Goal: Information Seeking & Learning: Learn about a topic

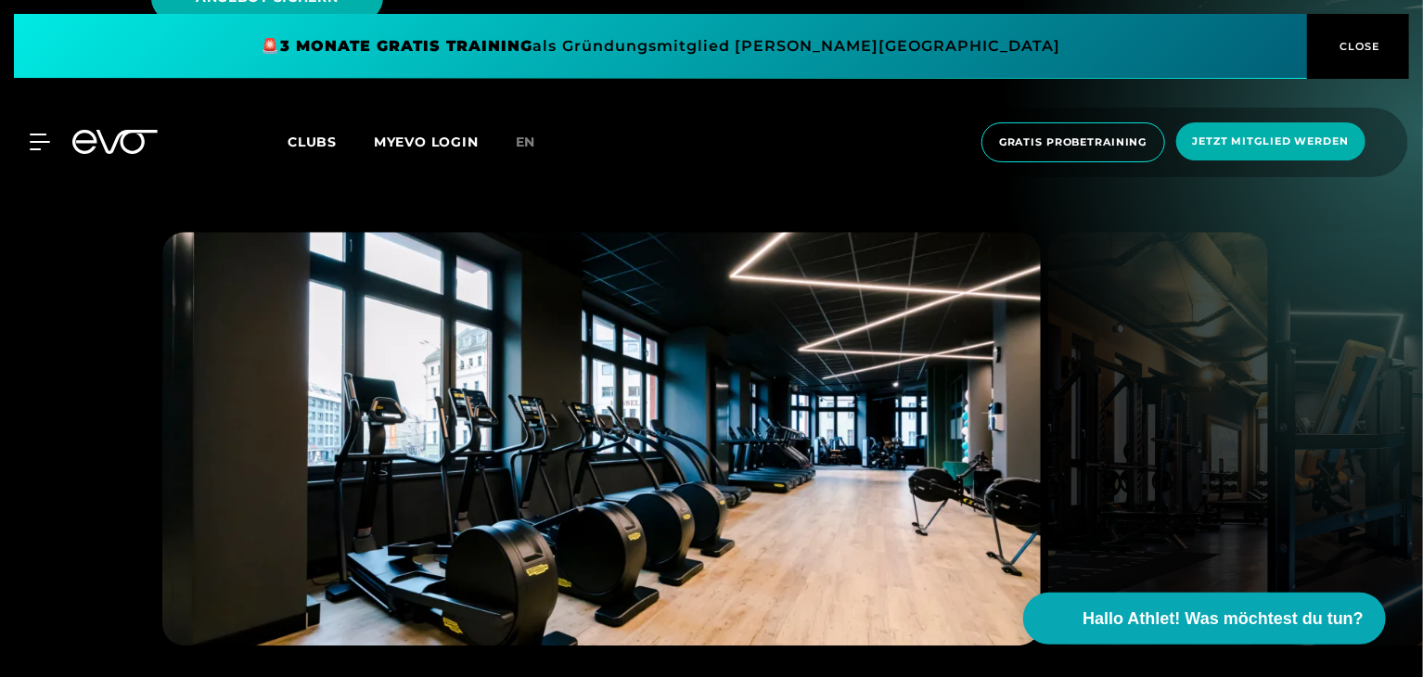
scroll to position [2250, 0]
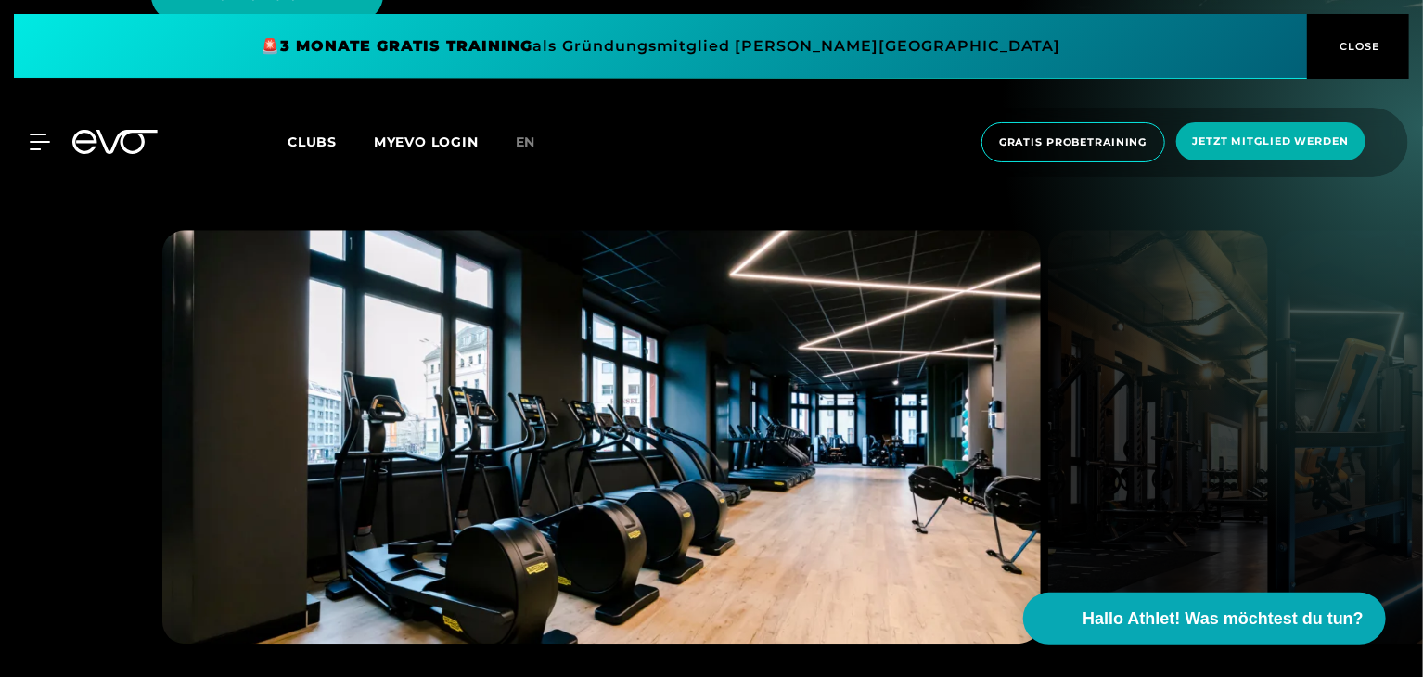
click at [786, 477] on img at bounding box center [601, 437] width 878 height 414
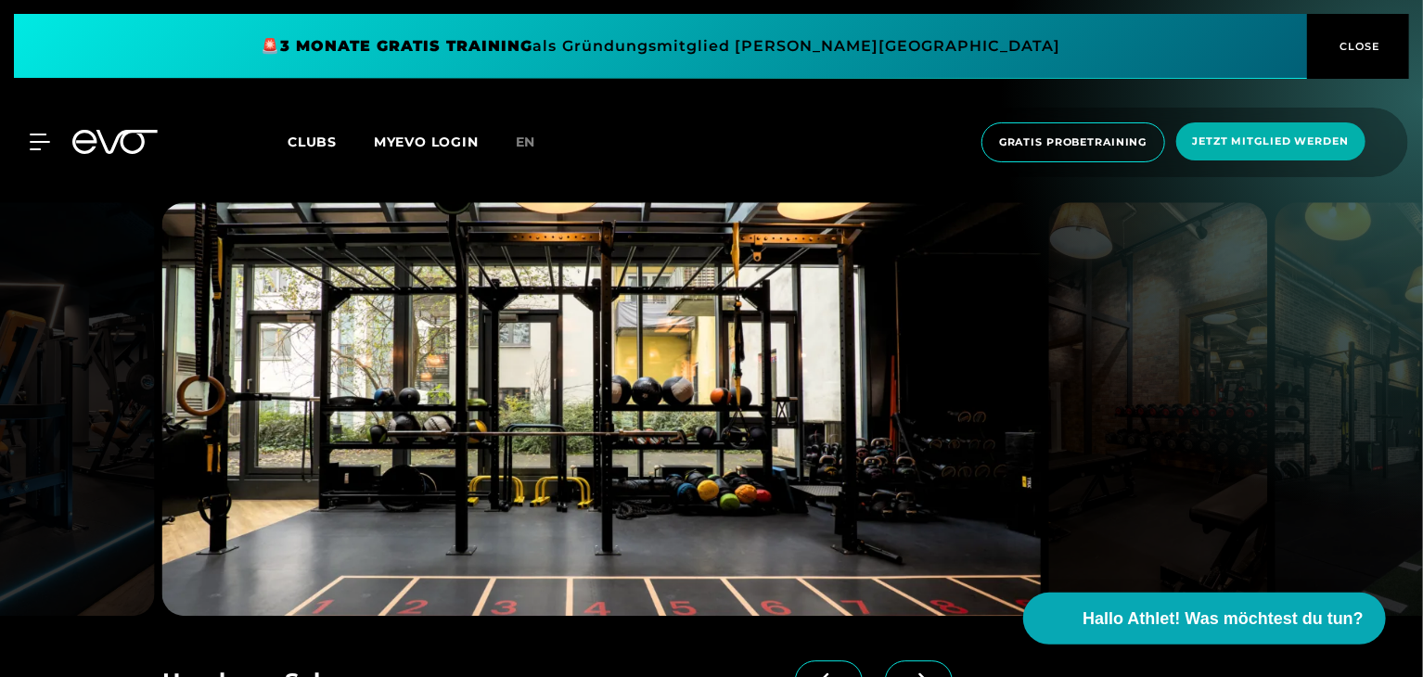
scroll to position [2280, 0]
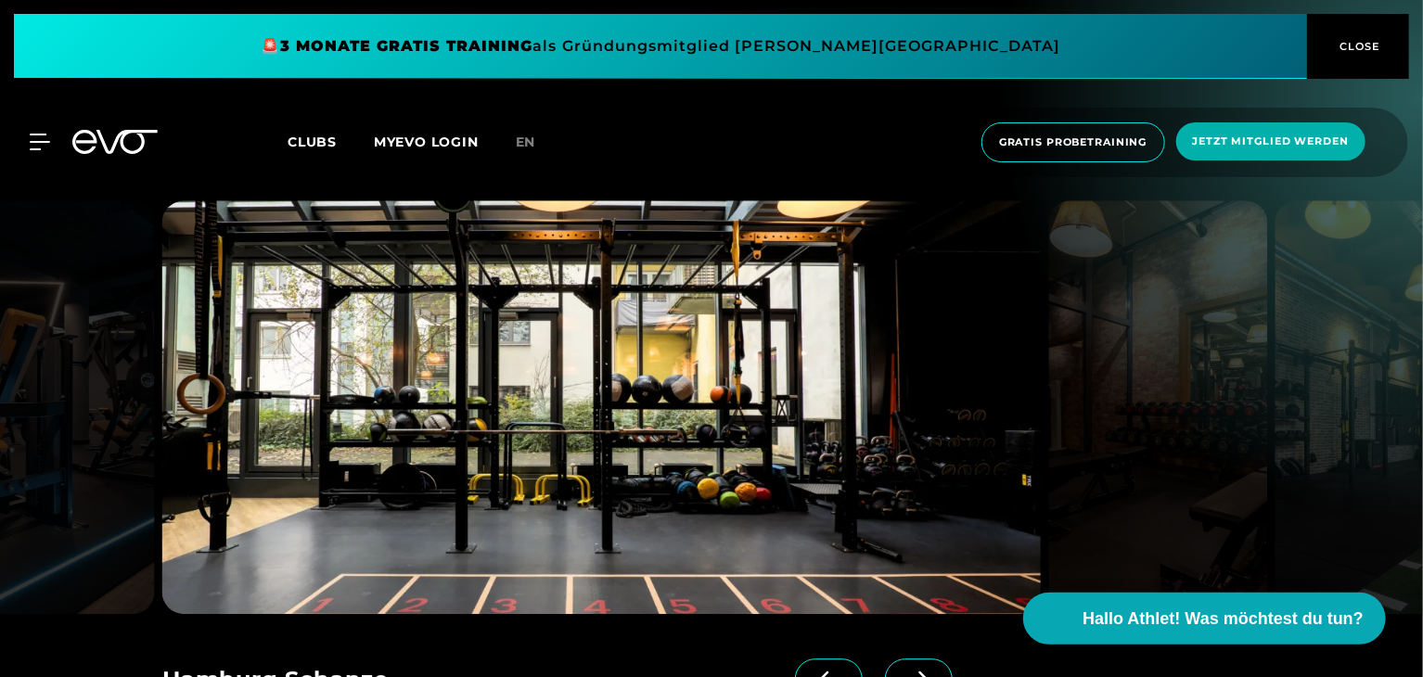
click at [902, 671] on icon at bounding box center [918, 679] width 32 height 17
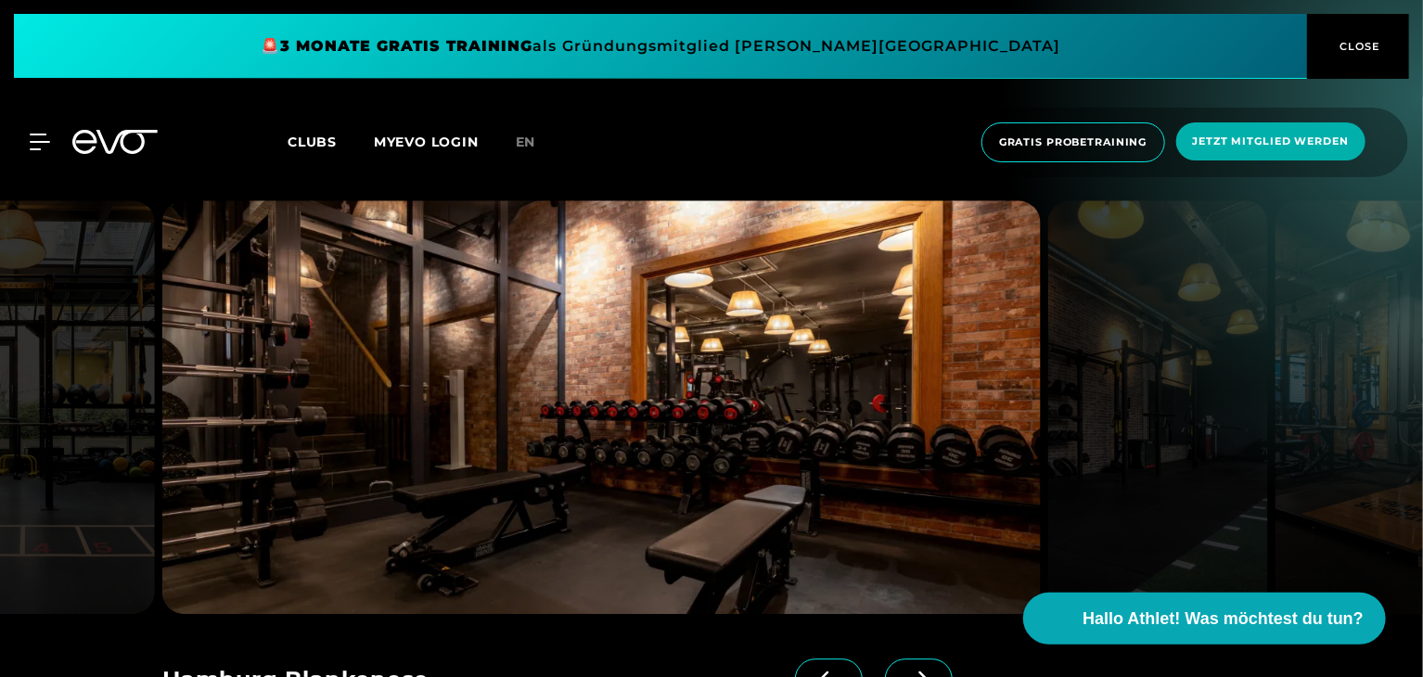
scroll to position [2270, 0]
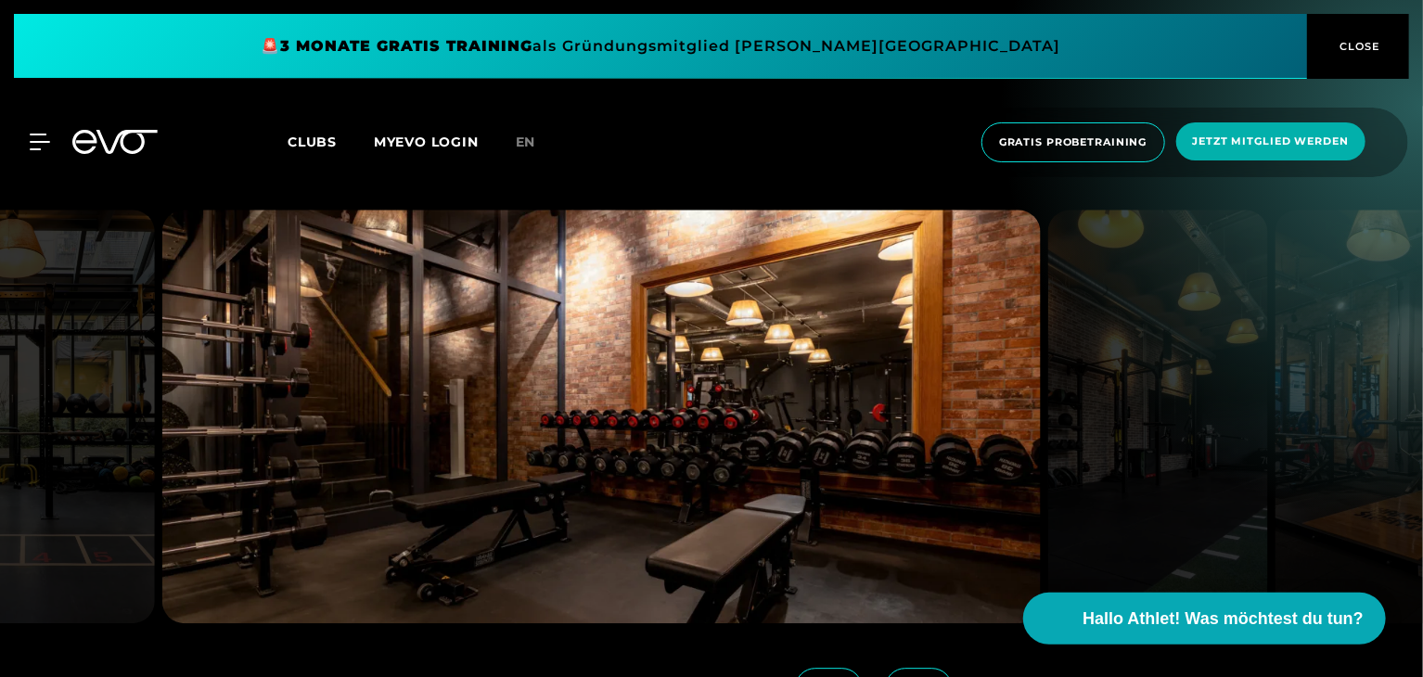
click at [910, 676] on icon at bounding box center [919, 689] width 18 height 16
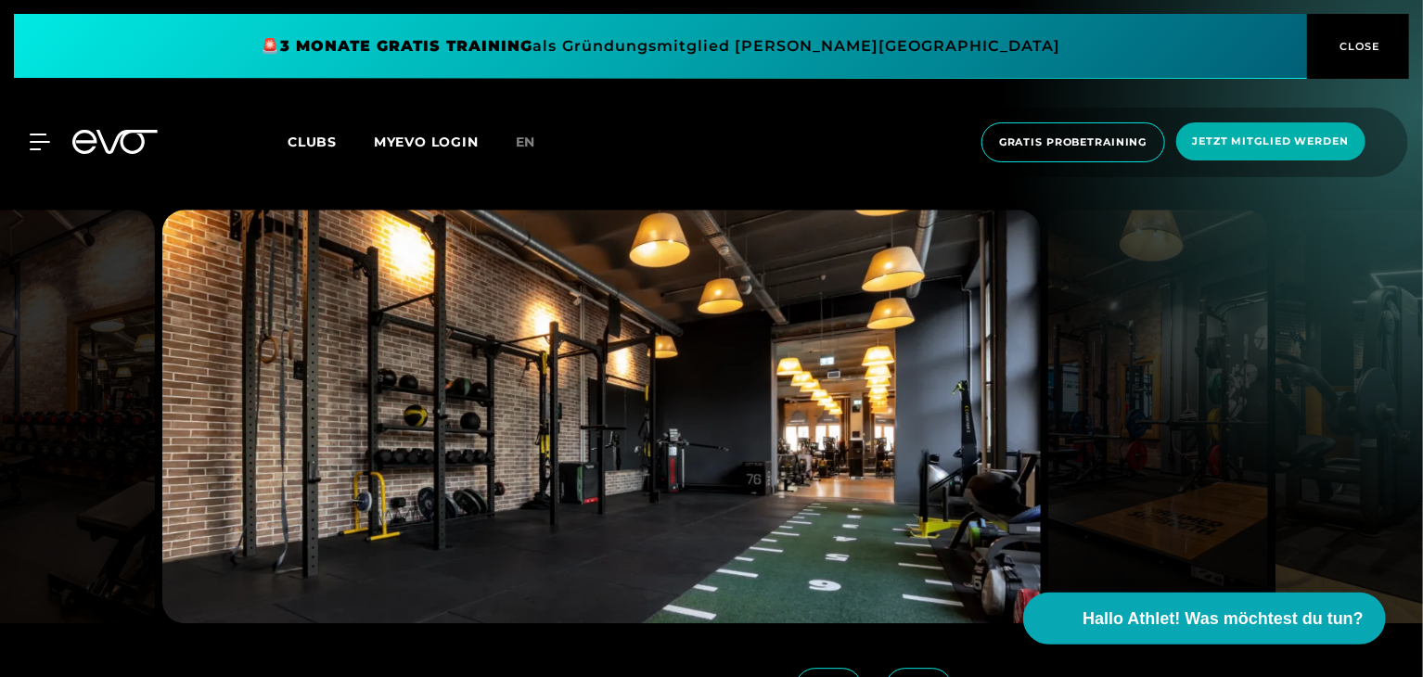
click at [795, 668] on span at bounding box center [829, 688] width 68 height 41
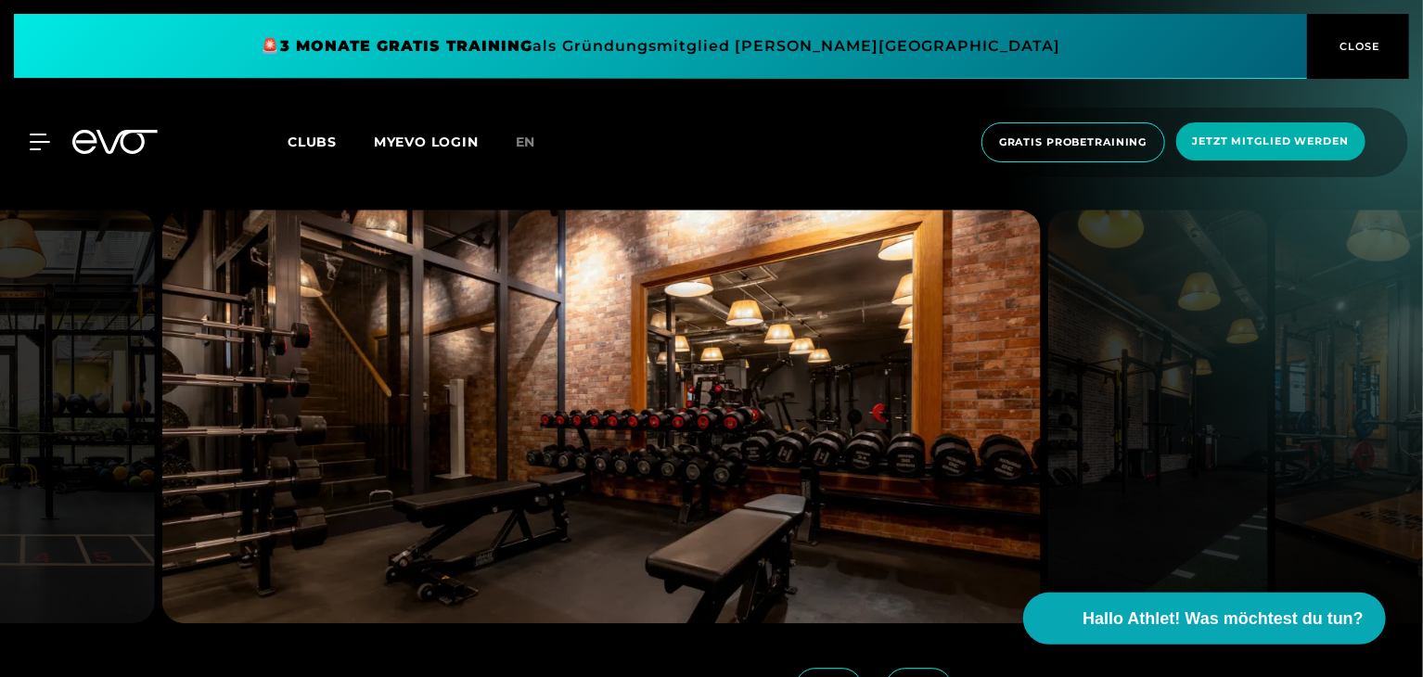
click at [885, 668] on span at bounding box center [919, 688] width 68 height 41
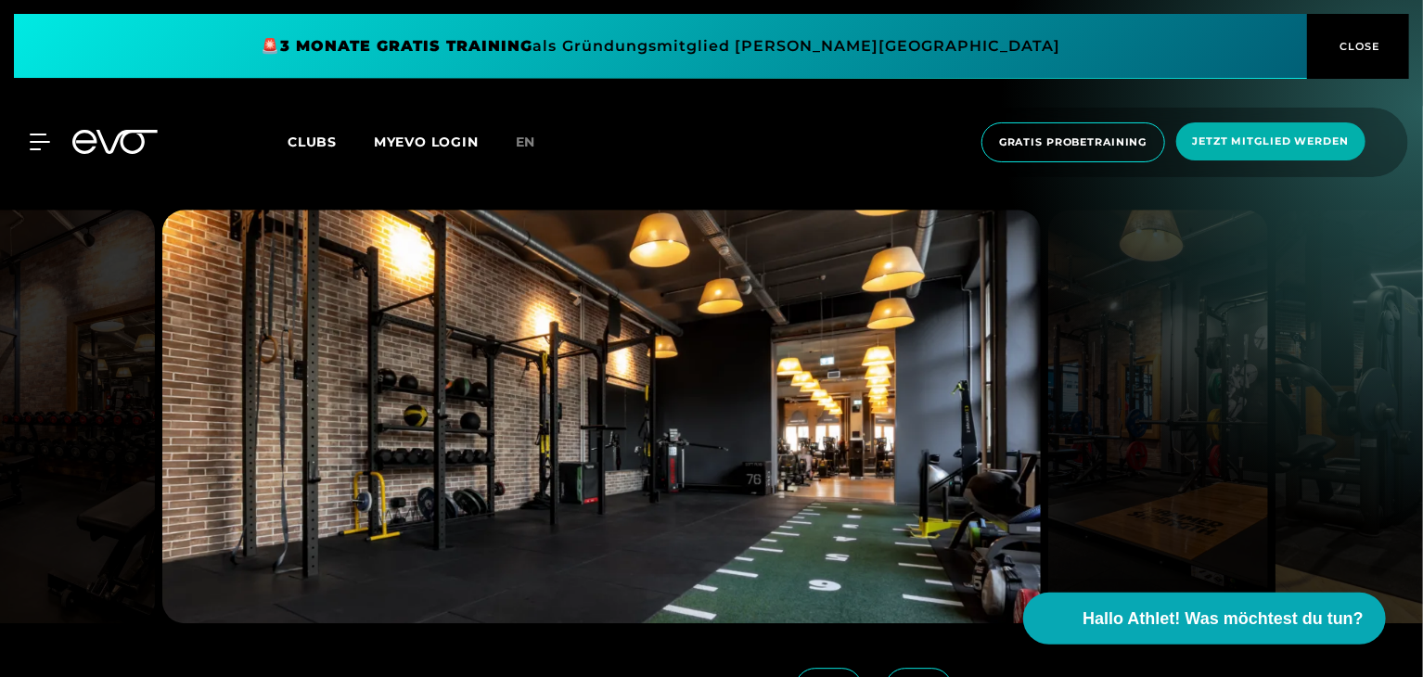
click at [885, 668] on span at bounding box center [919, 688] width 68 height 41
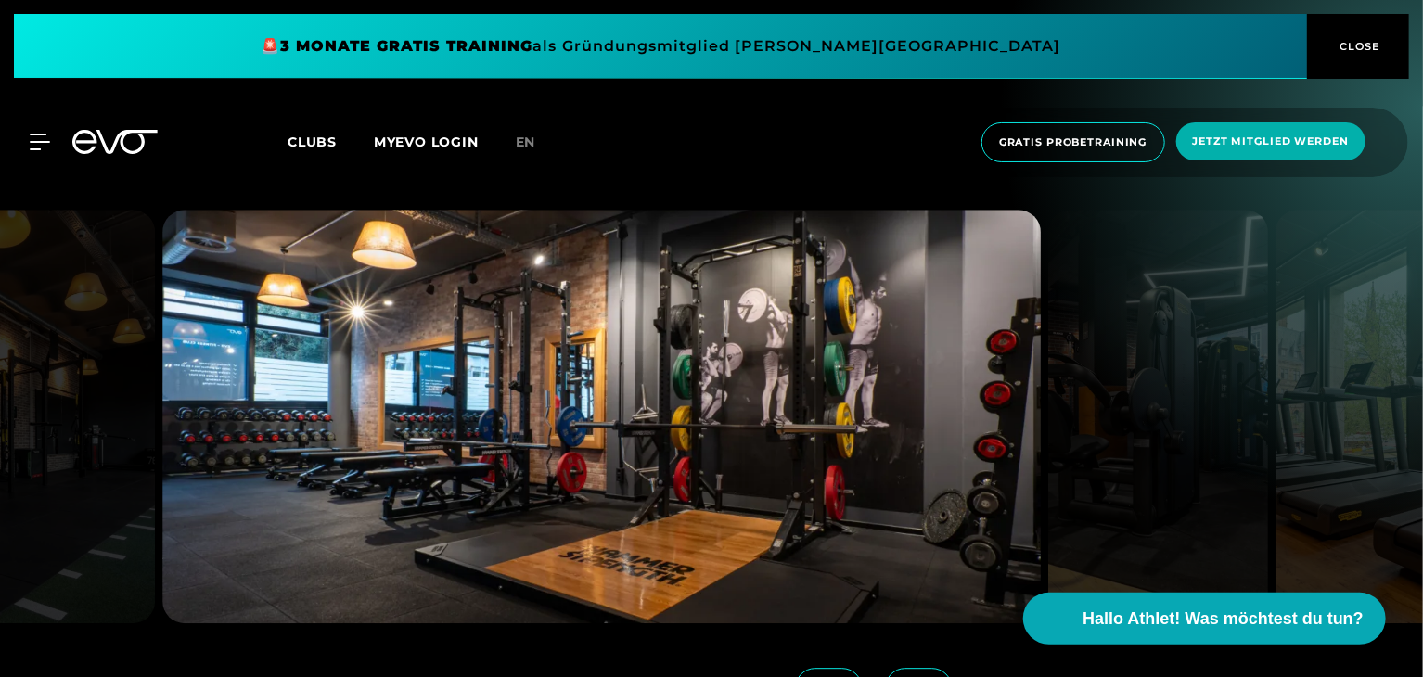
click at [812, 668] on span at bounding box center [829, 688] width 68 height 41
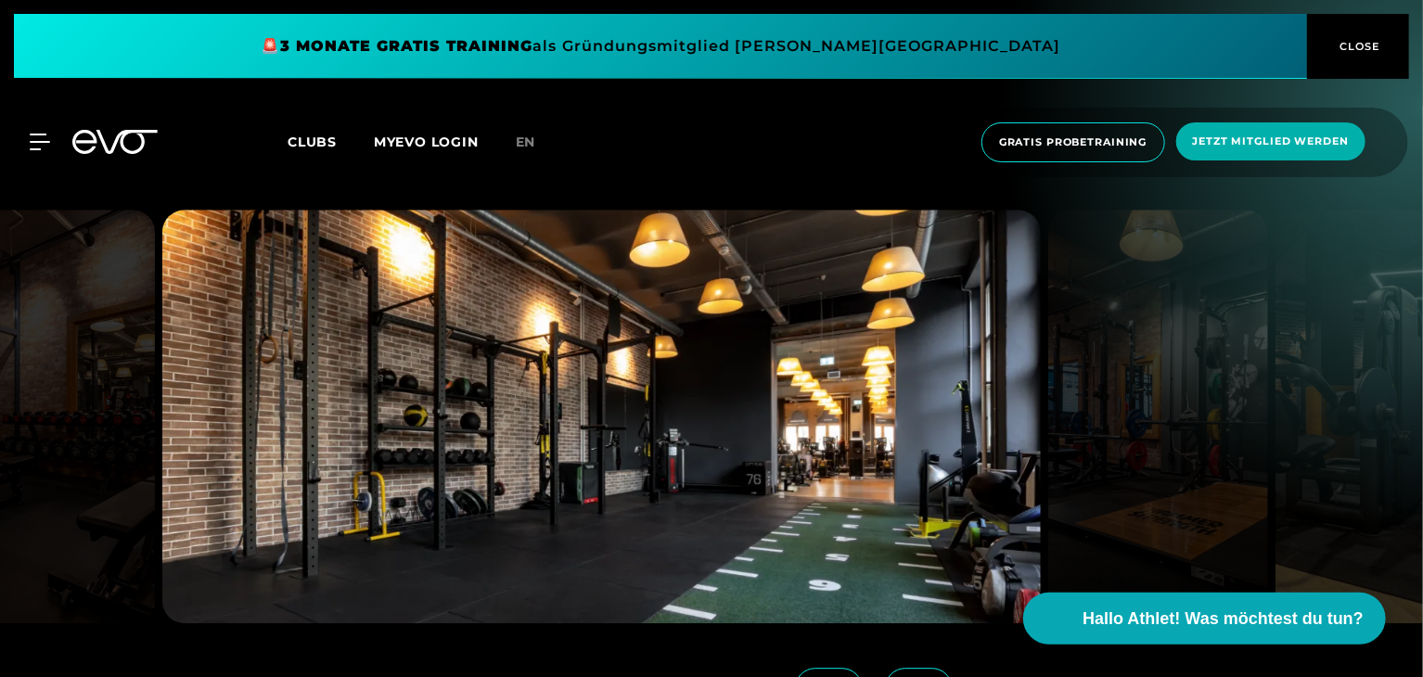
click at [902, 676] on icon at bounding box center [918, 688] width 32 height 17
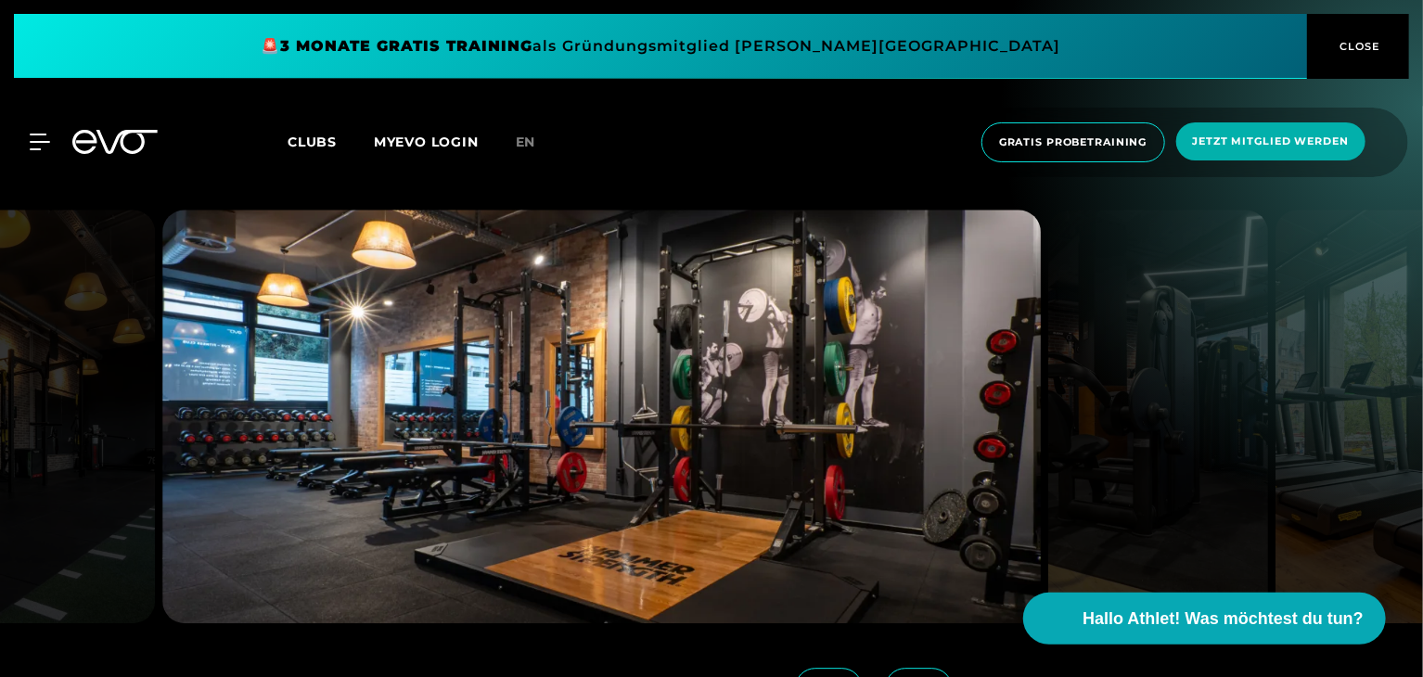
click at [902, 676] on icon at bounding box center [918, 688] width 32 height 17
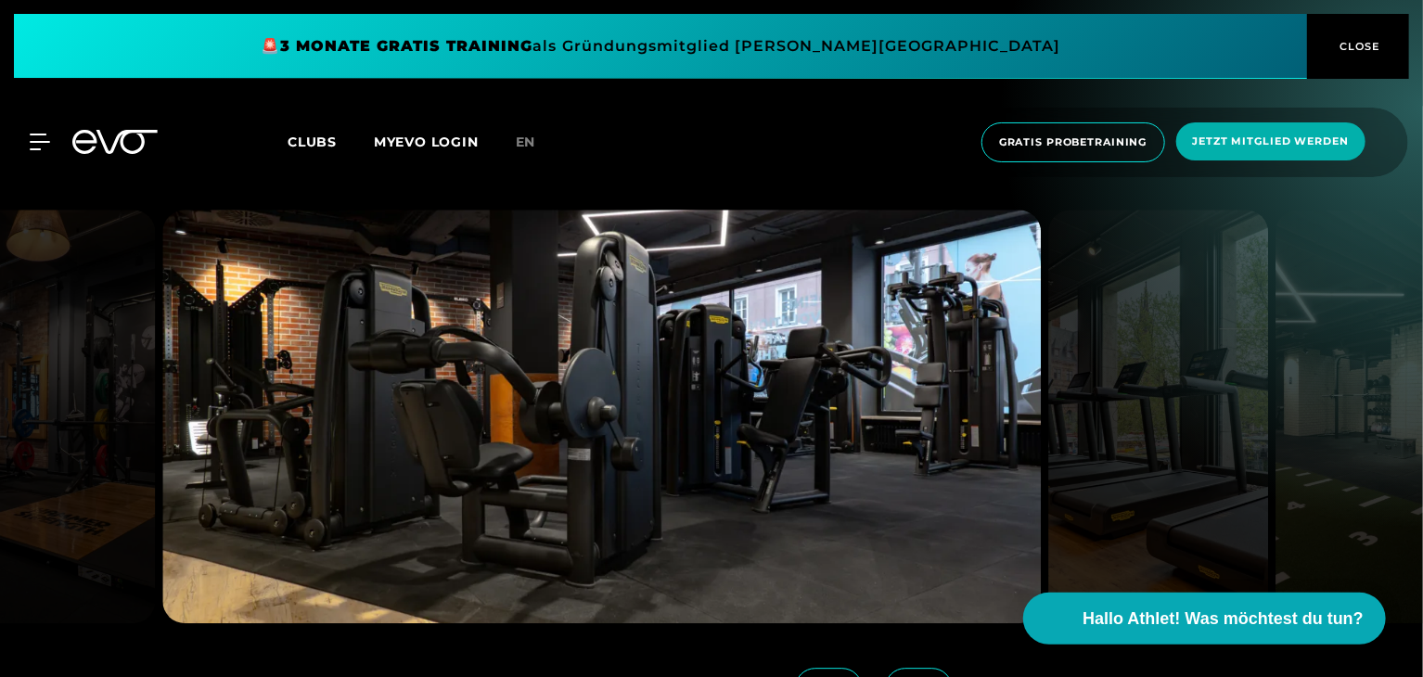
click at [902, 676] on icon at bounding box center [918, 688] width 32 height 17
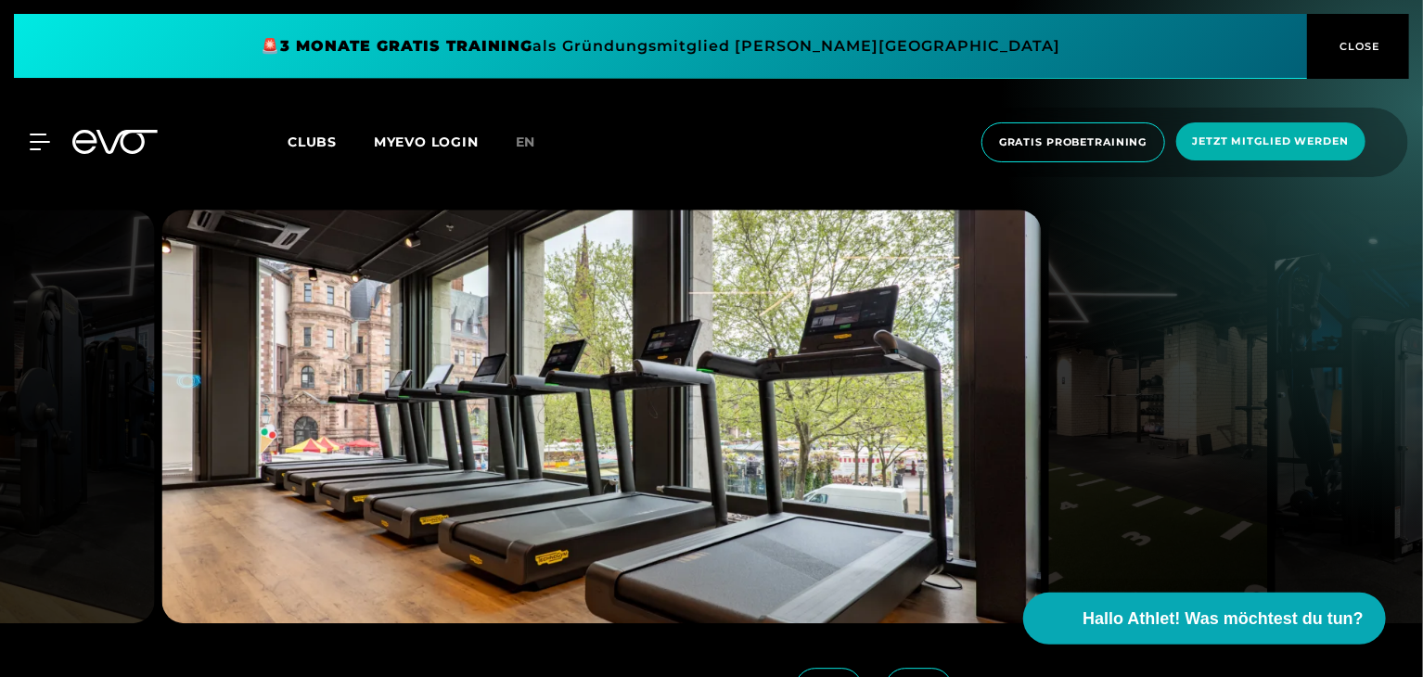
click at [902, 676] on icon at bounding box center [918, 688] width 32 height 17
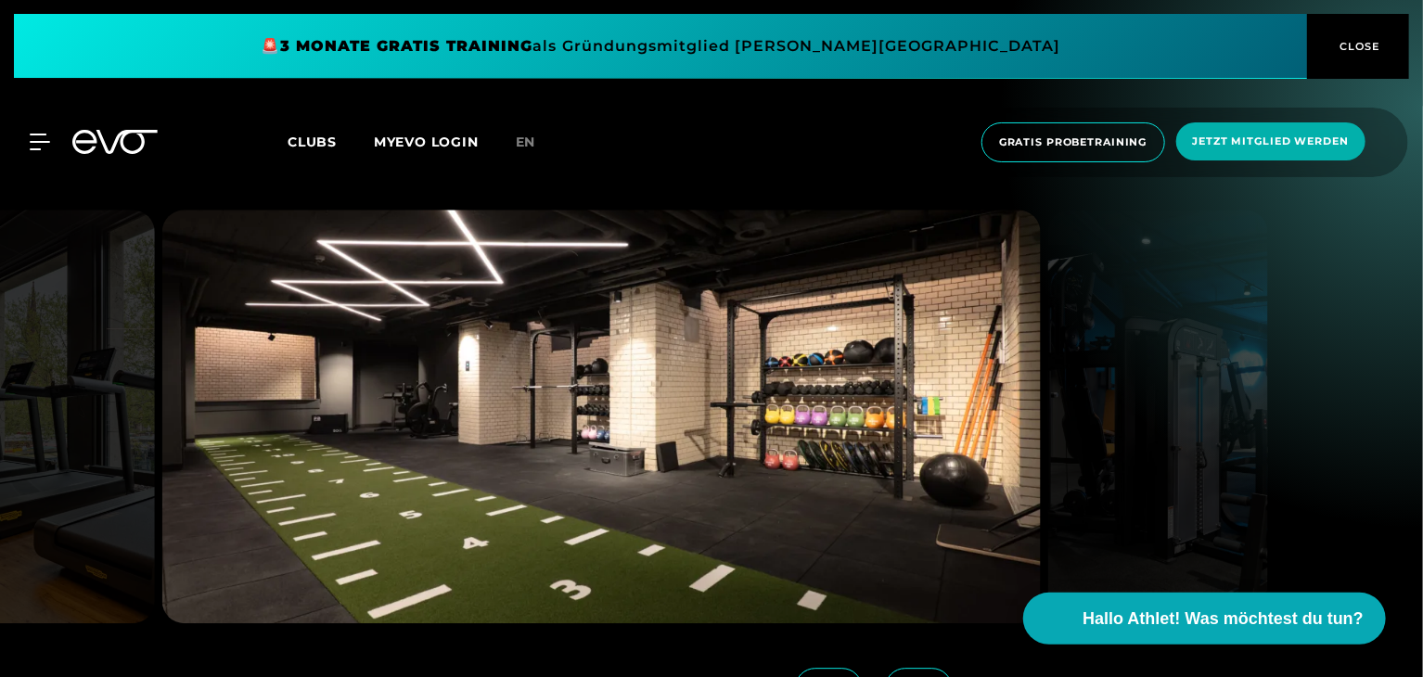
click at [902, 676] on icon at bounding box center [918, 688] width 32 height 17
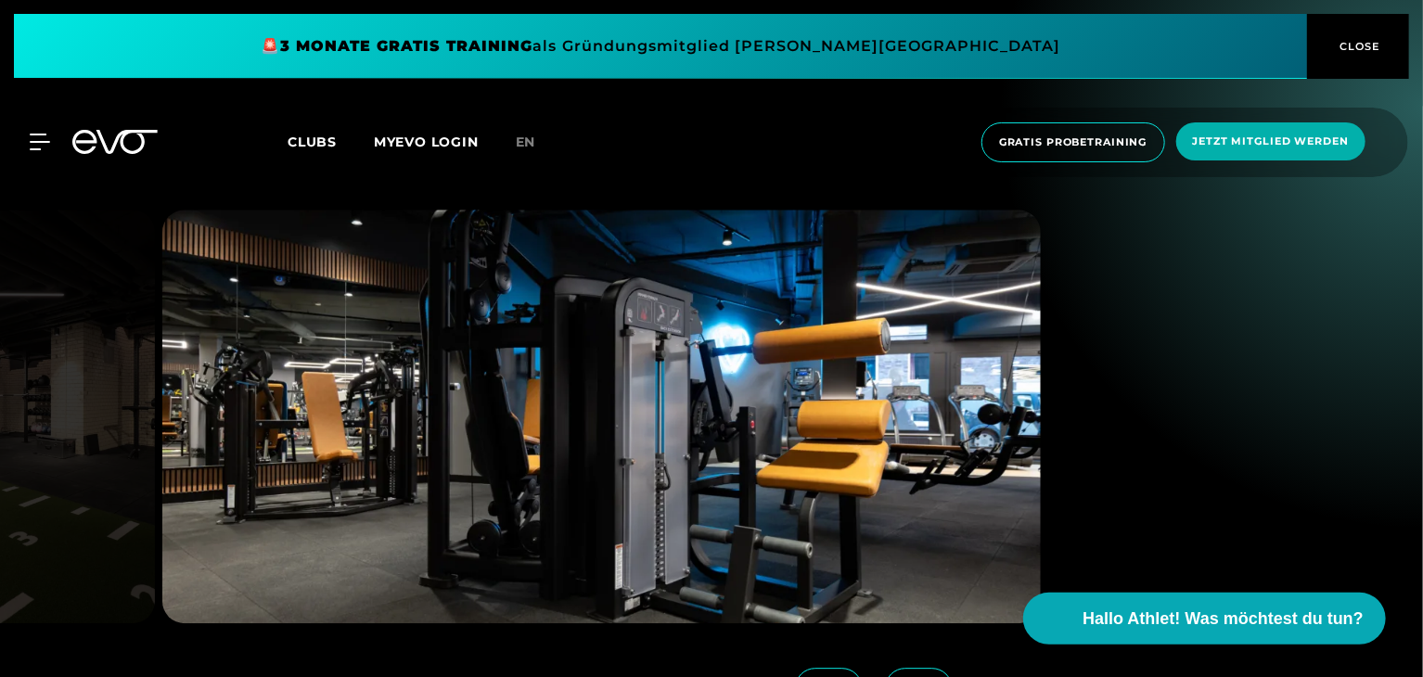
click at [809, 668] on span at bounding box center [829, 688] width 68 height 41
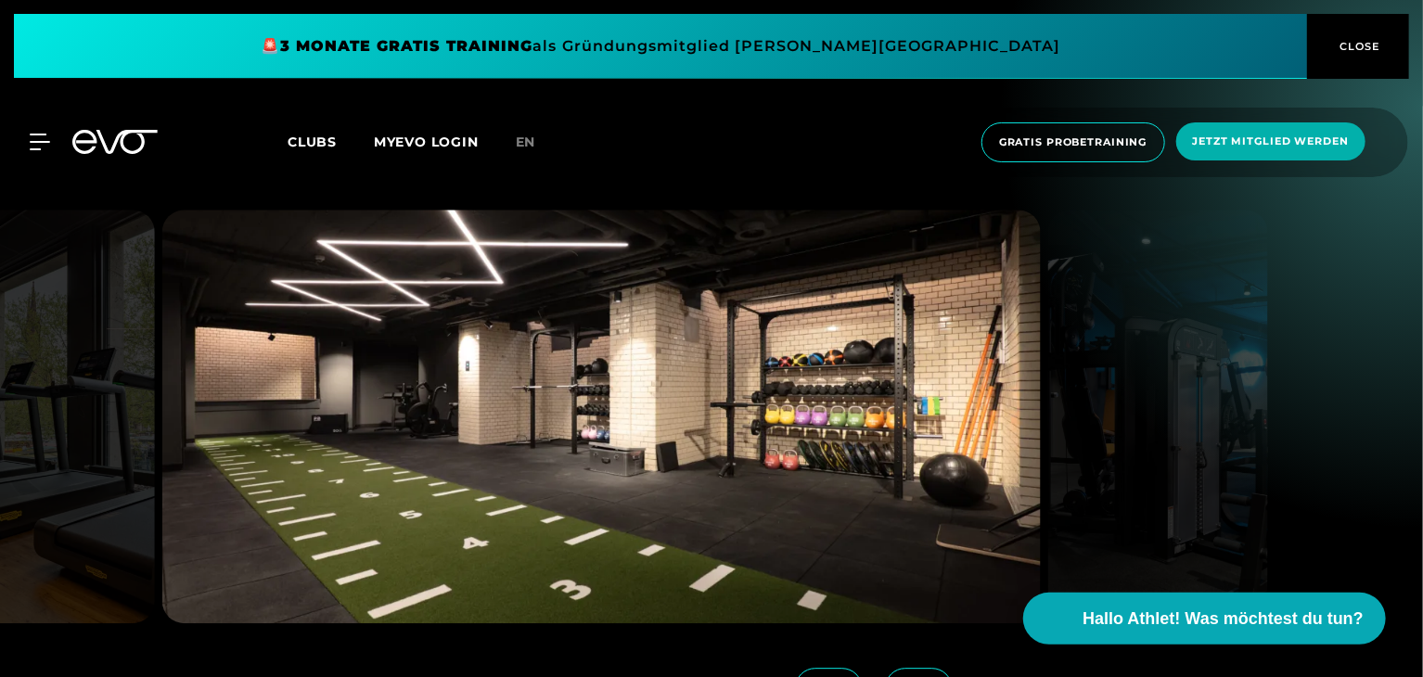
click at [902, 676] on icon at bounding box center [918, 688] width 32 height 17
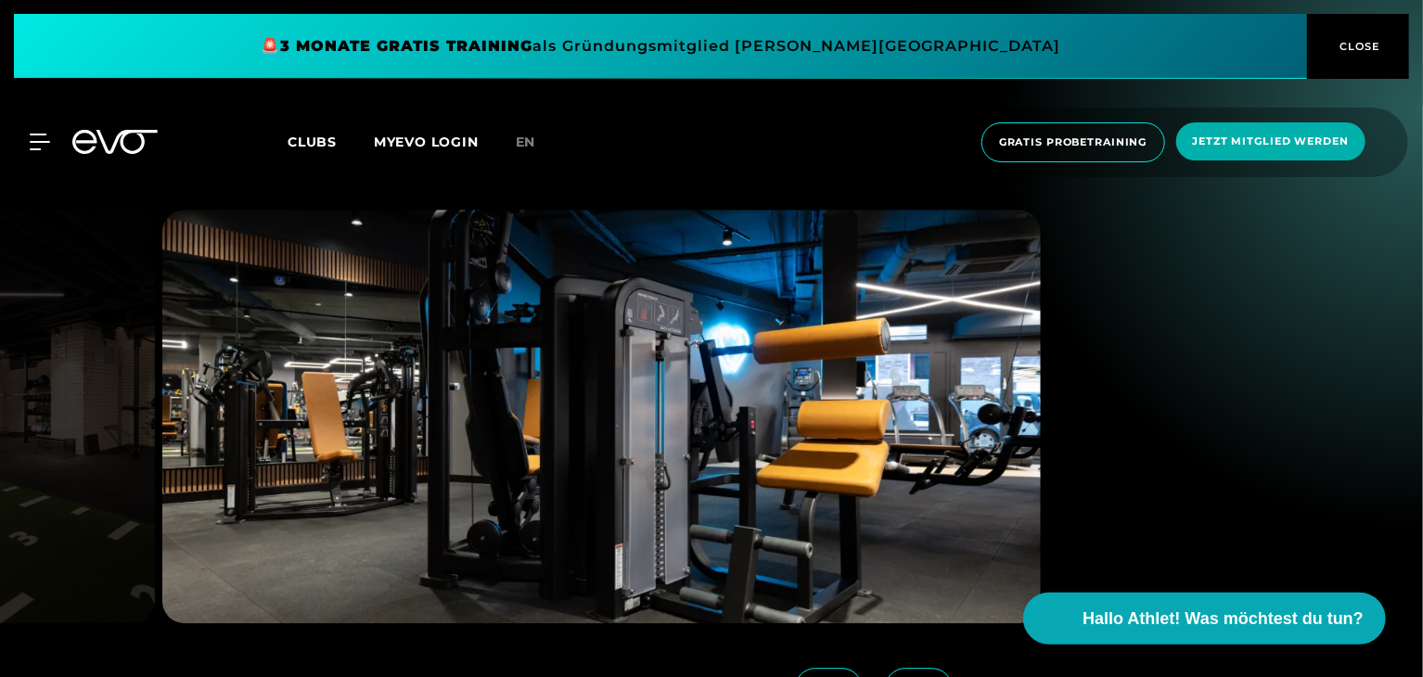
click at [821, 668] on span at bounding box center [829, 688] width 68 height 41
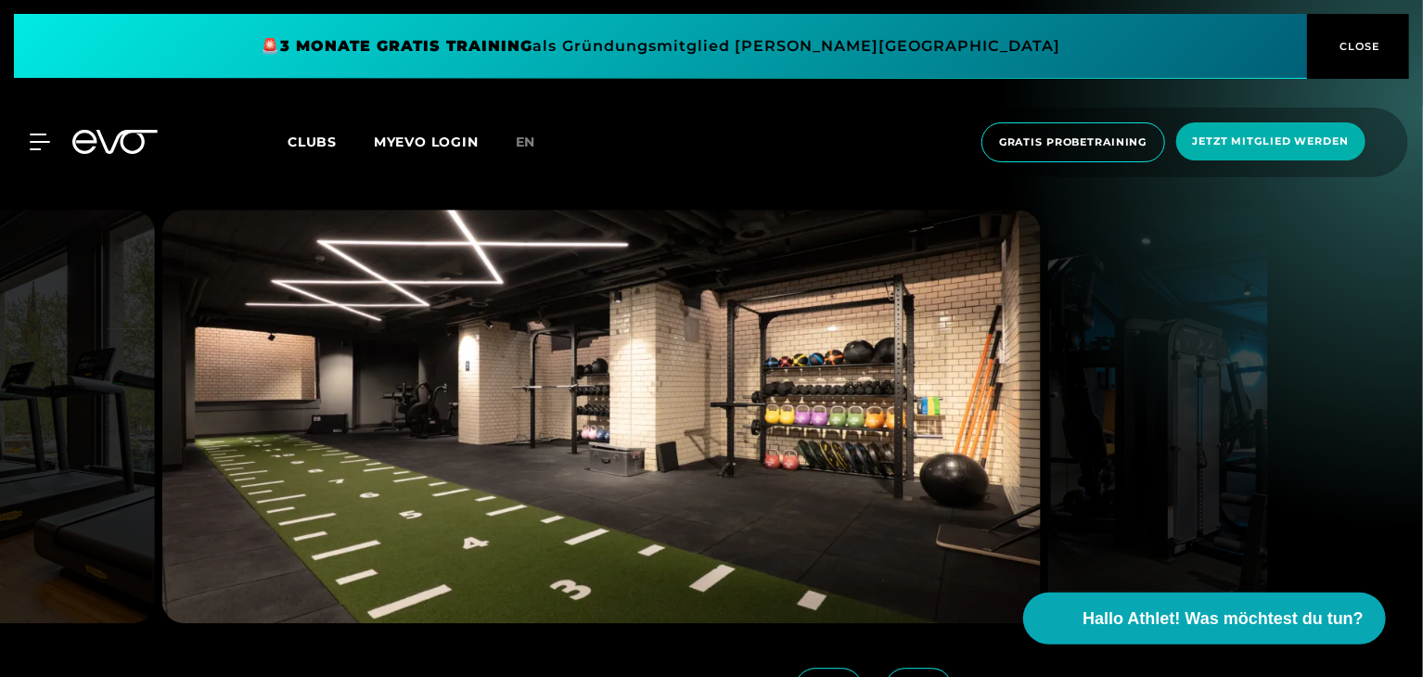
click at [905, 668] on span at bounding box center [919, 688] width 68 height 41
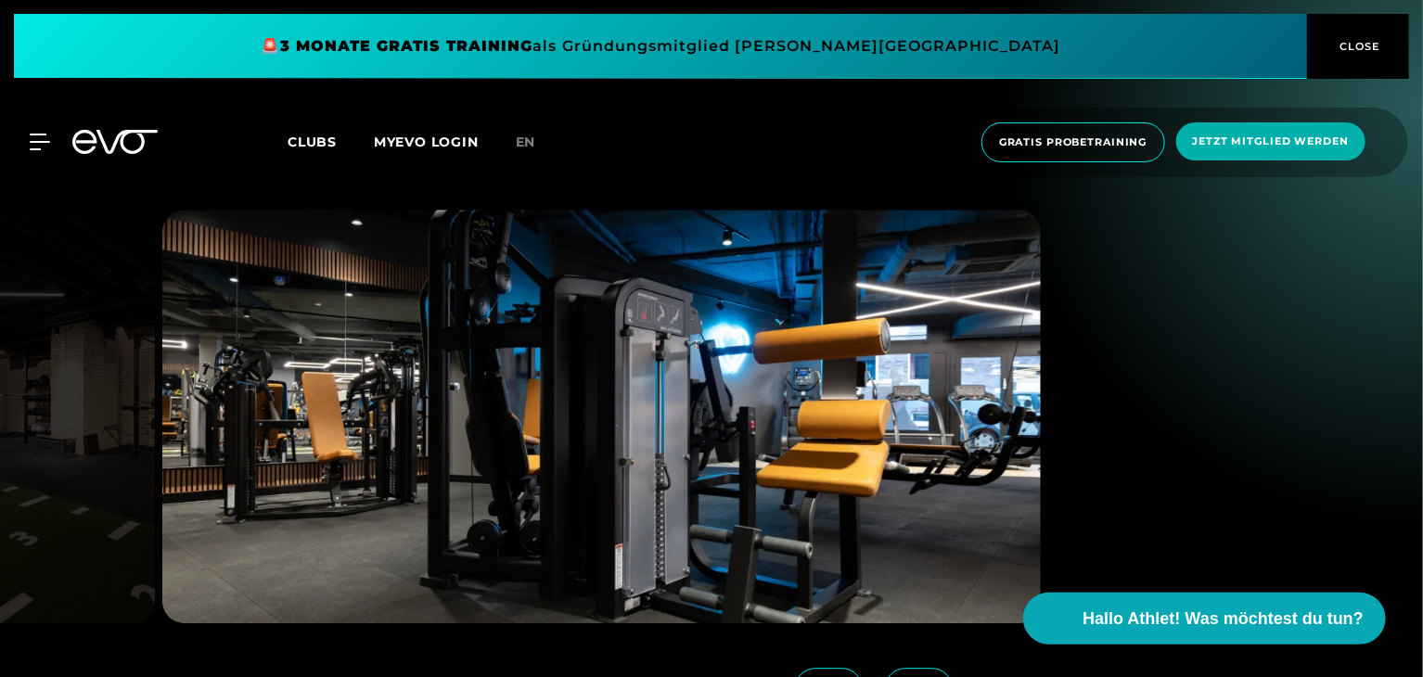
click at [902, 676] on icon at bounding box center [918, 688] width 32 height 17
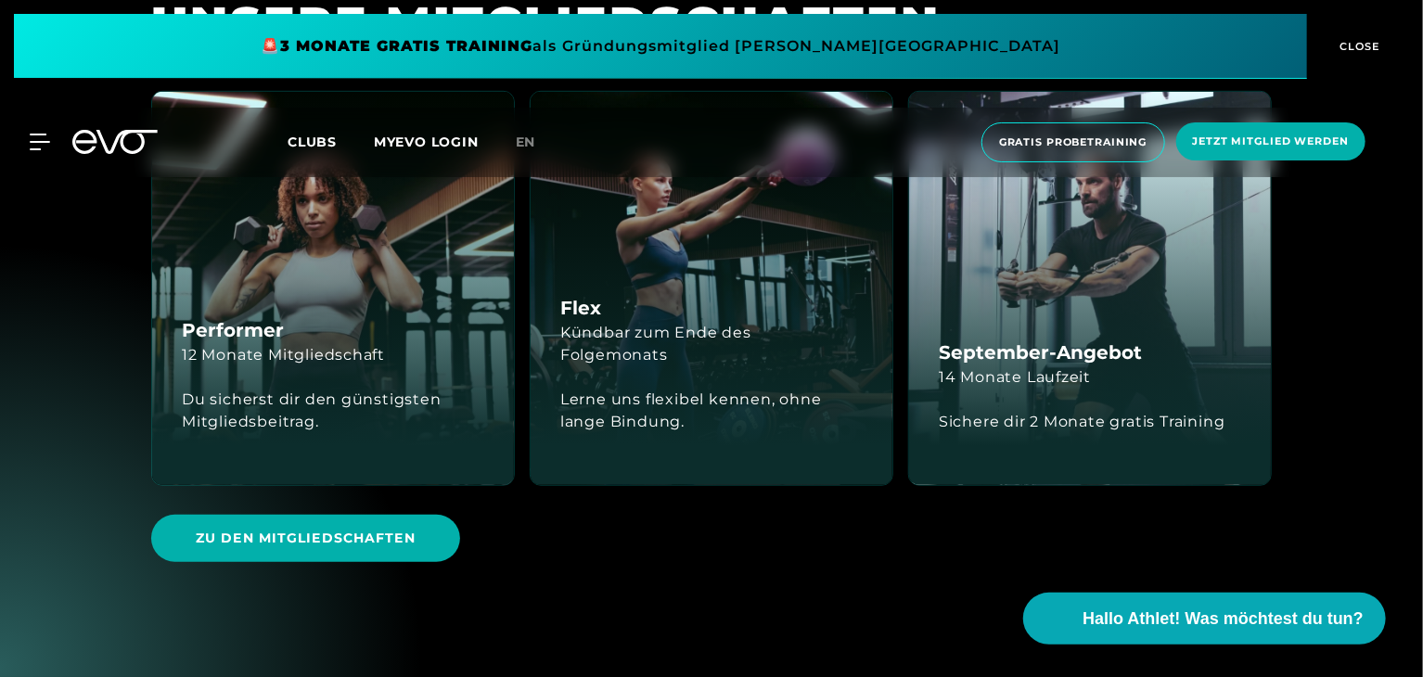
scroll to position [4076, 0]
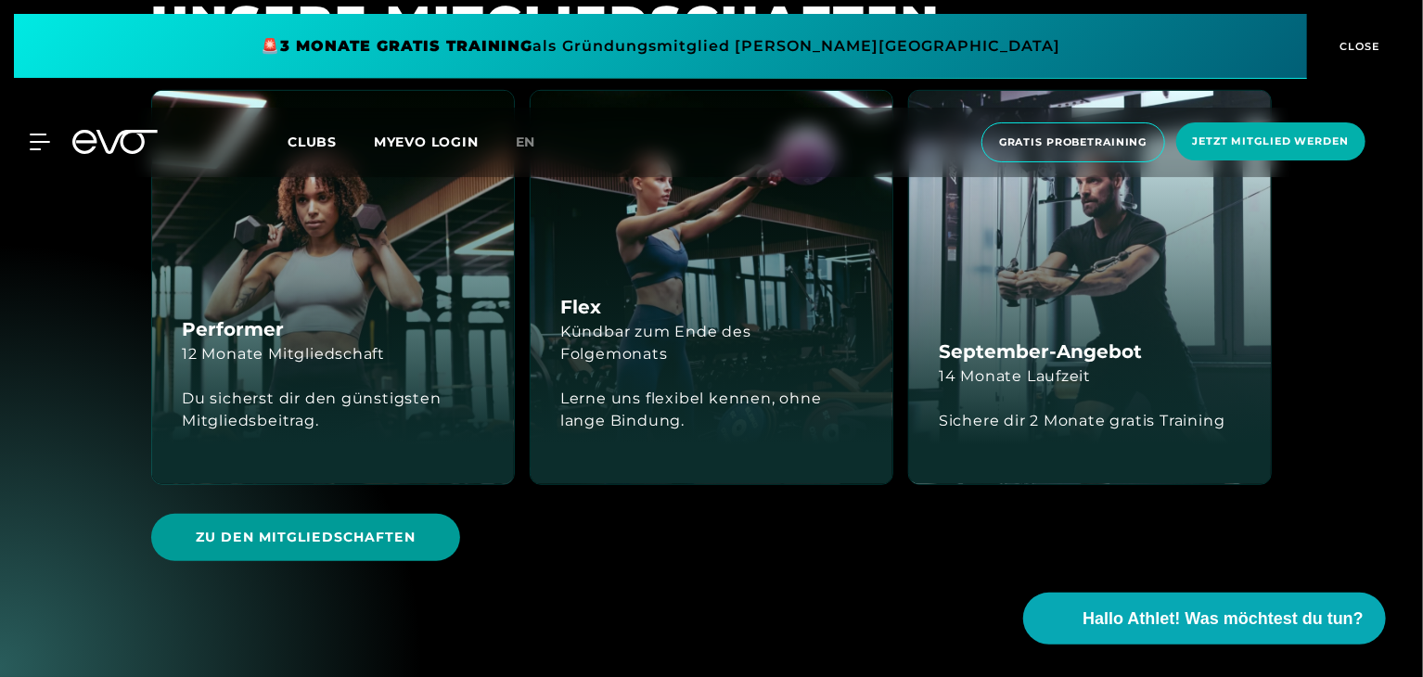
click at [251, 528] on span "Zu den Mitgliedschaften" at bounding box center [306, 537] width 220 height 19
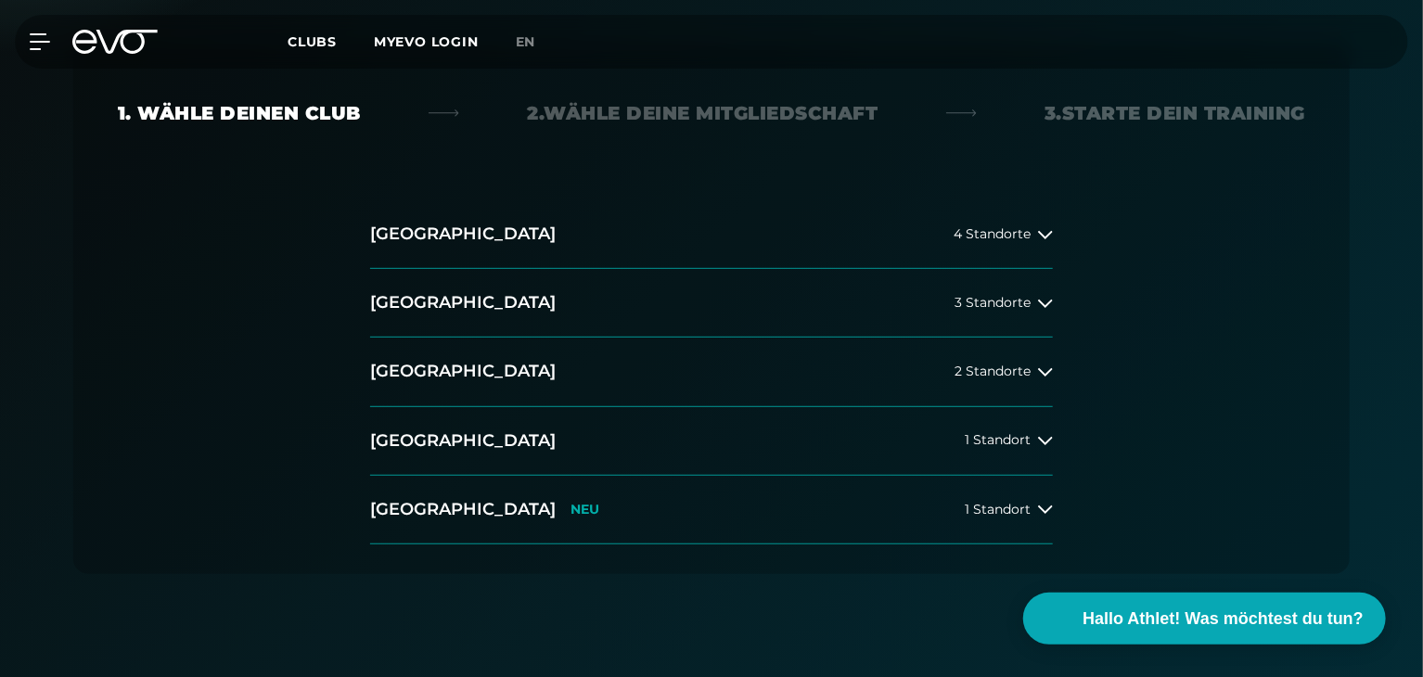
scroll to position [371, 0]
click at [1013, 221] on button "[GEOGRAPHIC_DATA] 4 Standorte" at bounding box center [711, 232] width 683 height 69
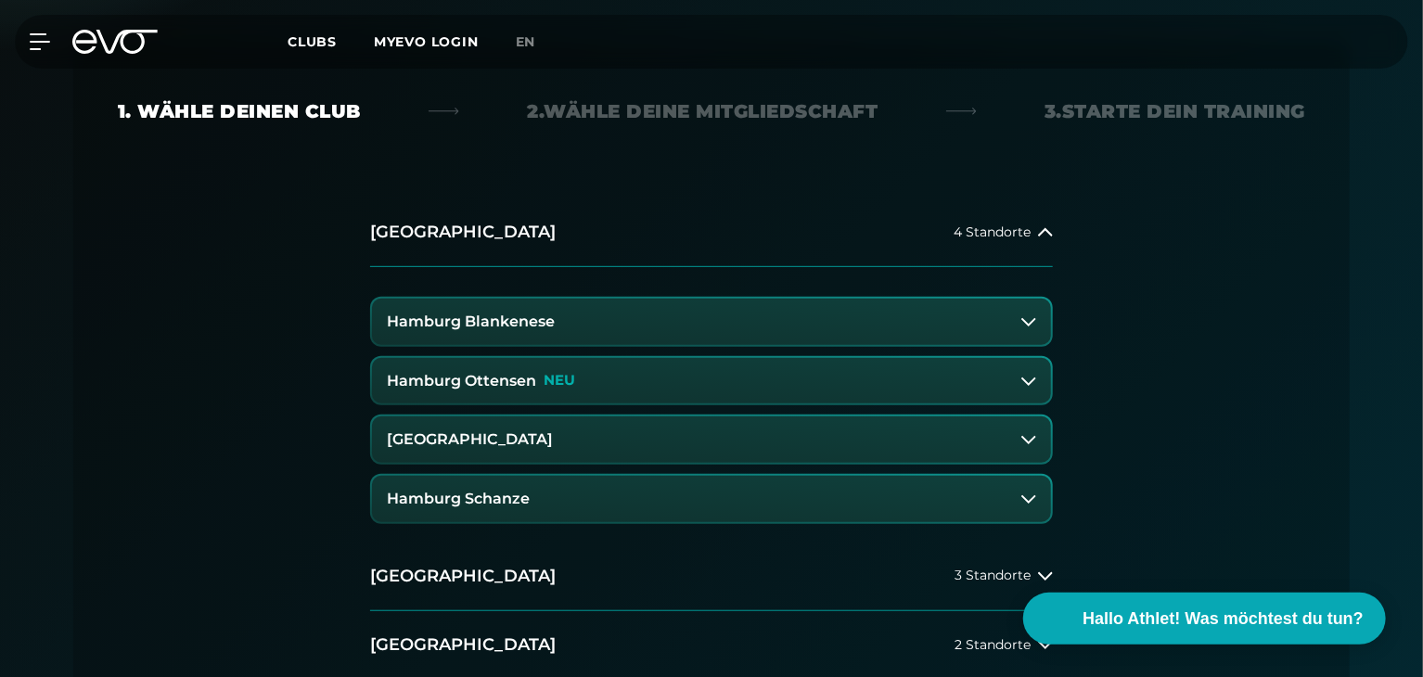
click at [930, 289] on div "Hamburg Blankenese [GEOGRAPHIC_DATA] Ottensen [GEOGRAPHIC_DATA] [GEOGRAPHIC_DAT…" at bounding box center [711, 404] width 683 height 275
click at [906, 325] on button "Hamburg Blankenese" at bounding box center [711, 322] width 679 height 46
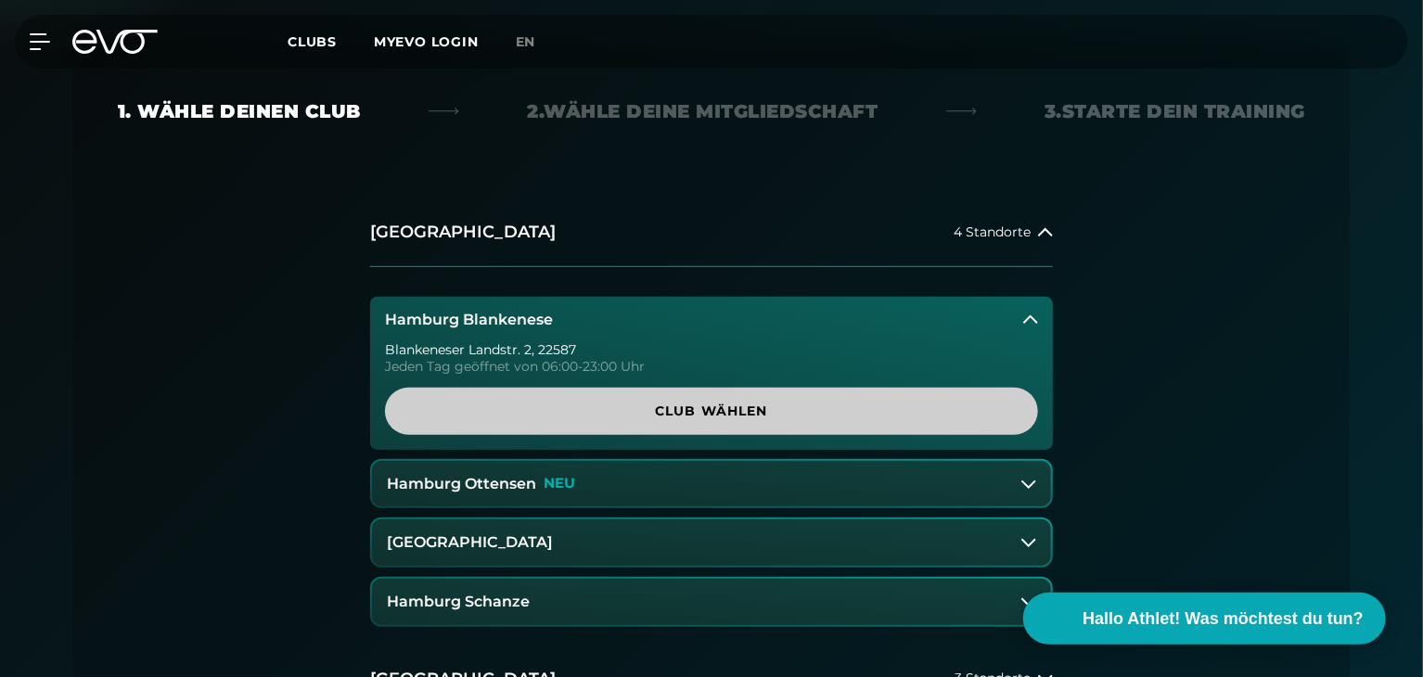
click at [786, 414] on span "Club wählen" at bounding box center [711, 411] width 564 height 19
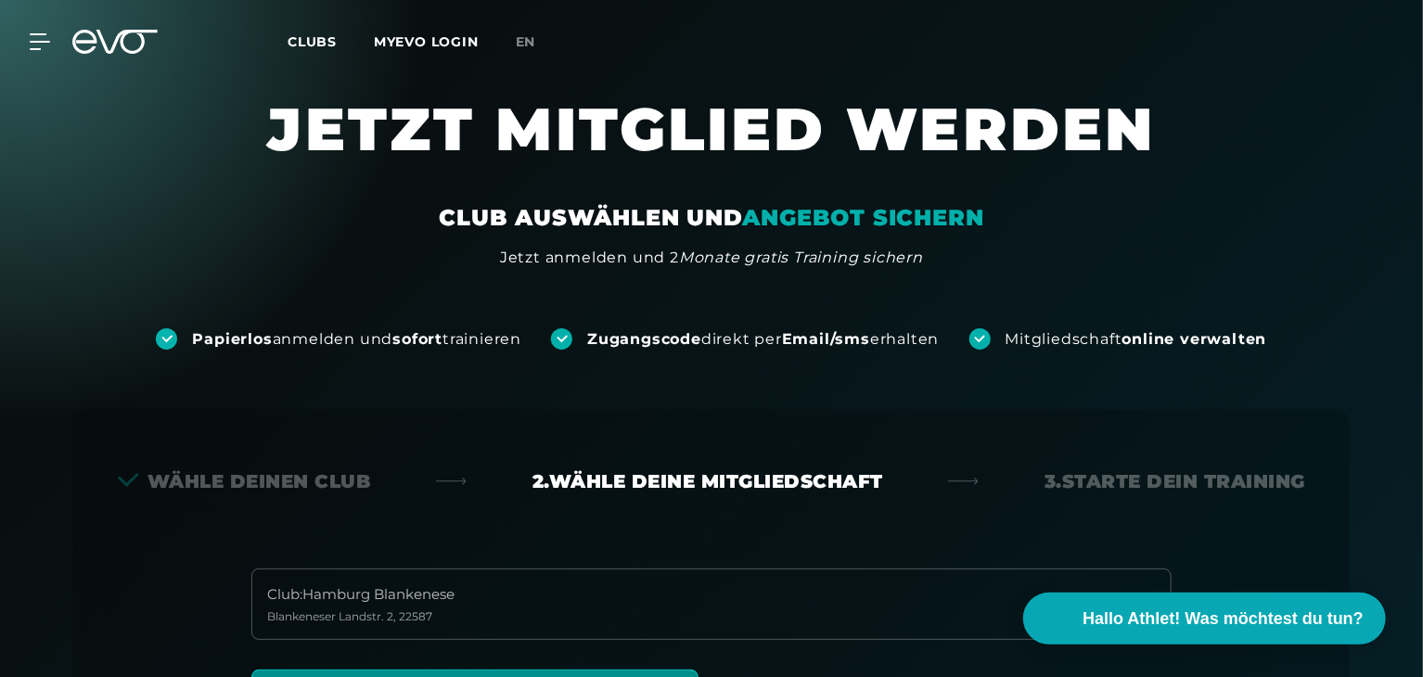
scroll to position [0, 0]
click at [319, 49] on link "Clubs" at bounding box center [331, 41] width 86 height 18
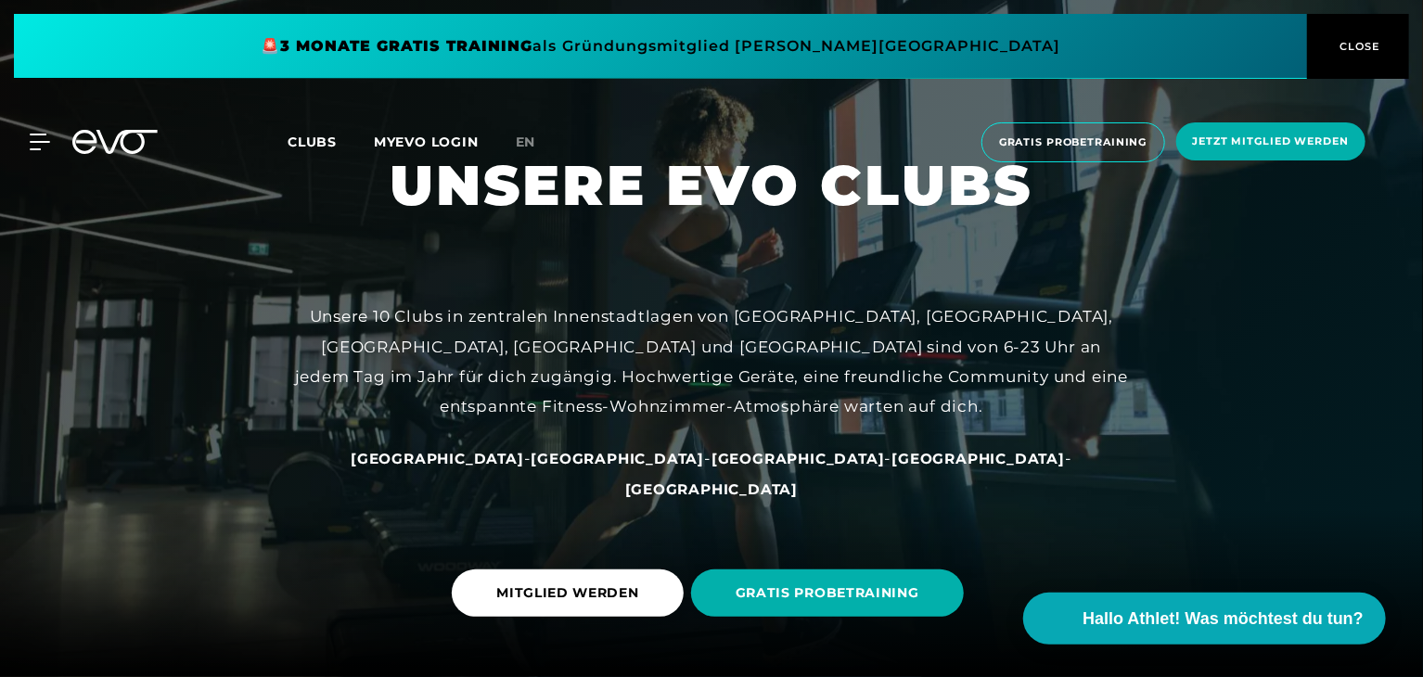
click at [409, 140] on link "MYEVO LOGIN" at bounding box center [426, 142] width 105 height 17
click at [22, 140] on div at bounding box center [29, 142] width 56 height 17
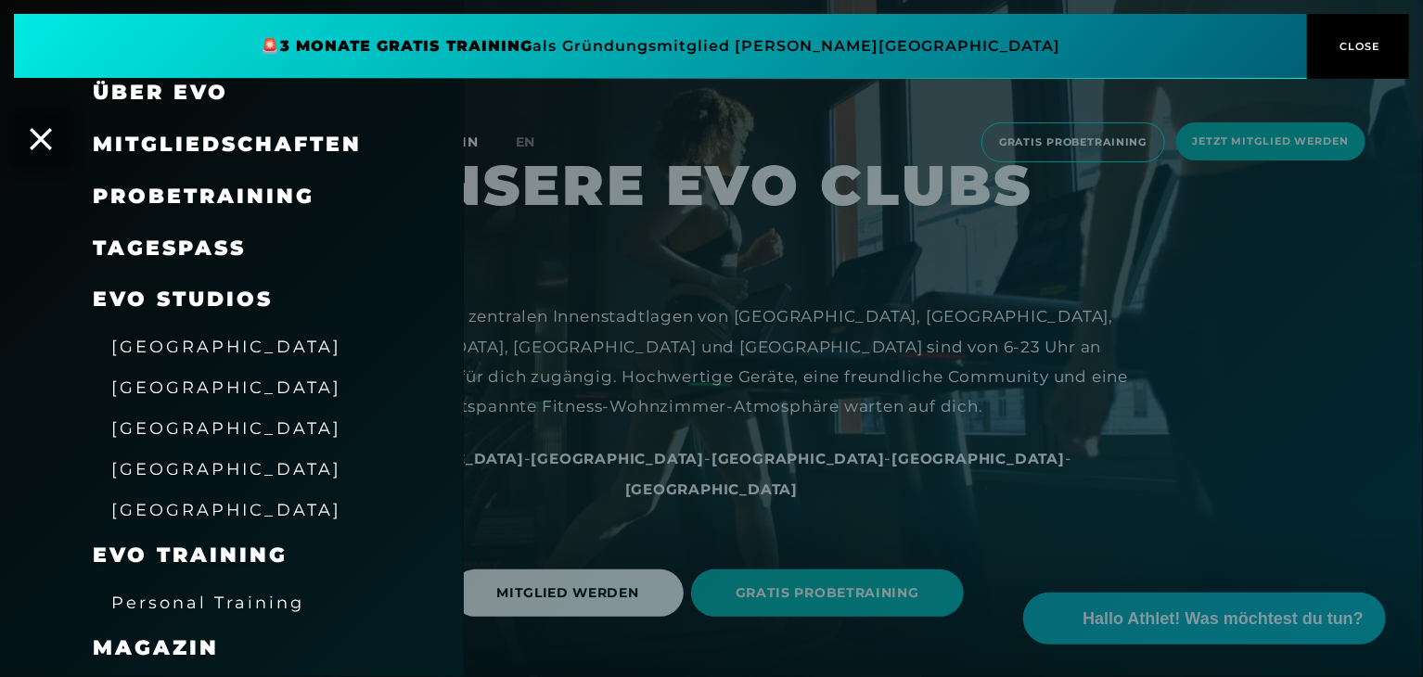
scroll to position [84, 0]
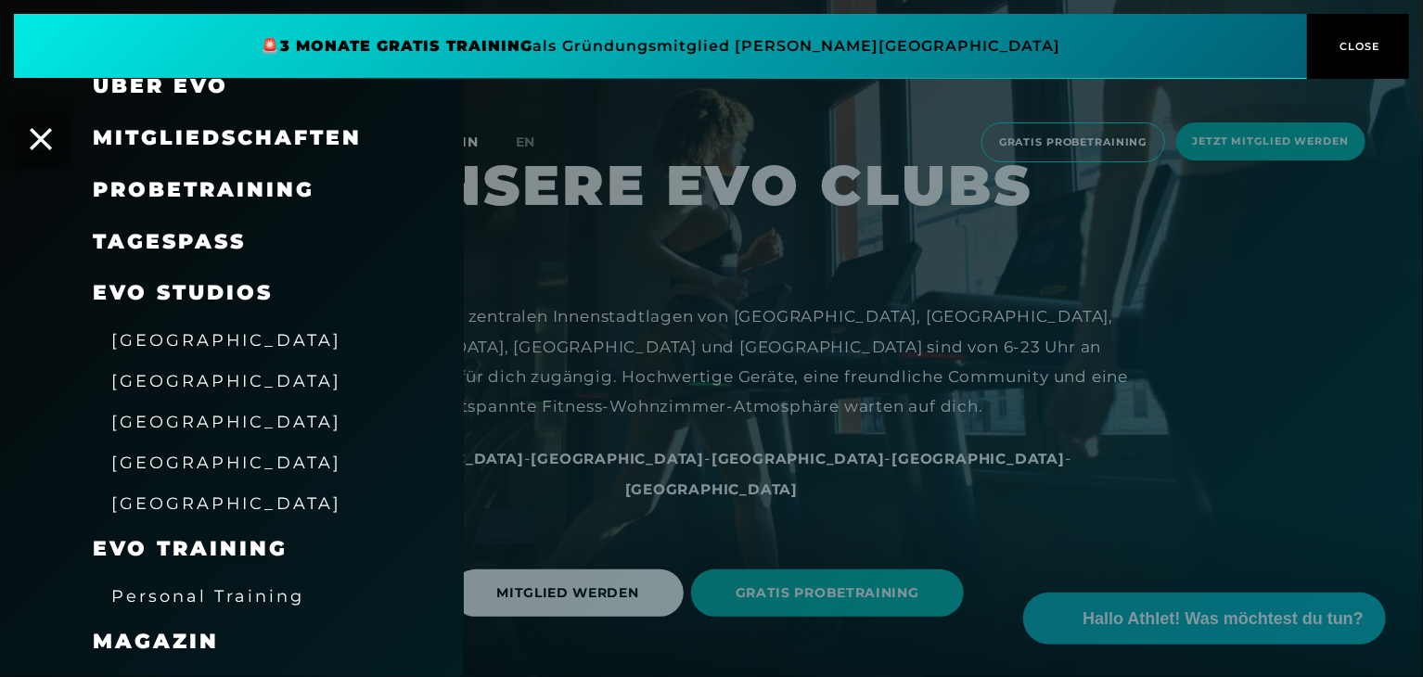
click at [180, 235] on link "TAGESPASS" at bounding box center [169, 241] width 153 height 25
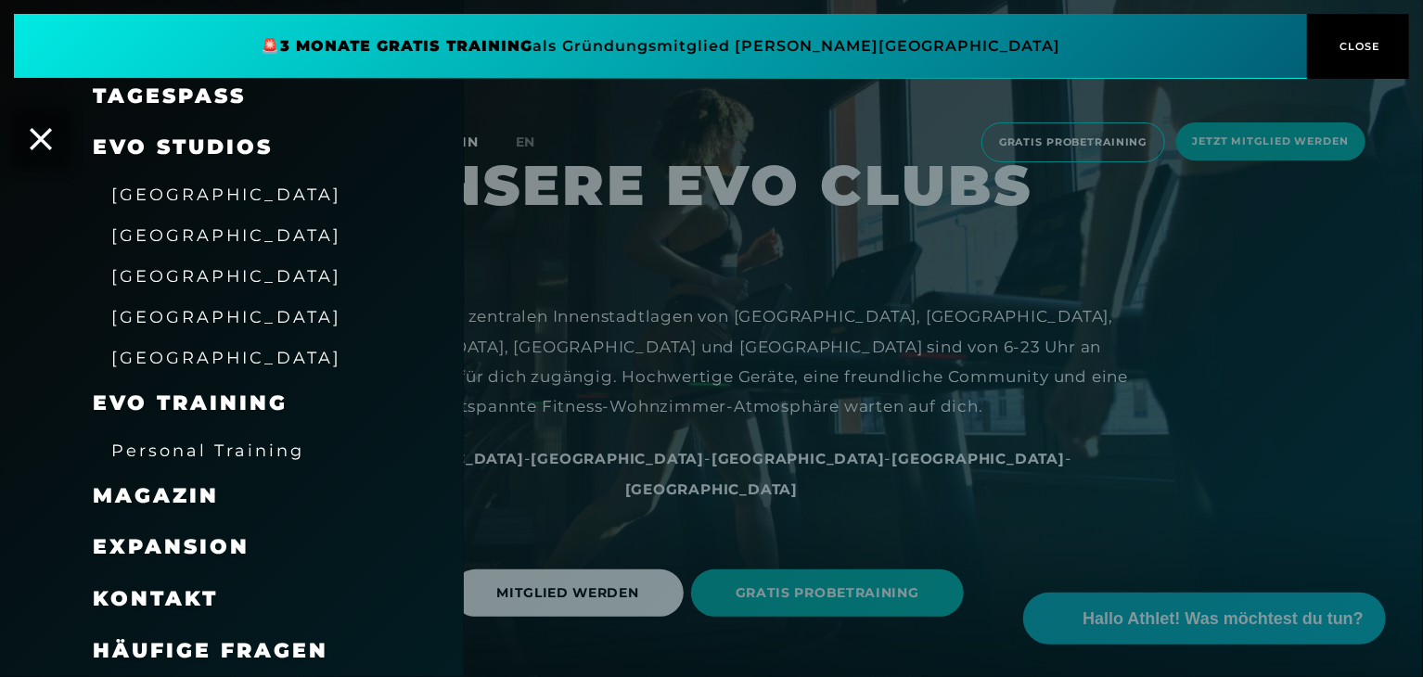
click at [194, 391] on span "EVO Training" at bounding box center [190, 402] width 195 height 25
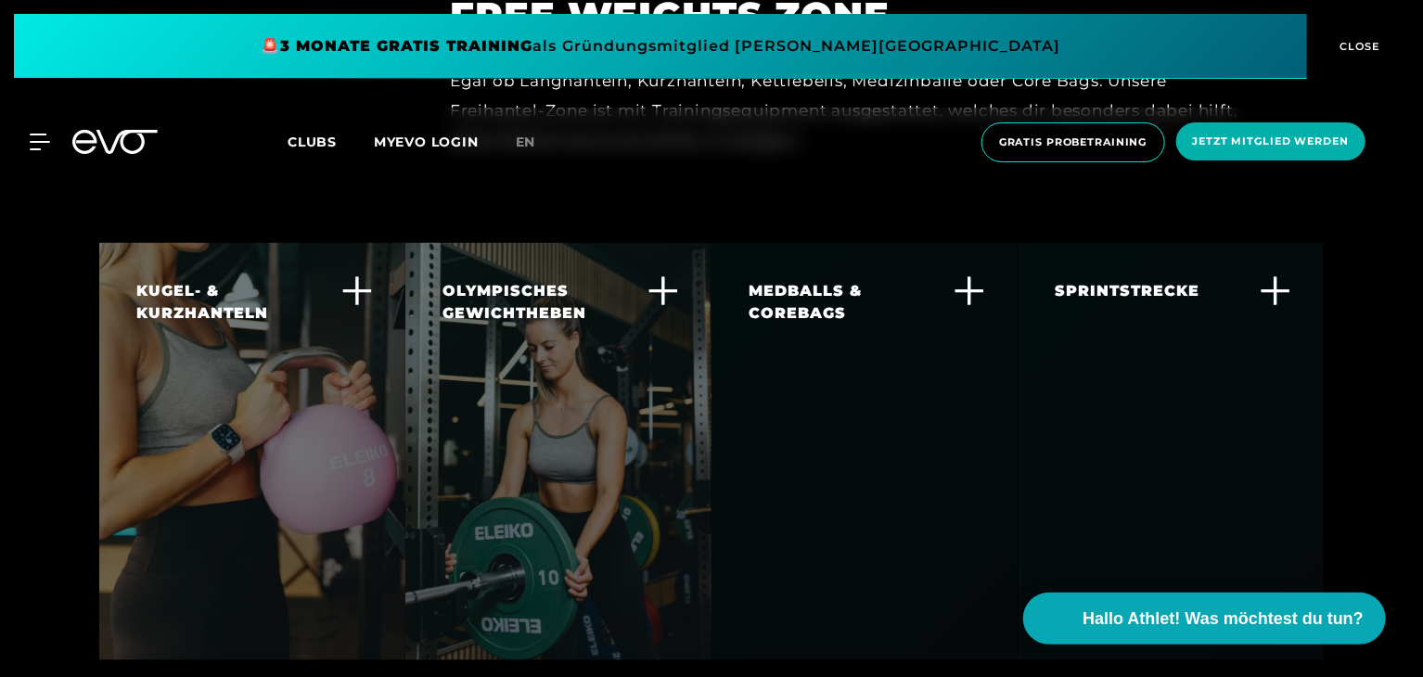
scroll to position [4667, 0]
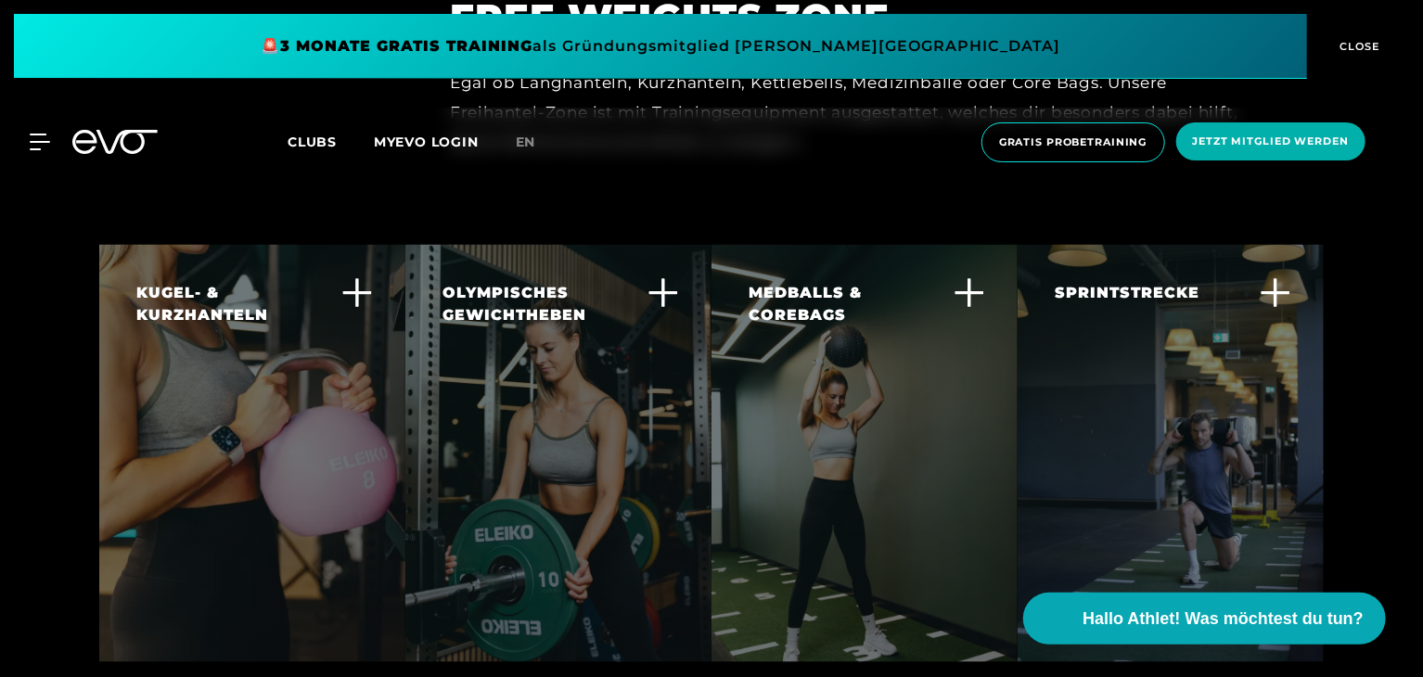
click at [658, 277] on icon at bounding box center [663, 293] width 32 height 32
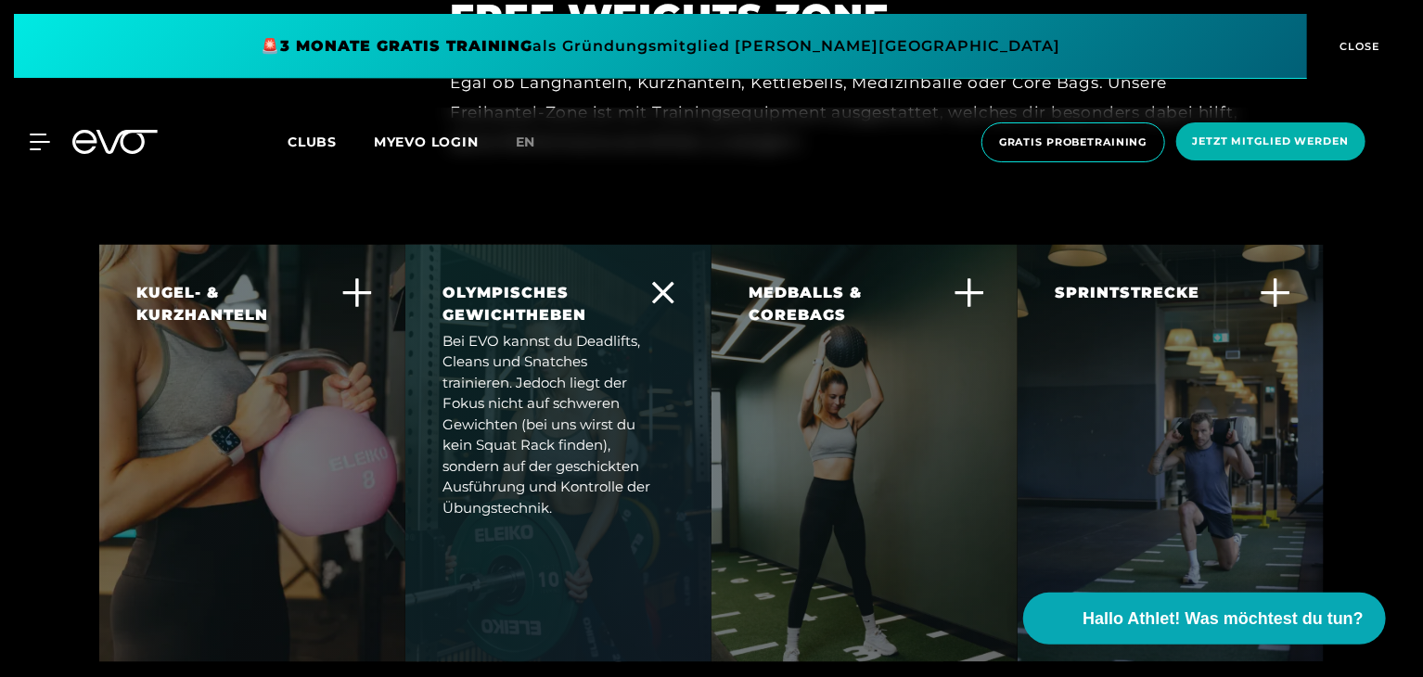
click at [958, 277] on icon at bounding box center [969, 293] width 32 height 32
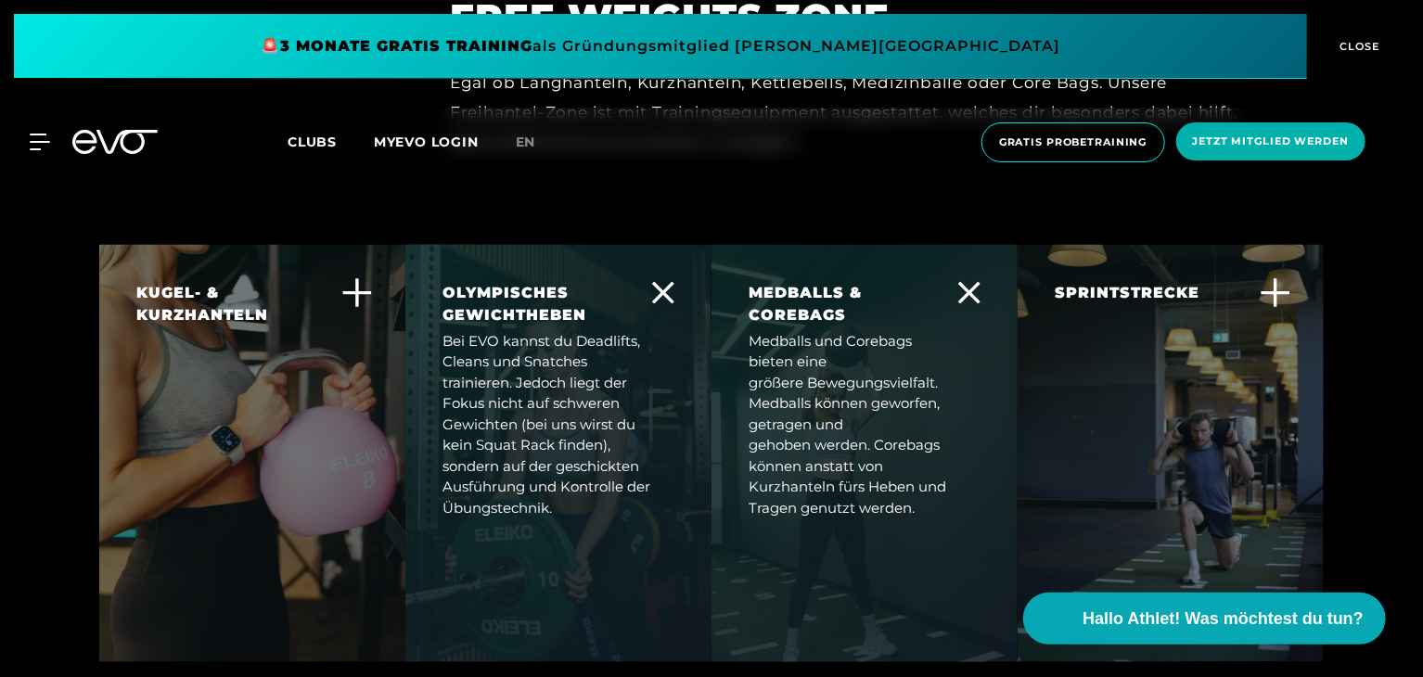
click at [1281, 277] on icon at bounding box center [1275, 293] width 32 height 32
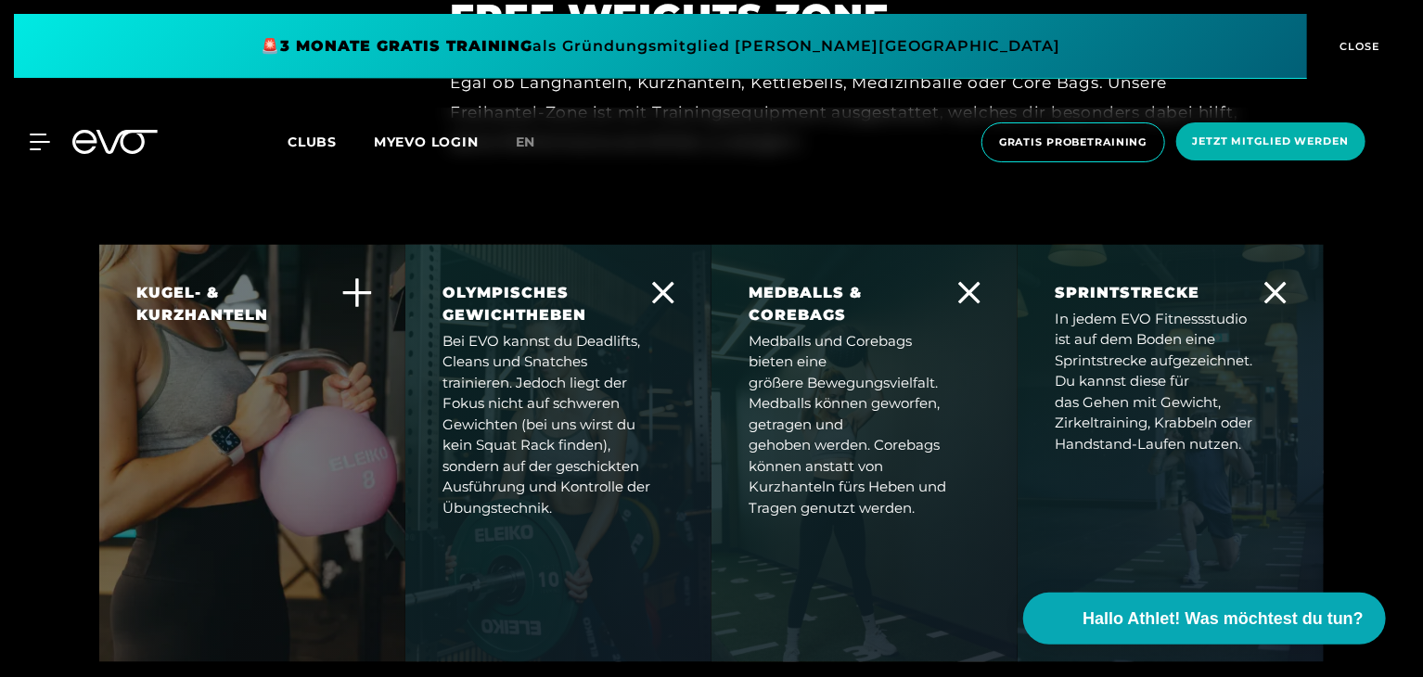
click at [360, 277] on icon at bounding box center [357, 293] width 32 height 32
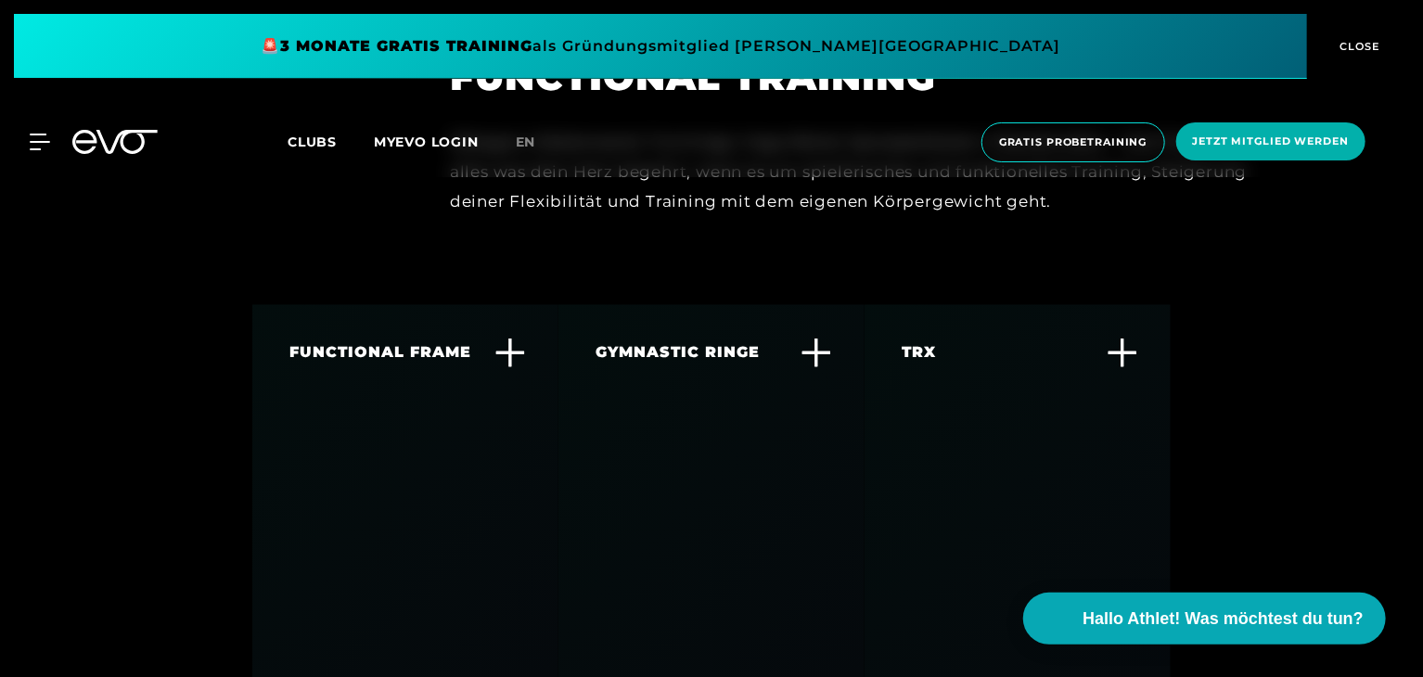
scroll to position [5774, 0]
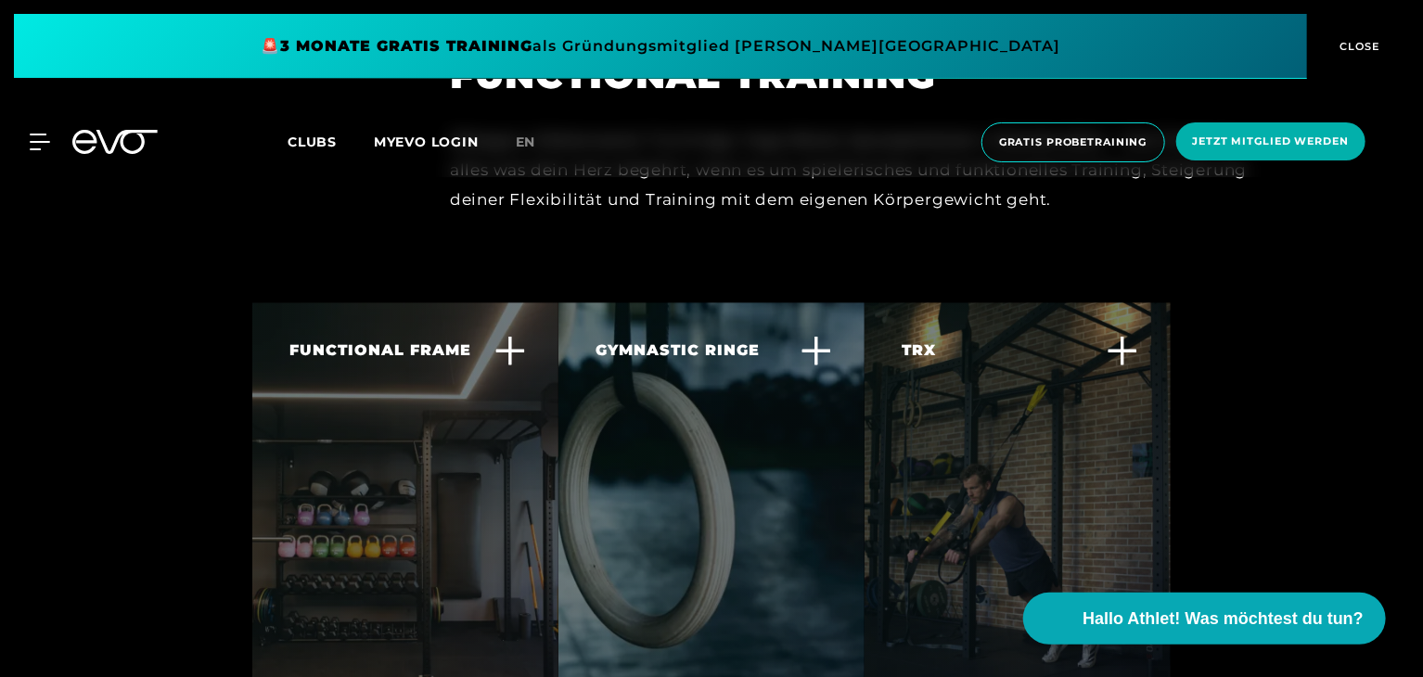
click at [508, 335] on icon at bounding box center [510, 351] width 32 height 32
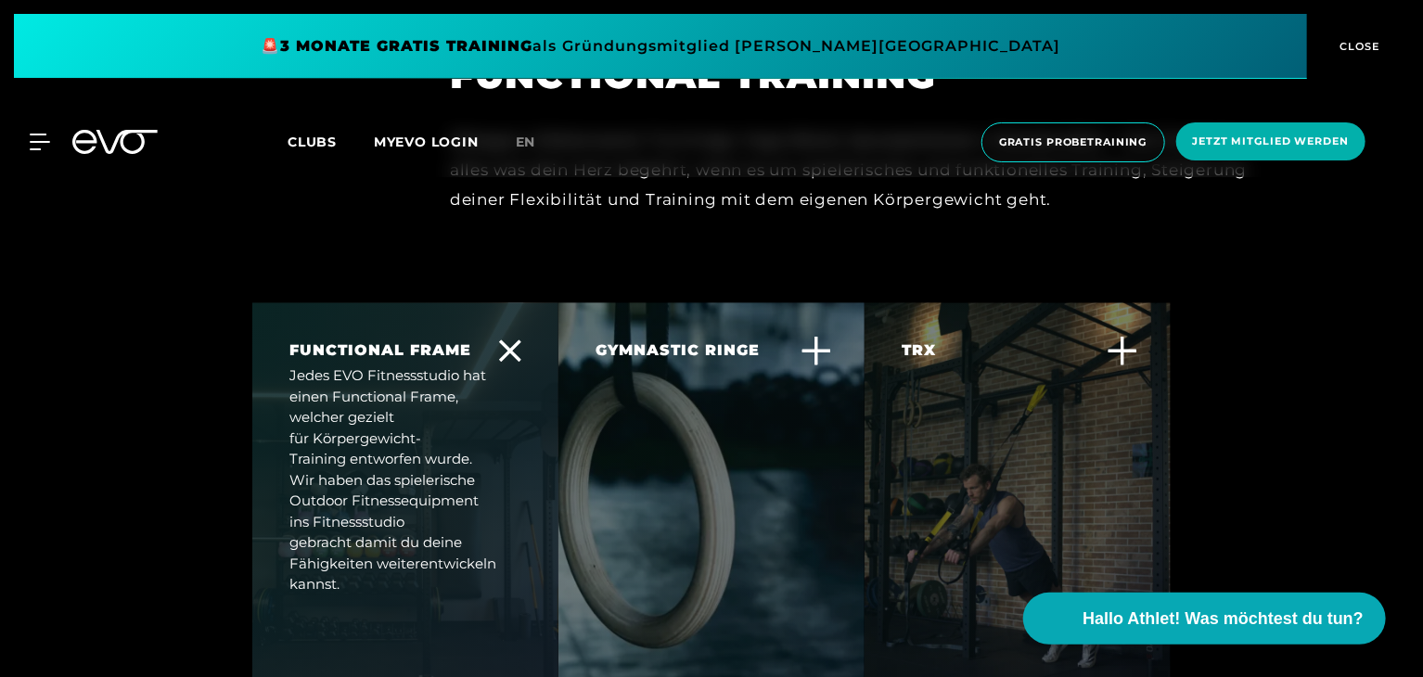
click at [824, 335] on icon at bounding box center [816, 351] width 32 height 32
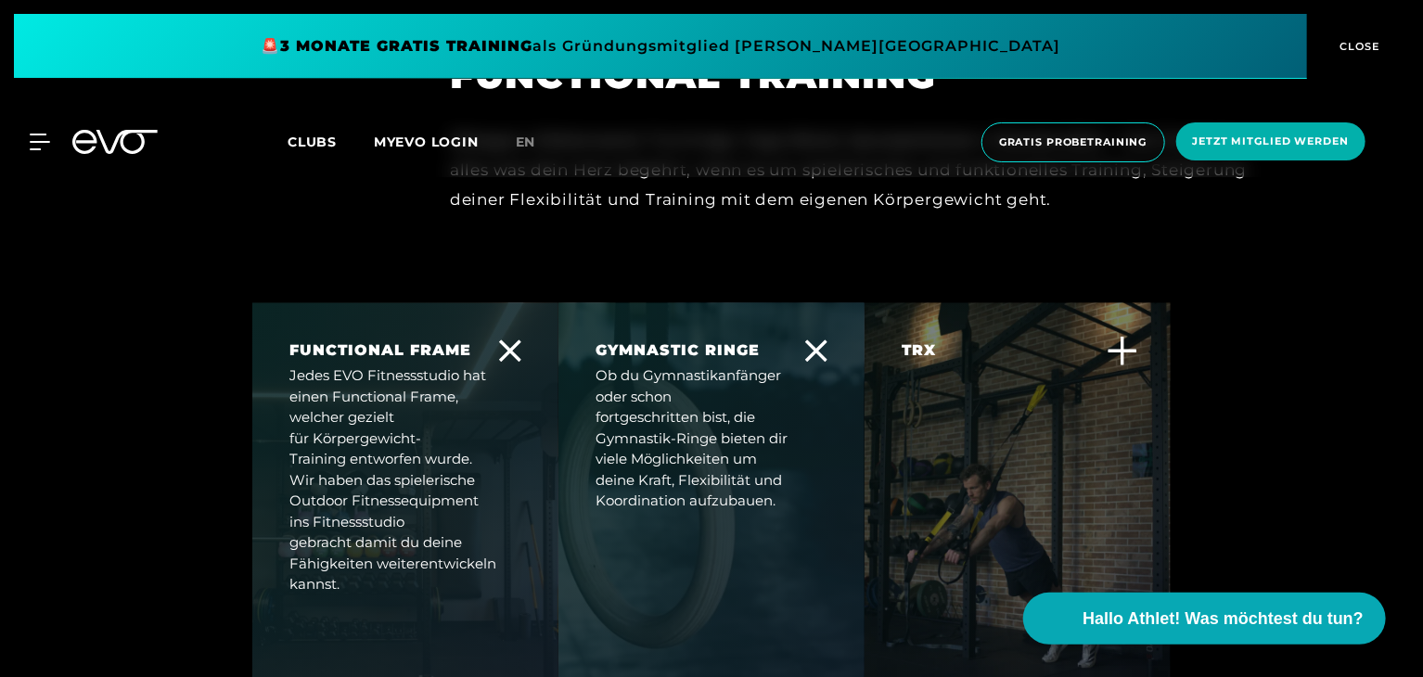
click at [1111, 335] on icon at bounding box center [1122, 351] width 32 height 32
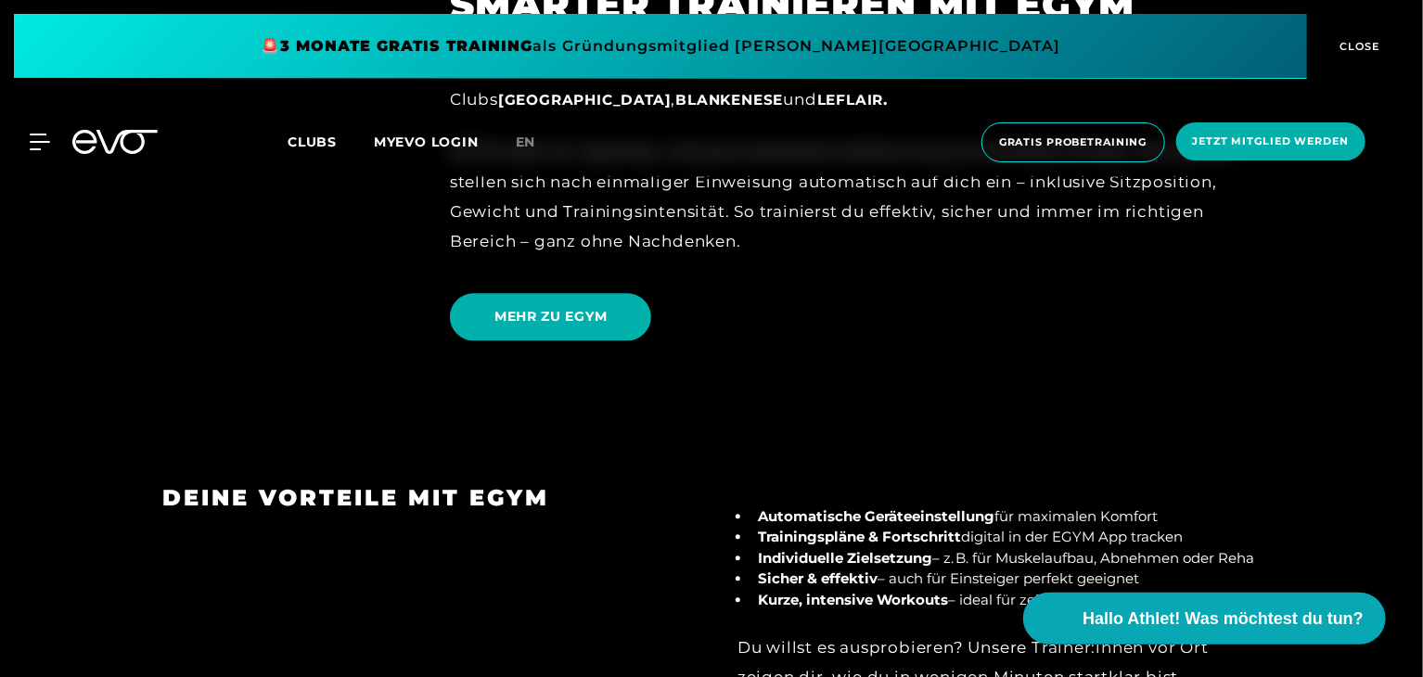
scroll to position [1870, 0]
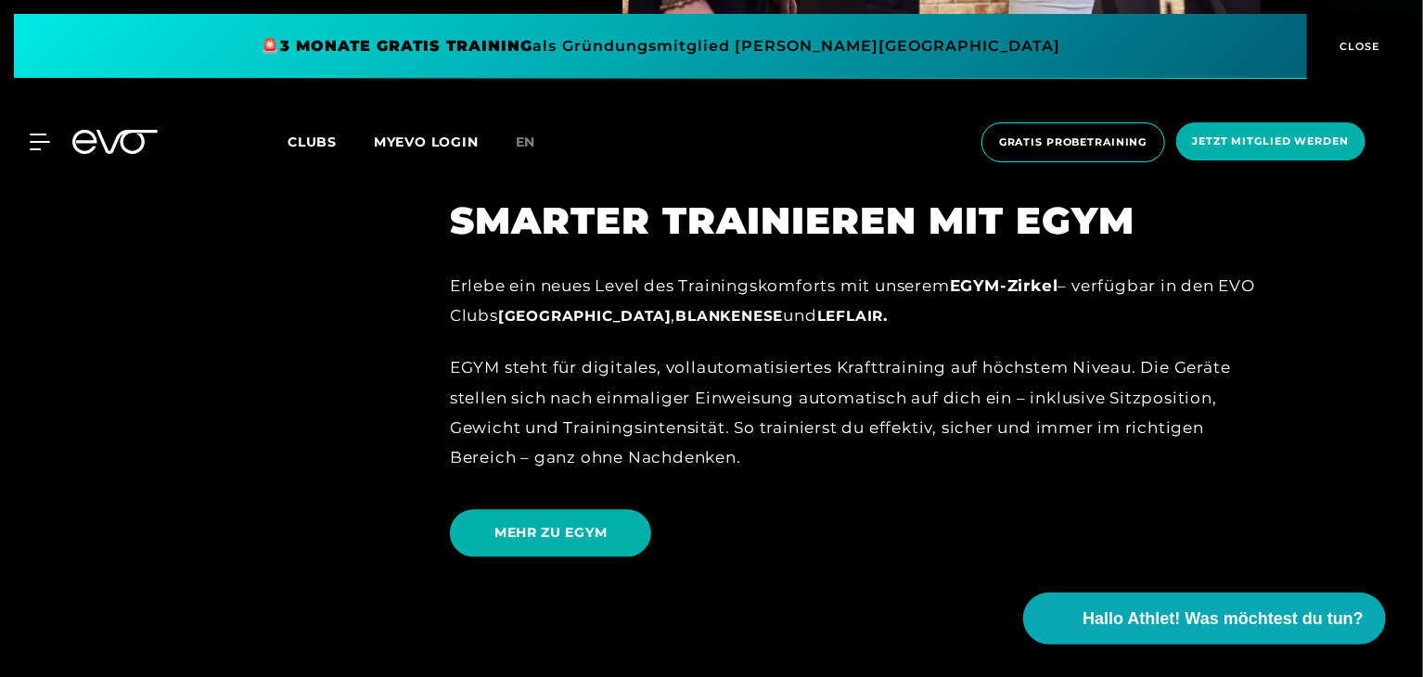
click at [323, 134] on span "Clubs" at bounding box center [312, 142] width 49 height 17
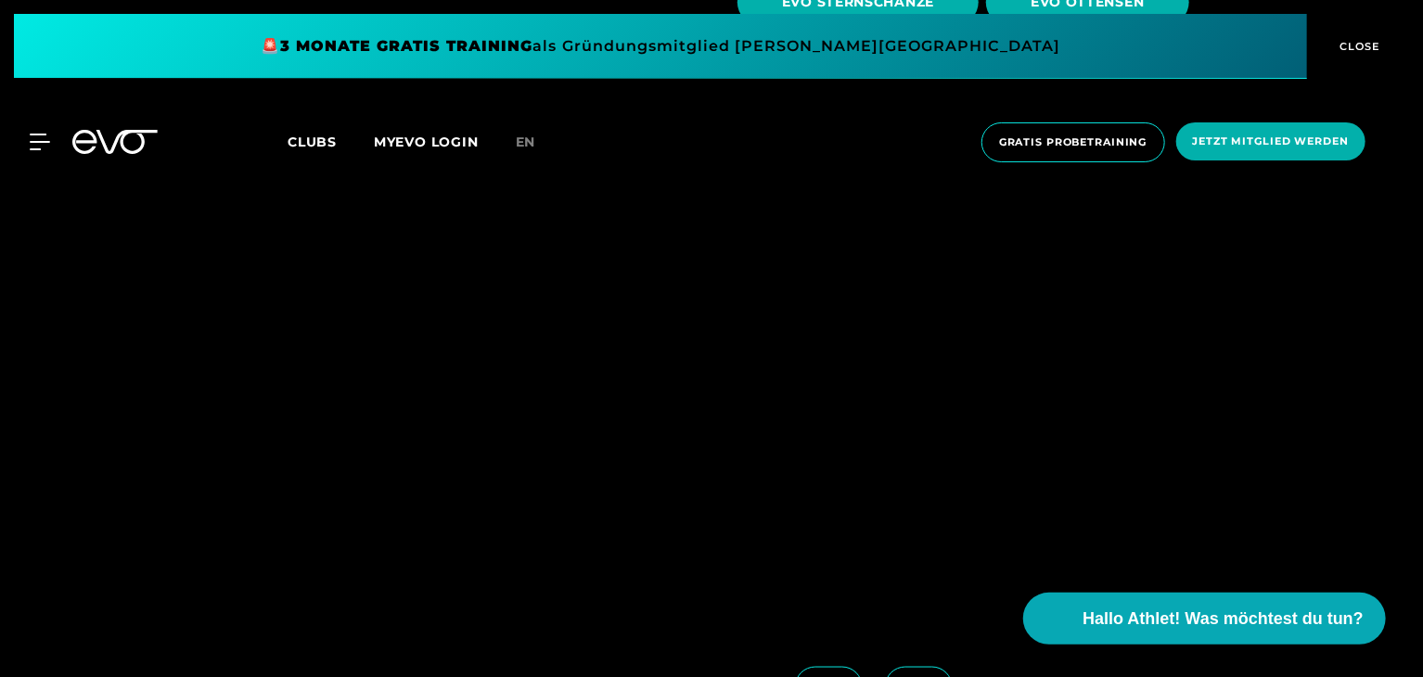
scroll to position [1075, 0]
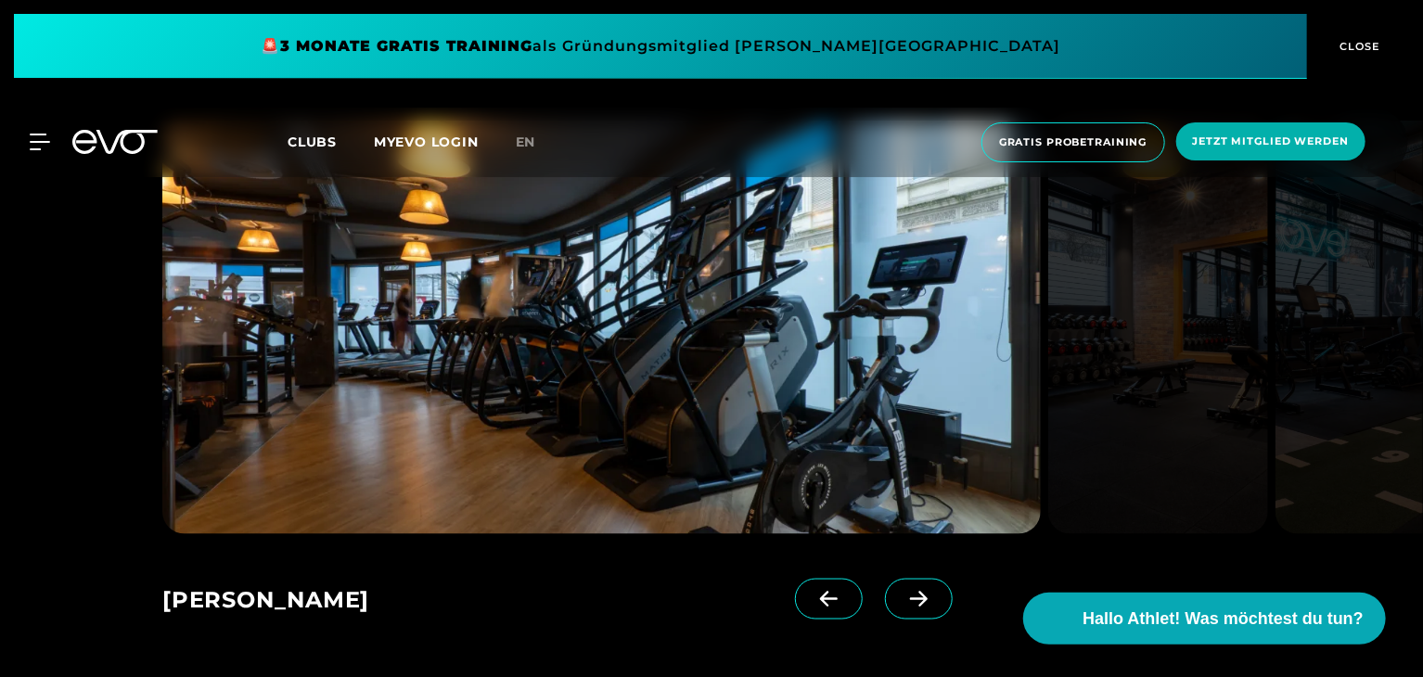
click at [901, 588] on span at bounding box center [919, 599] width 68 height 41
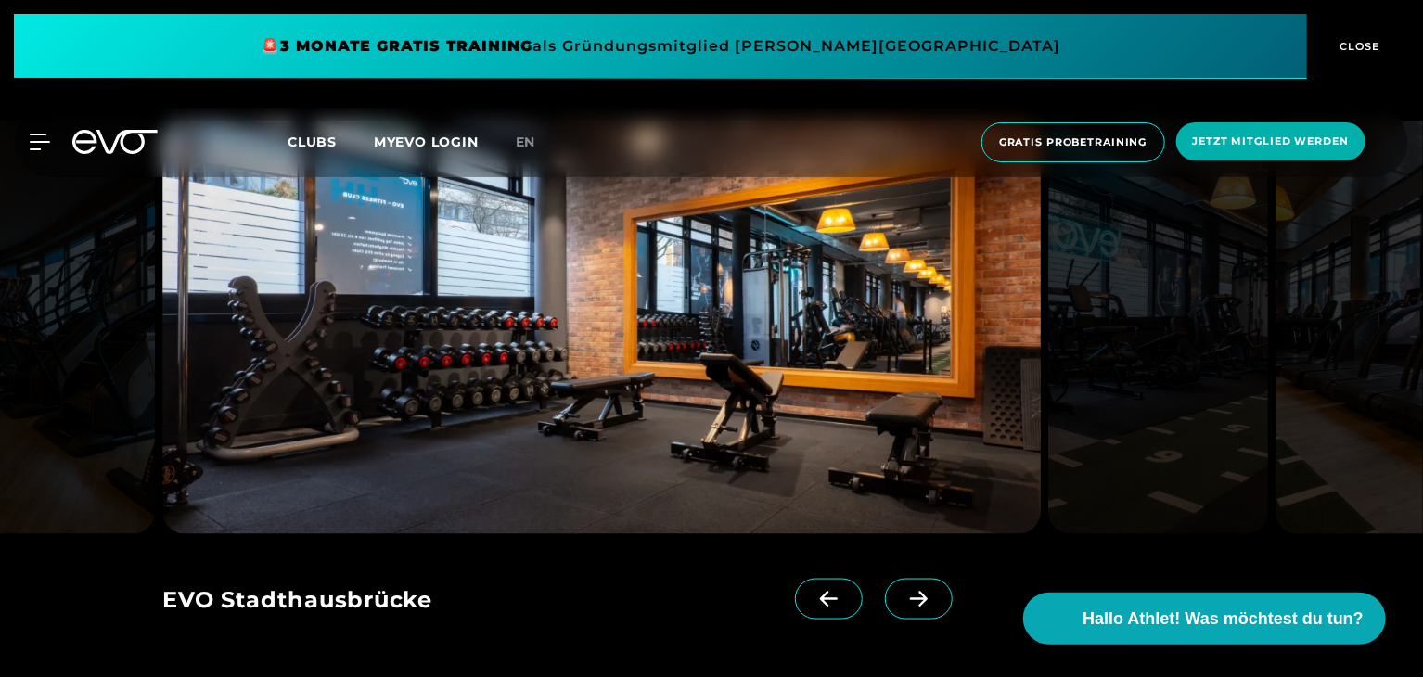
click at [901, 588] on span at bounding box center [919, 599] width 68 height 41
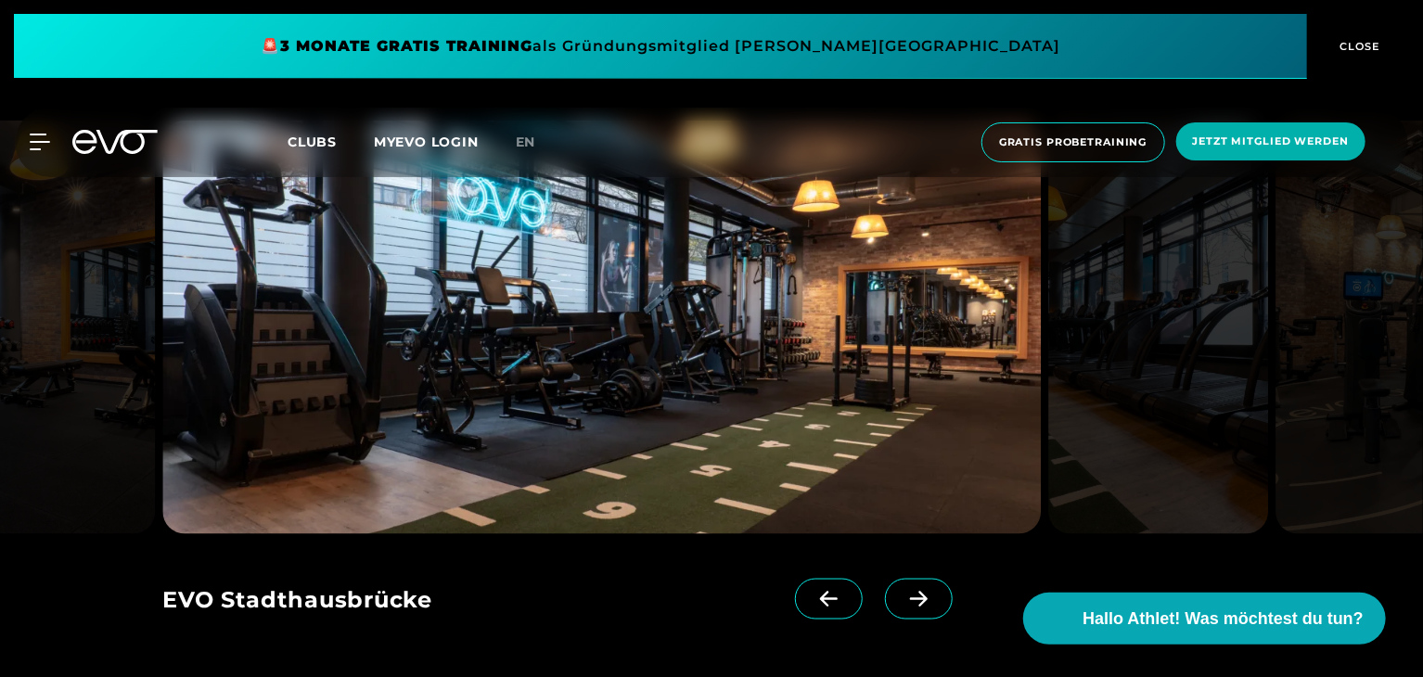
click at [901, 588] on span at bounding box center [919, 599] width 68 height 41
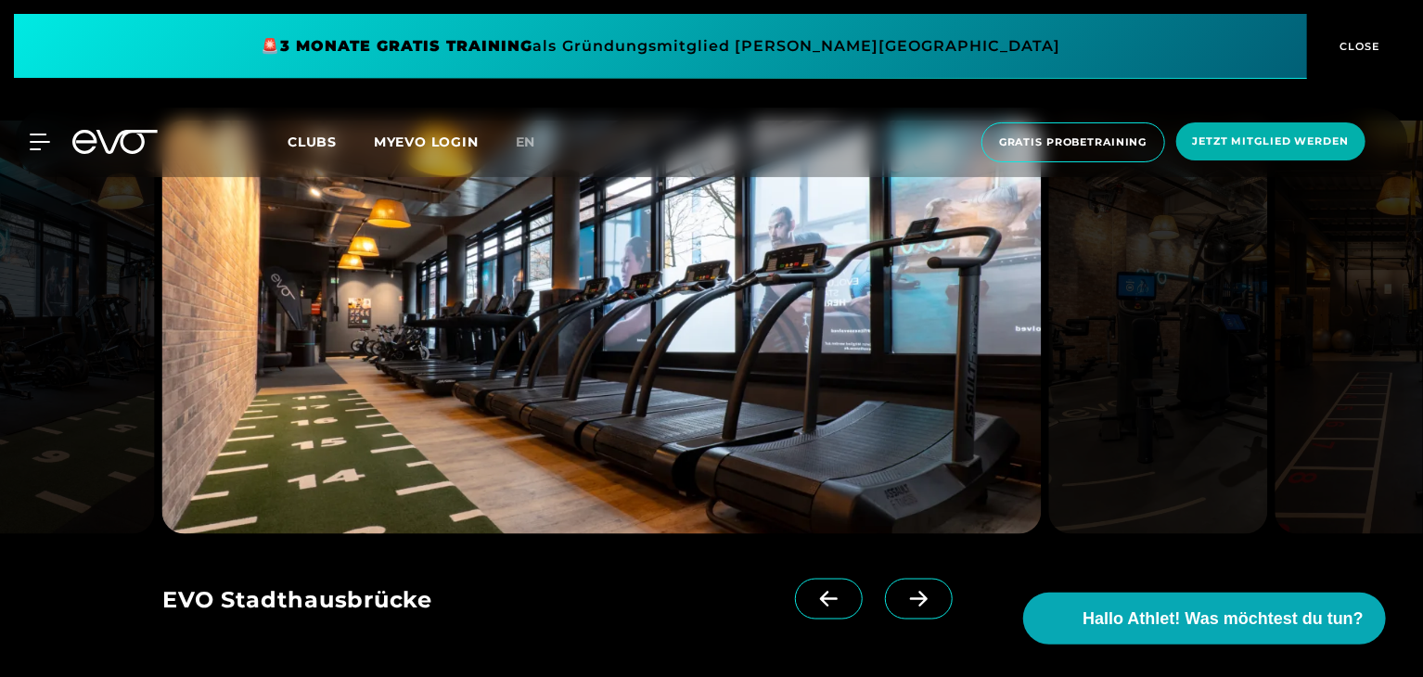
click at [901, 588] on span at bounding box center [919, 599] width 68 height 41
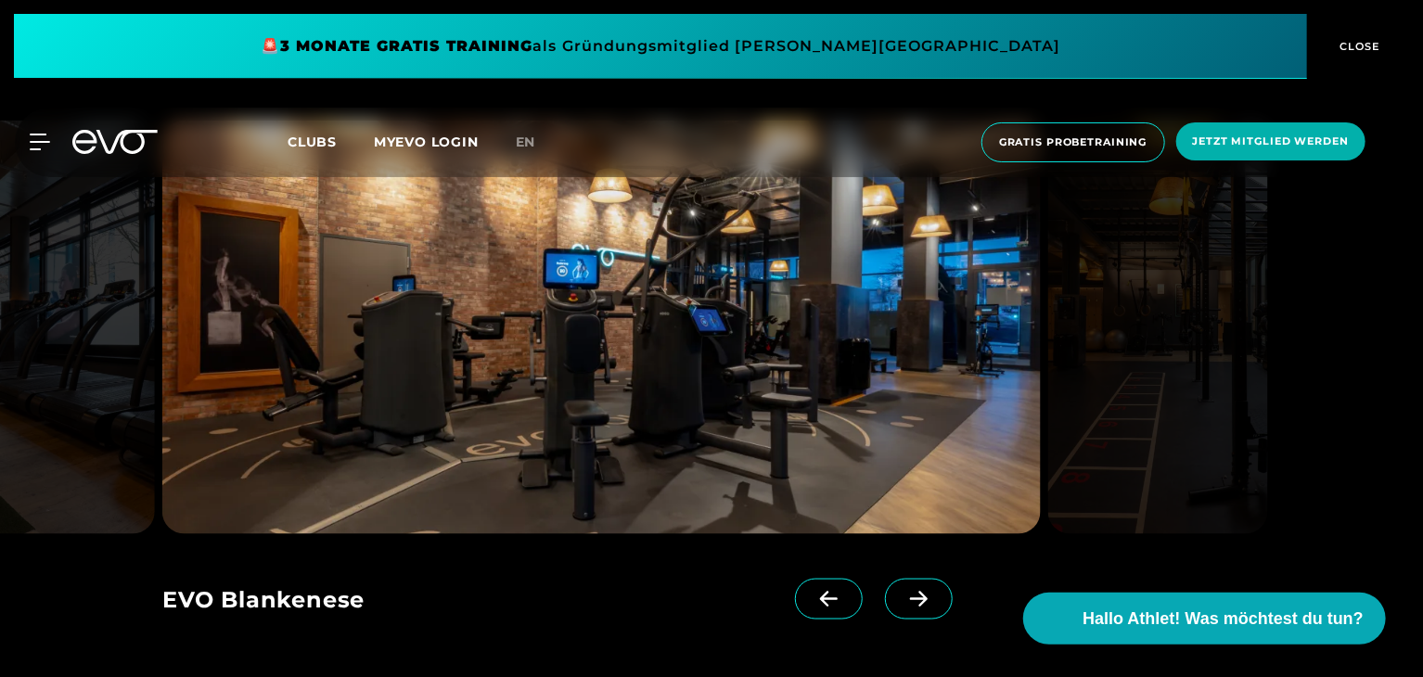
click at [901, 588] on span at bounding box center [919, 599] width 68 height 41
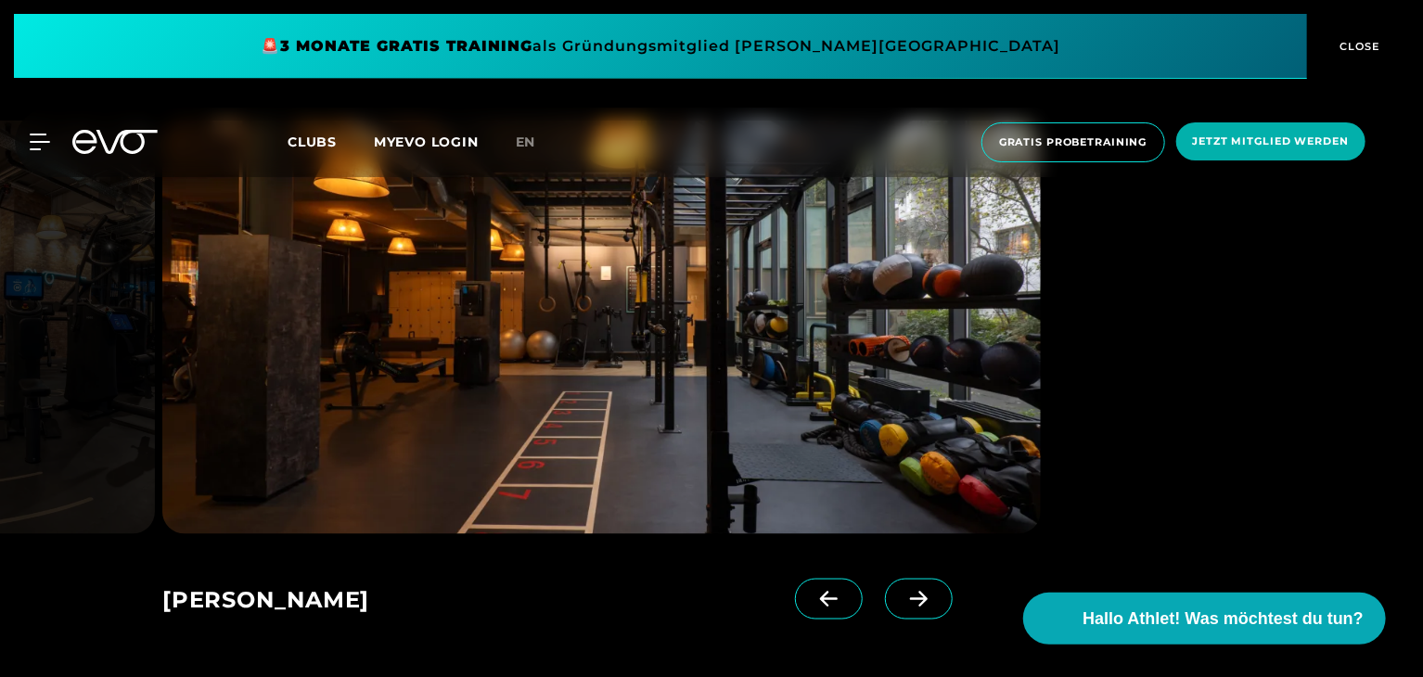
click at [901, 588] on span at bounding box center [919, 599] width 68 height 41
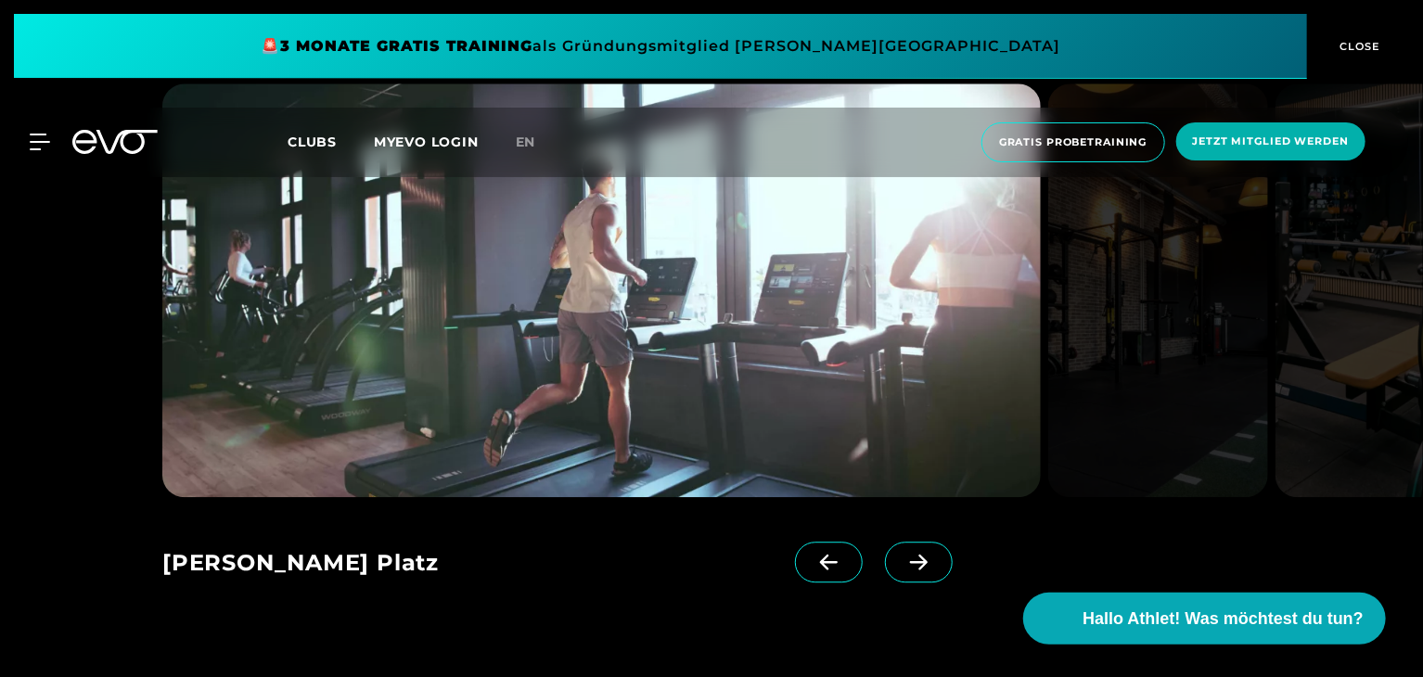
scroll to position [2233, 0]
click at [902, 554] on icon at bounding box center [918, 562] width 32 height 17
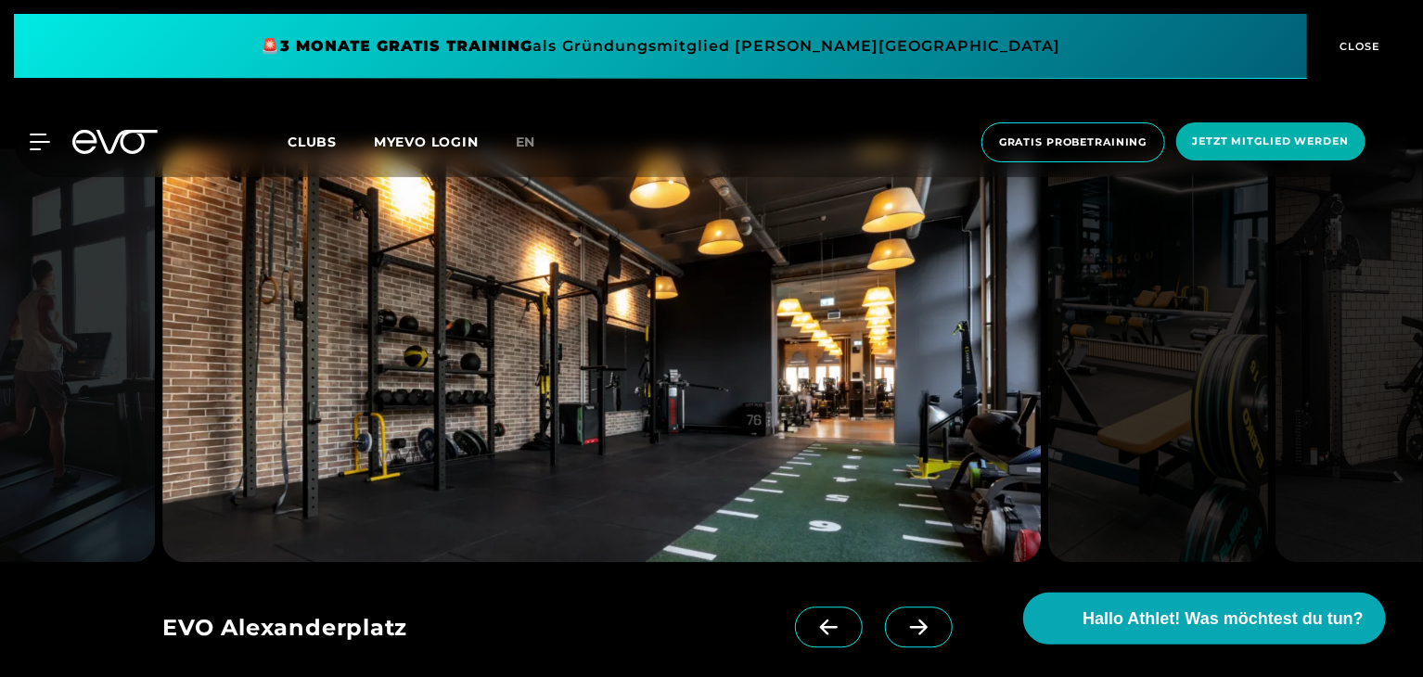
scroll to position [2166, 0]
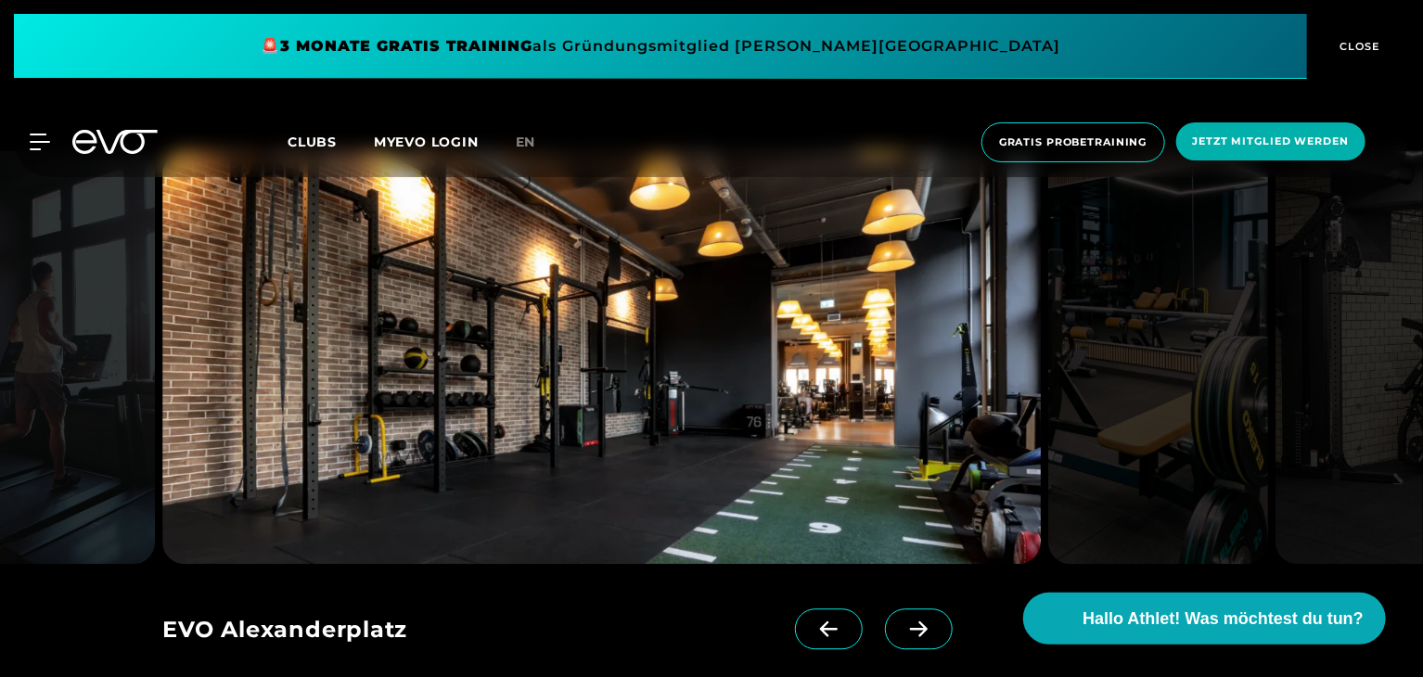
click at [902, 620] on icon at bounding box center [918, 628] width 32 height 17
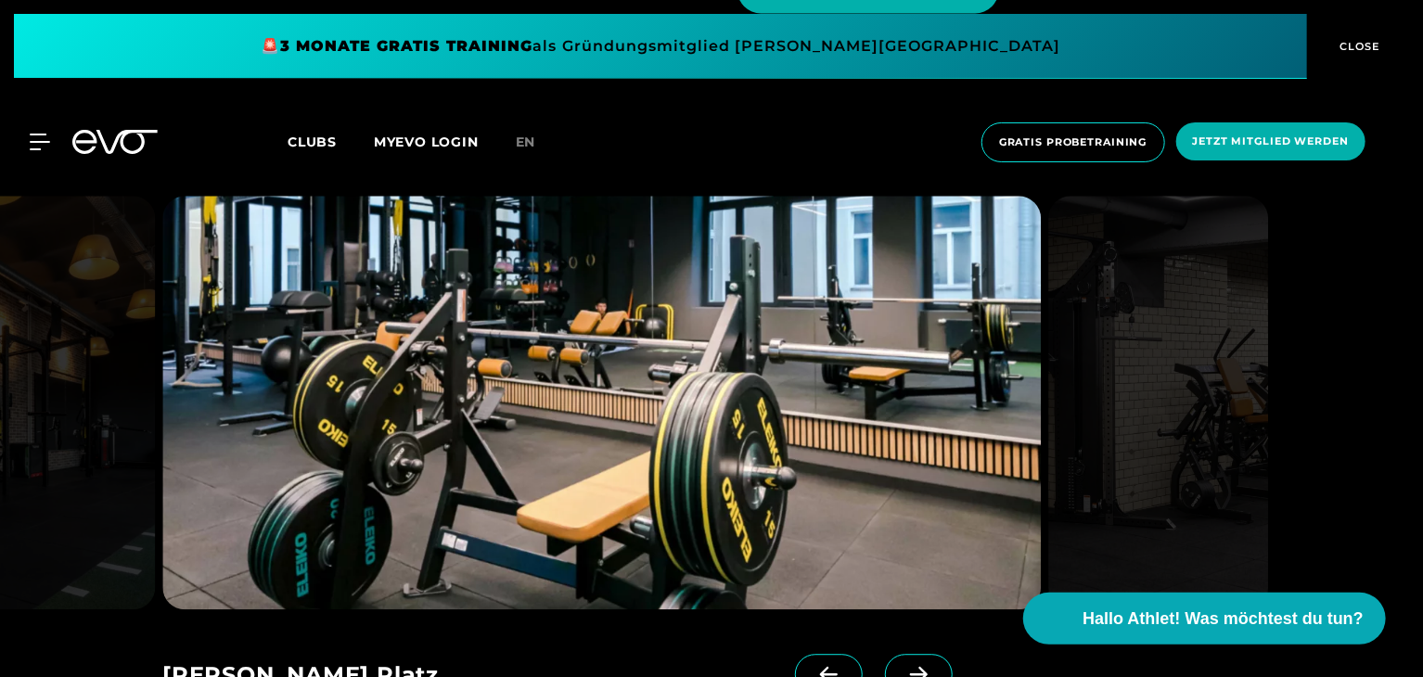
scroll to position [2115, 0]
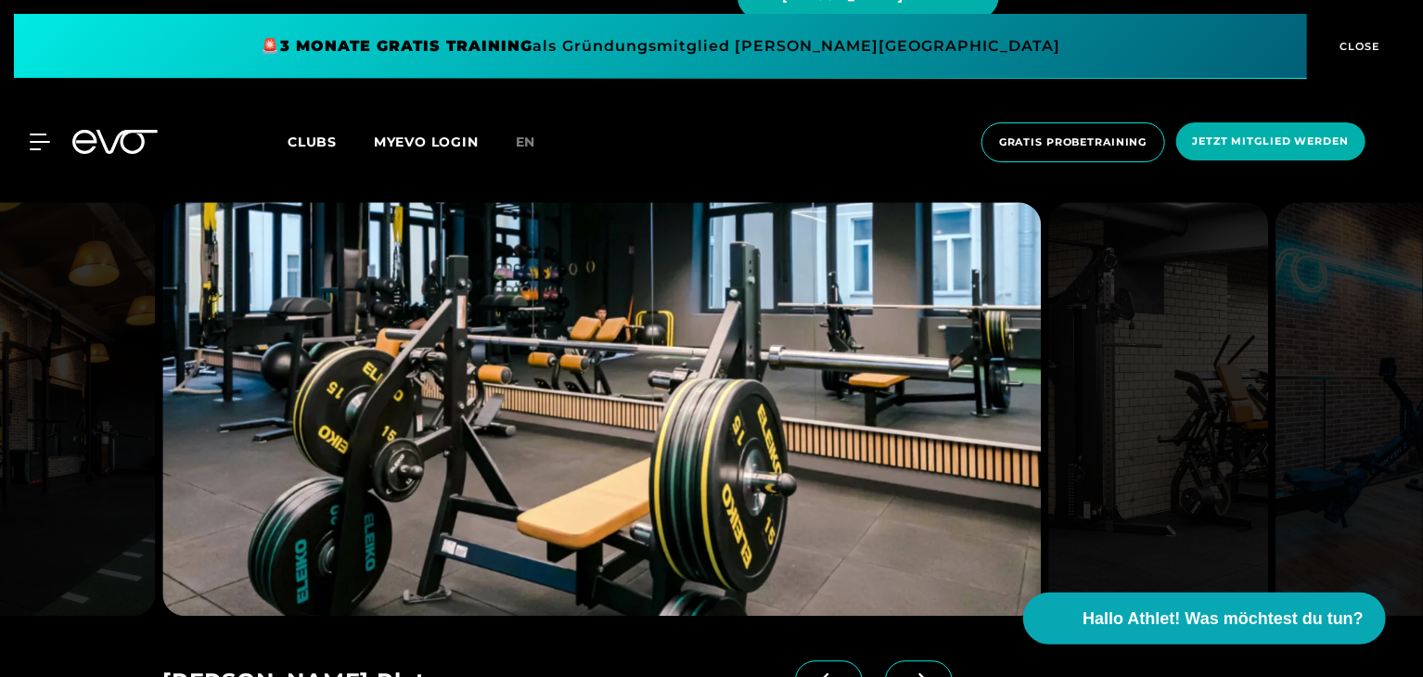
click at [905, 660] on span at bounding box center [919, 680] width 68 height 41
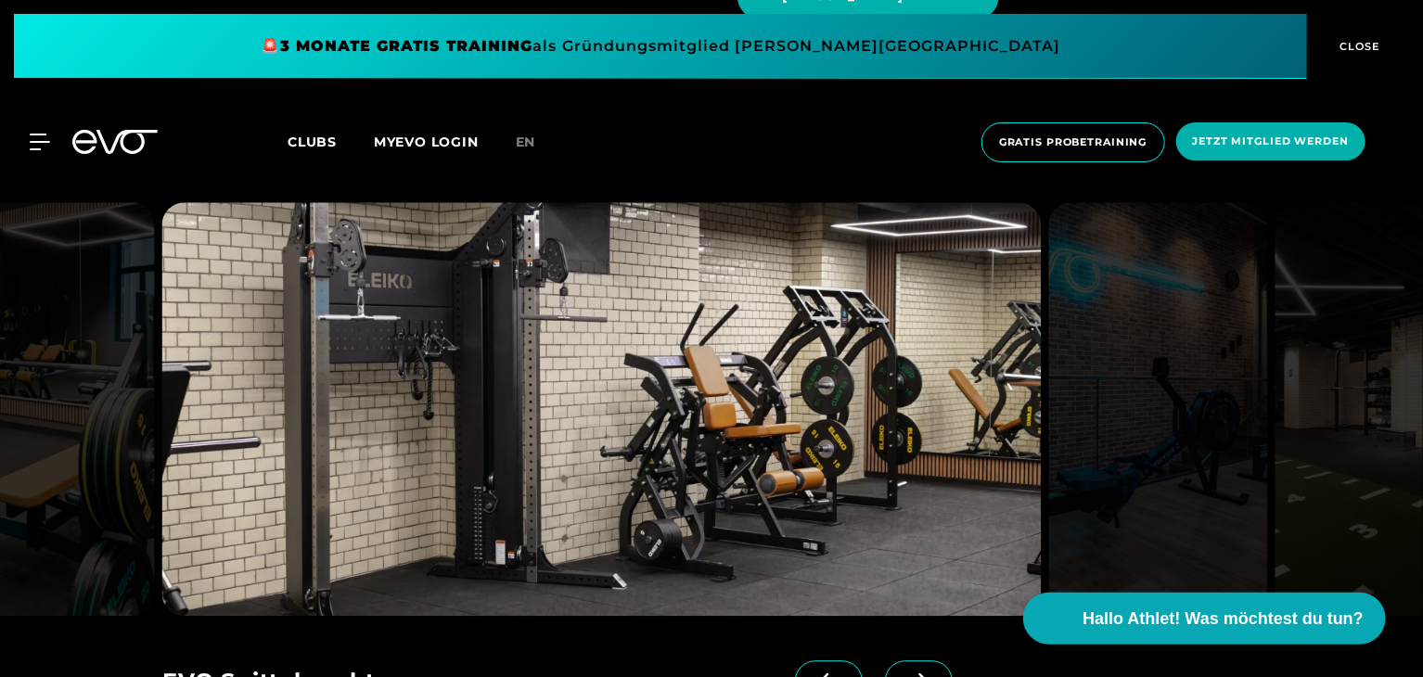
click at [816, 660] on span at bounding box center [829, 680] width 68 height 41
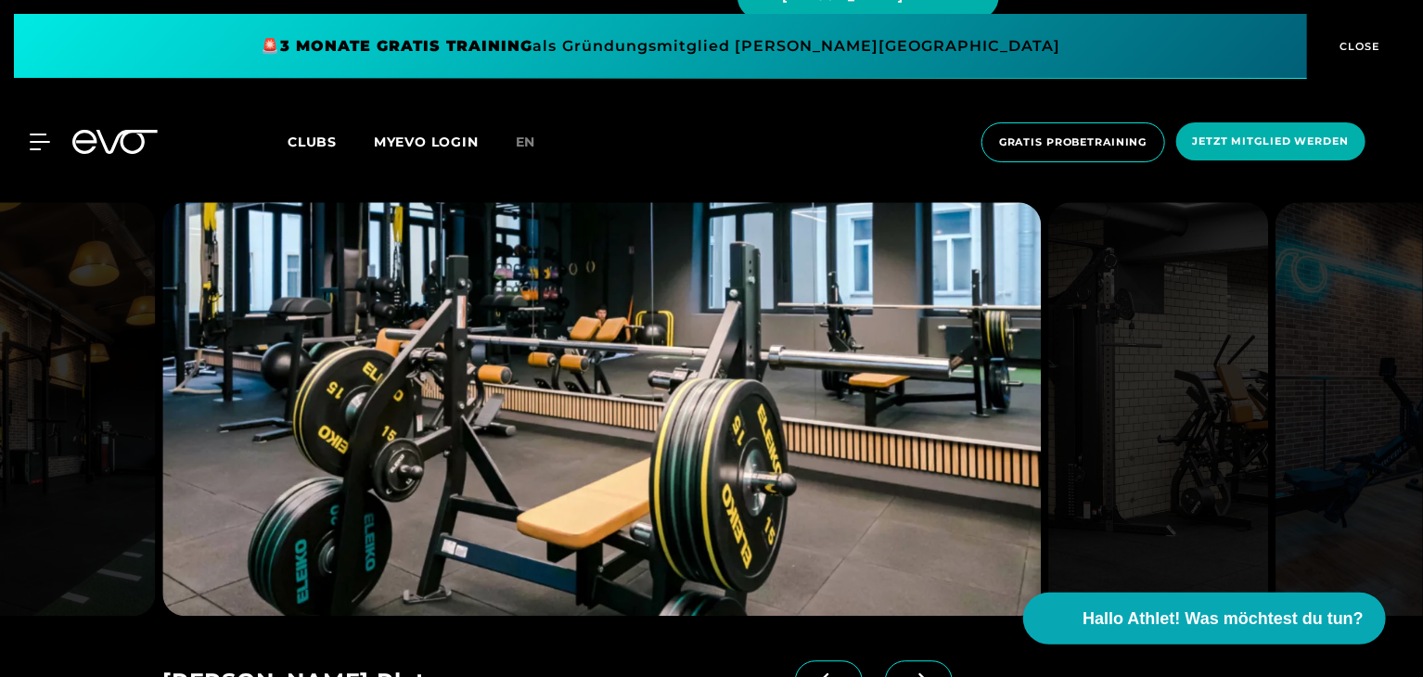
click at [885, 660] on span at bounding box center [919, 680] width 68 height 41
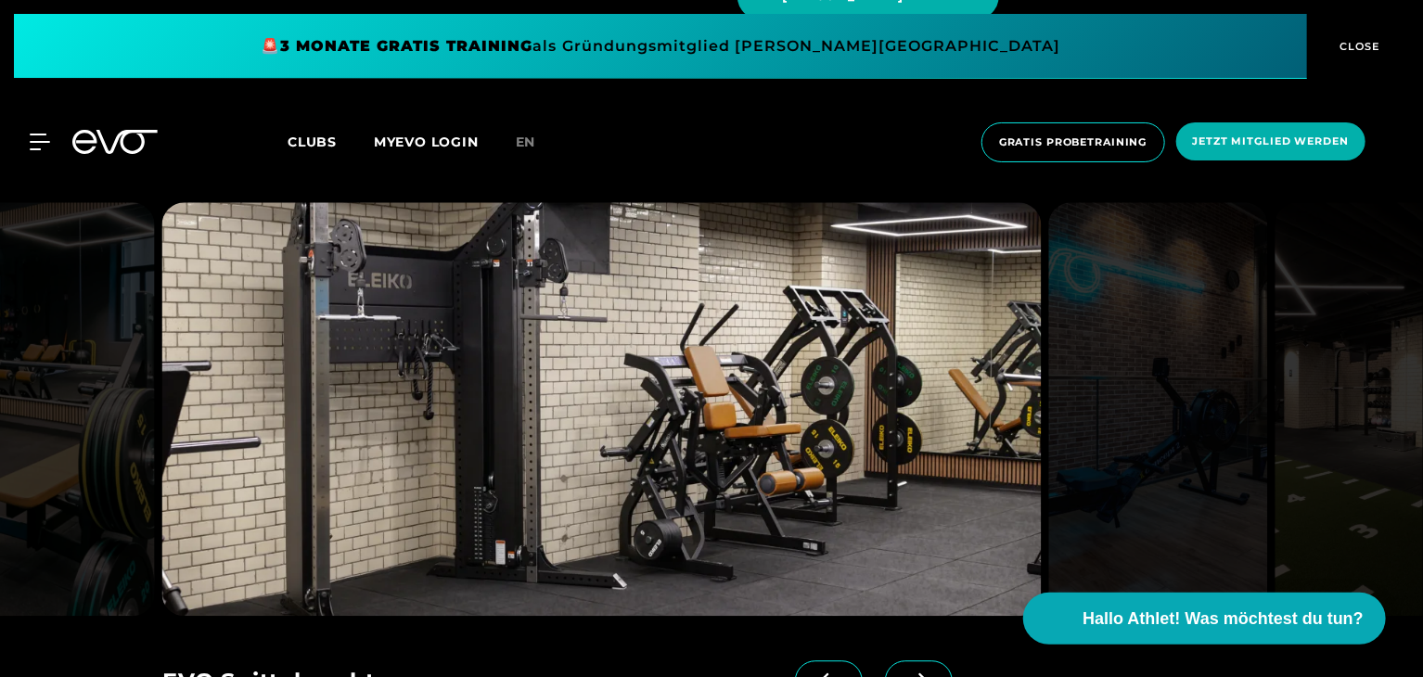
click at [902, 672] on icon at bounding box center [918, 680] width 32 height 17
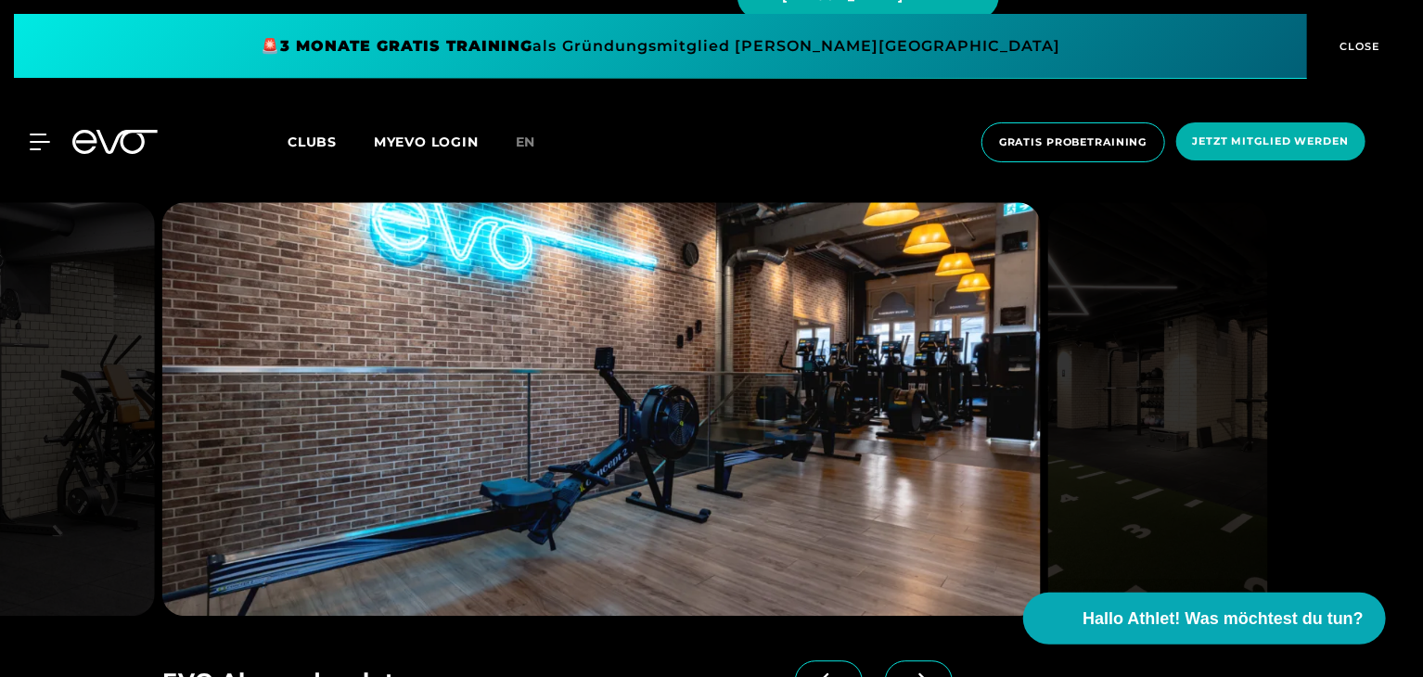
click at [902, 672] on icon at bounding box center [918, 680] width 32 height 17
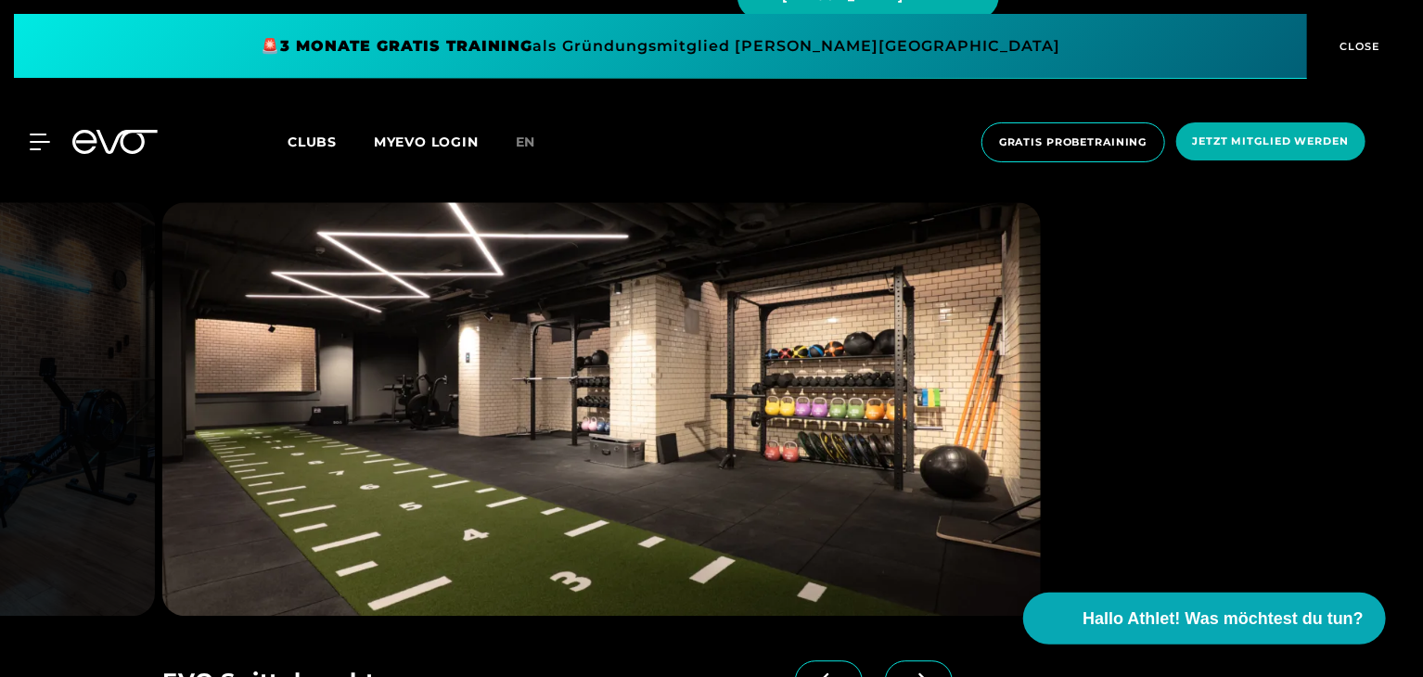
click at [902, 672] on icon at bounding box center [918, 680] width 32 height 17
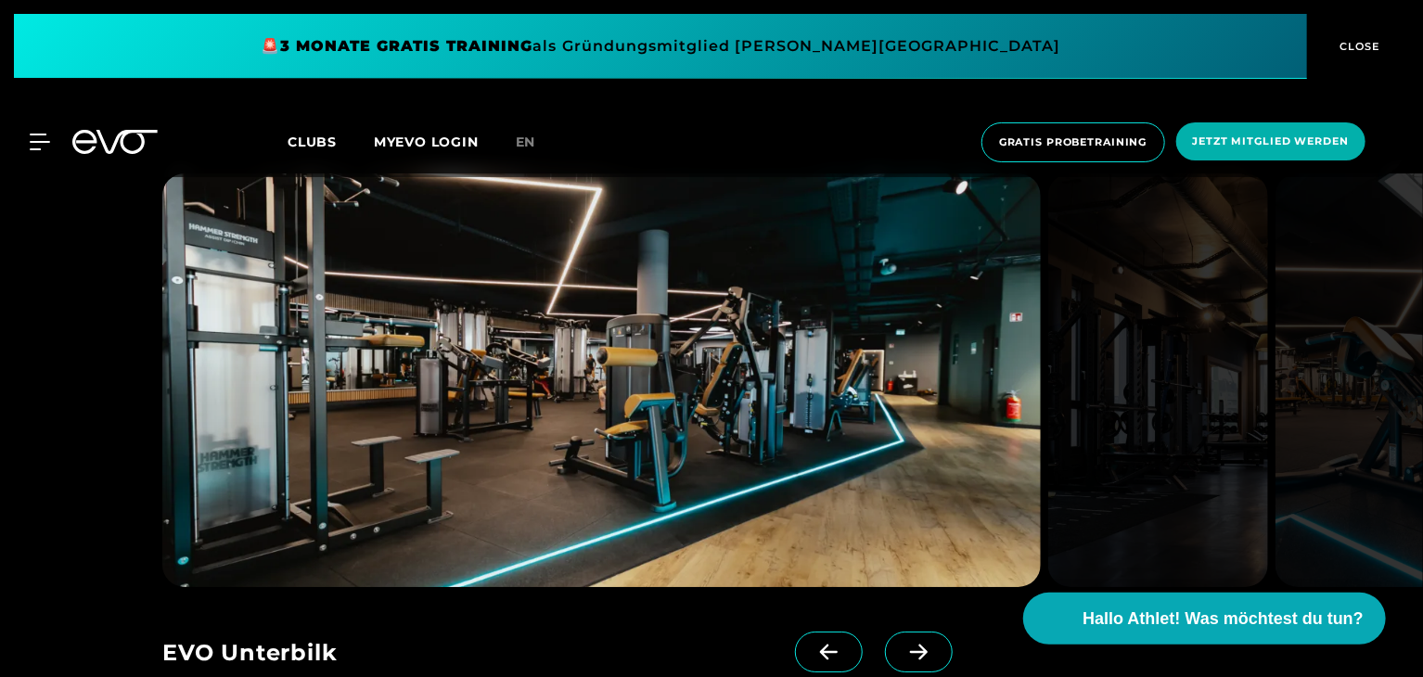
scroll to position [3148, 0]
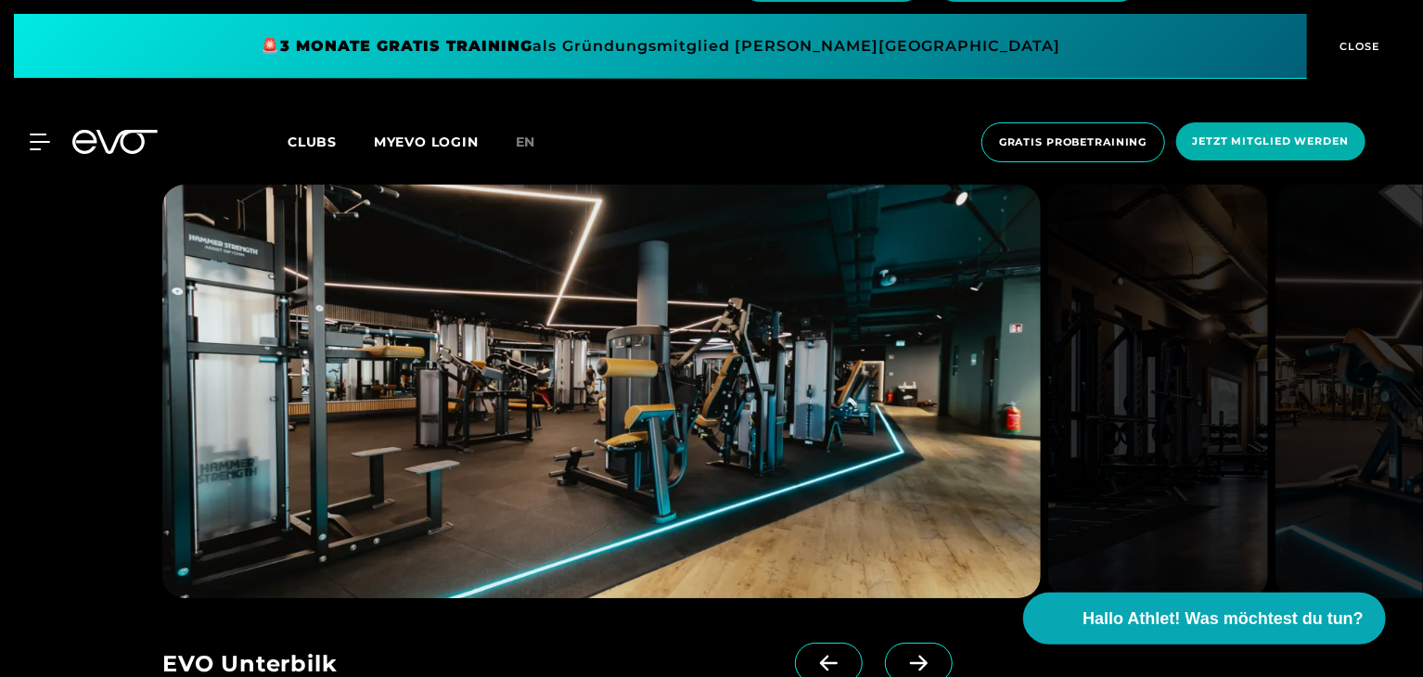
click at [902, 655] on icon at bounding box center [918, 663] width 32 height 17
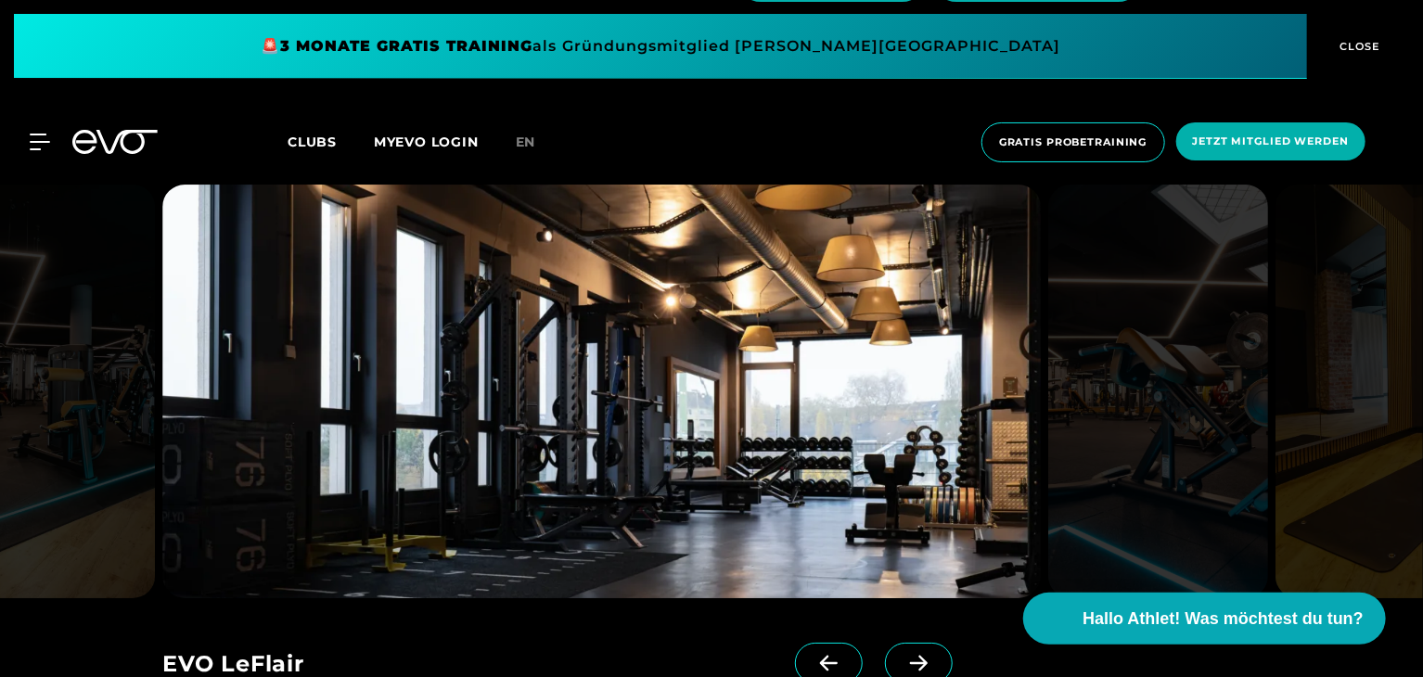
click at [902, 655] on icon at bounding box center [918, 663] width 32 height 17
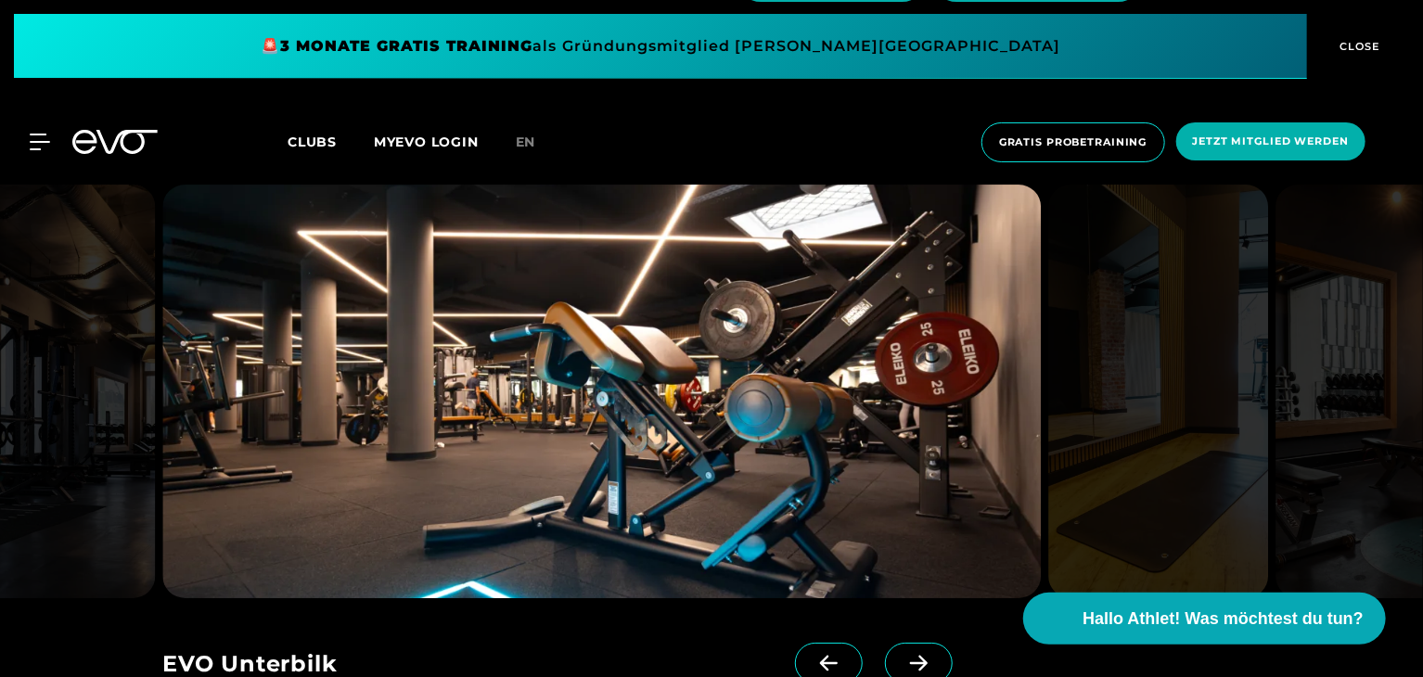
click at [902, 655] on icon at bounding box center [918, 663] width 32 height 17
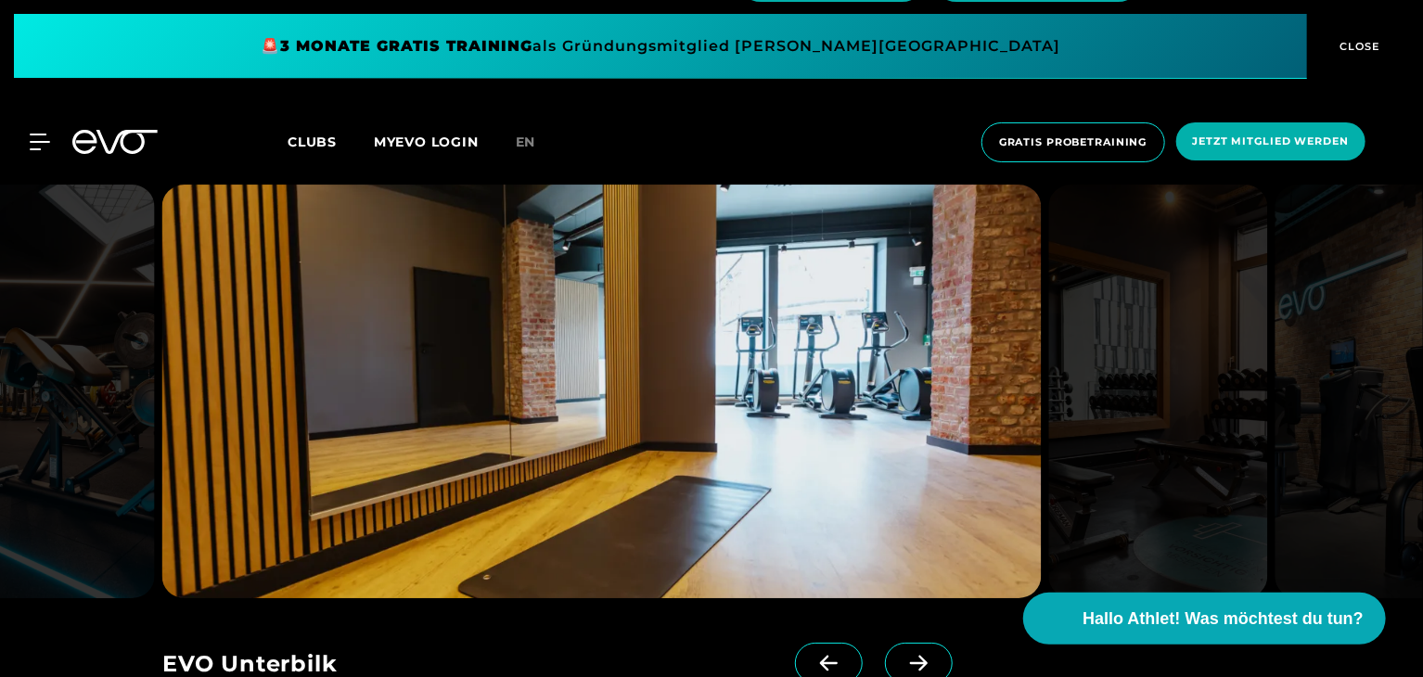
click at [902, 655] on icon at bounding box center [918, 663] width 32 height 17
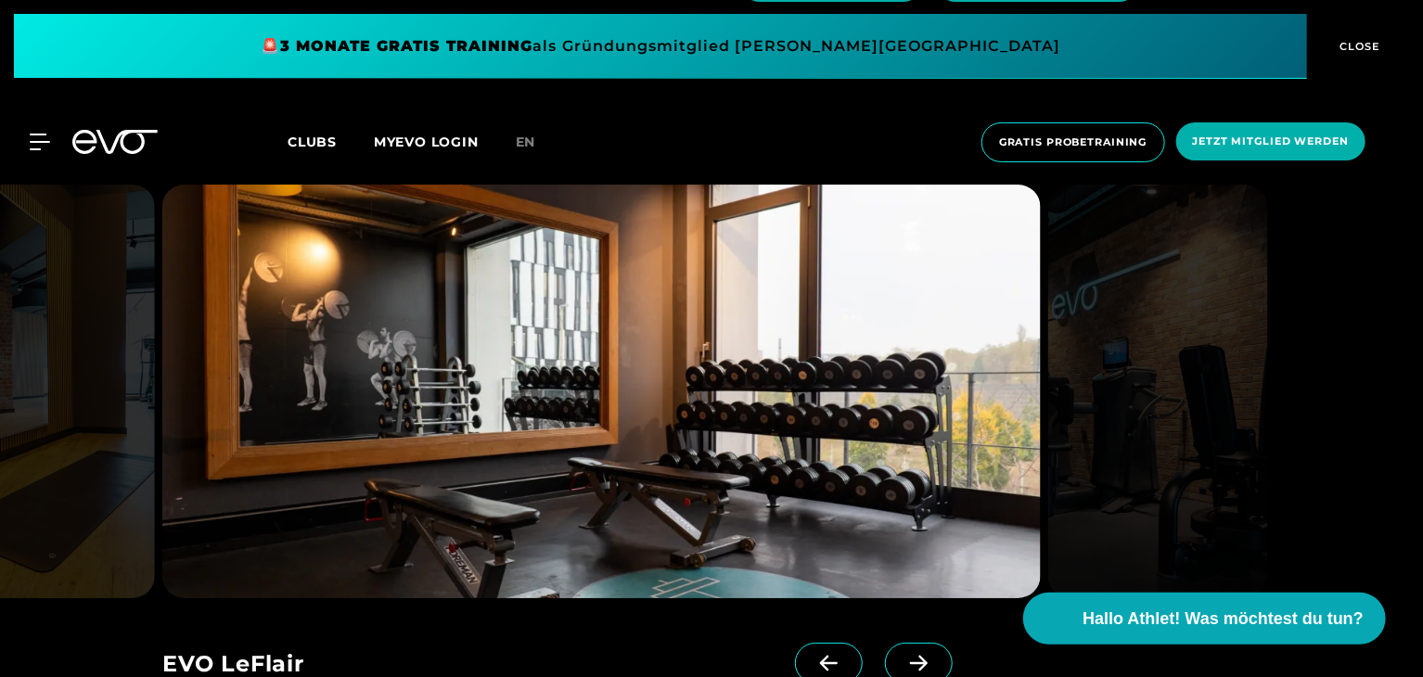
click at [902, 655] on icon at bounding box center [918, 663] width 32 height 17
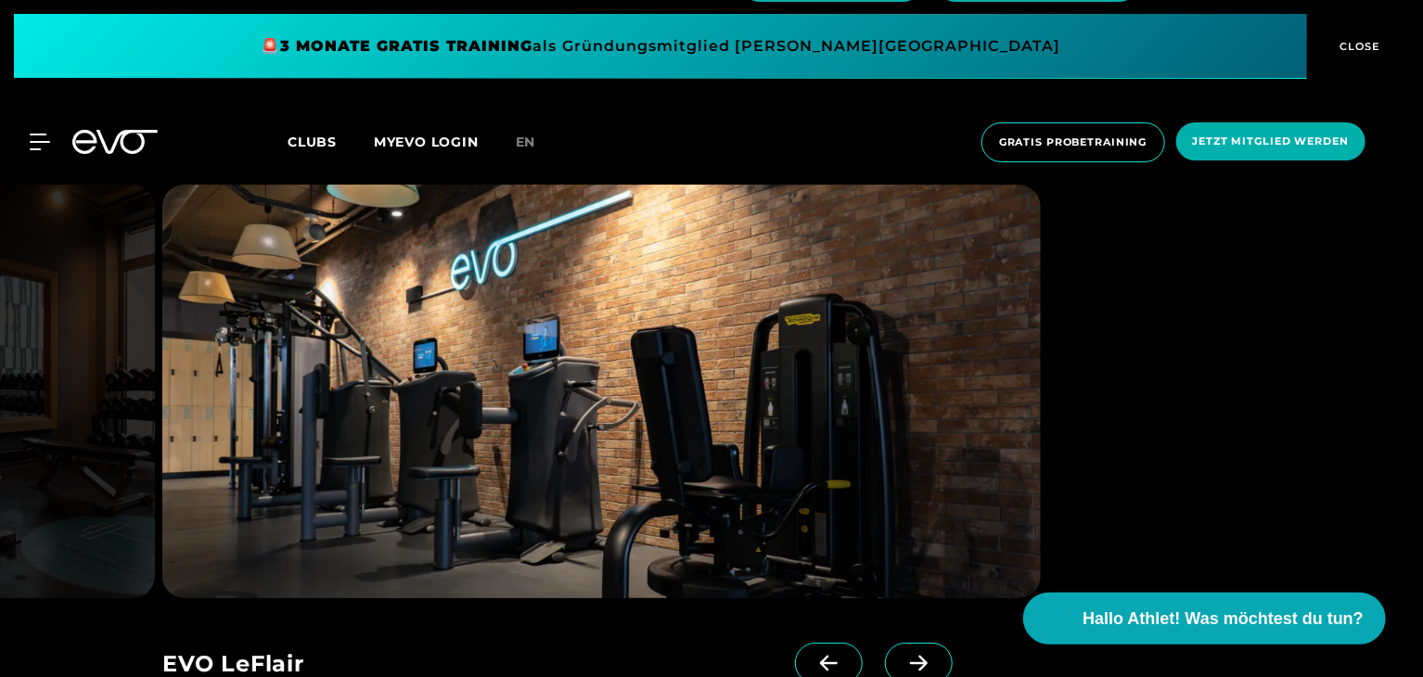
click at [902, 655] on icon at bounding box center [918, 663] width 32 height 17
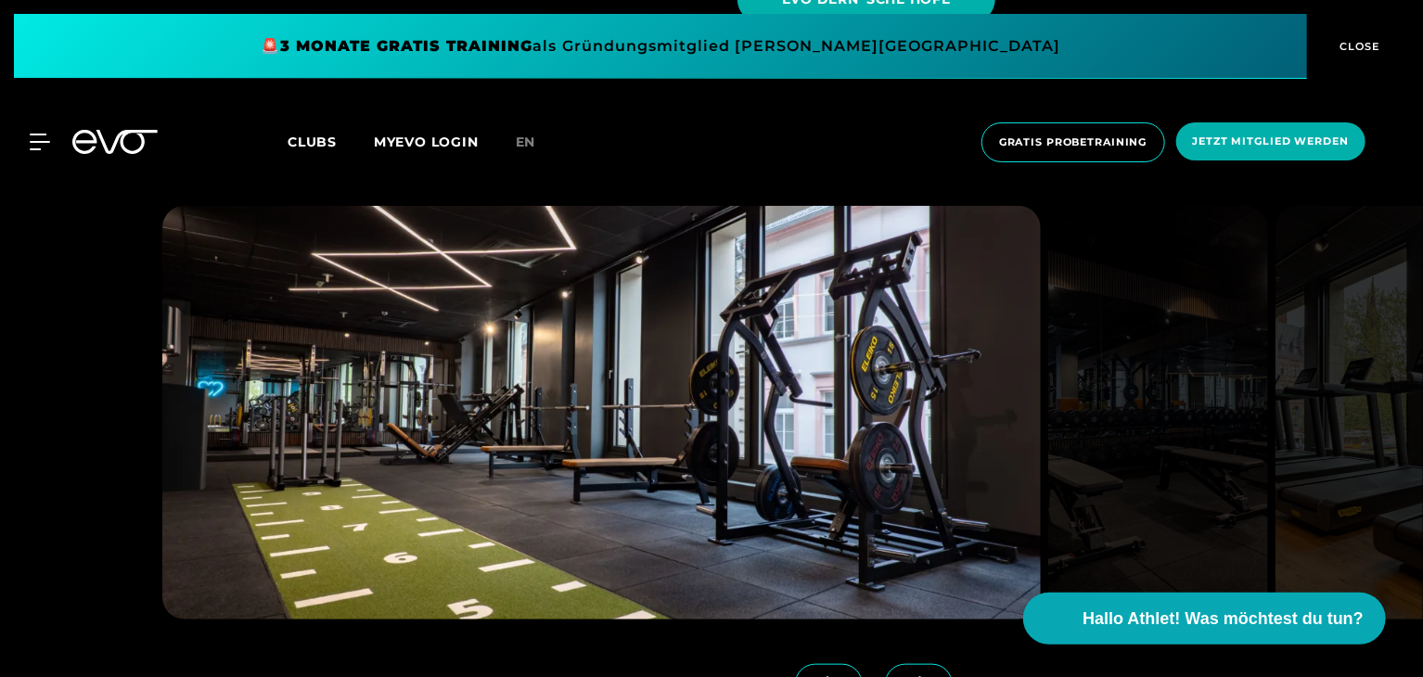
scroll to position [4164, 0]
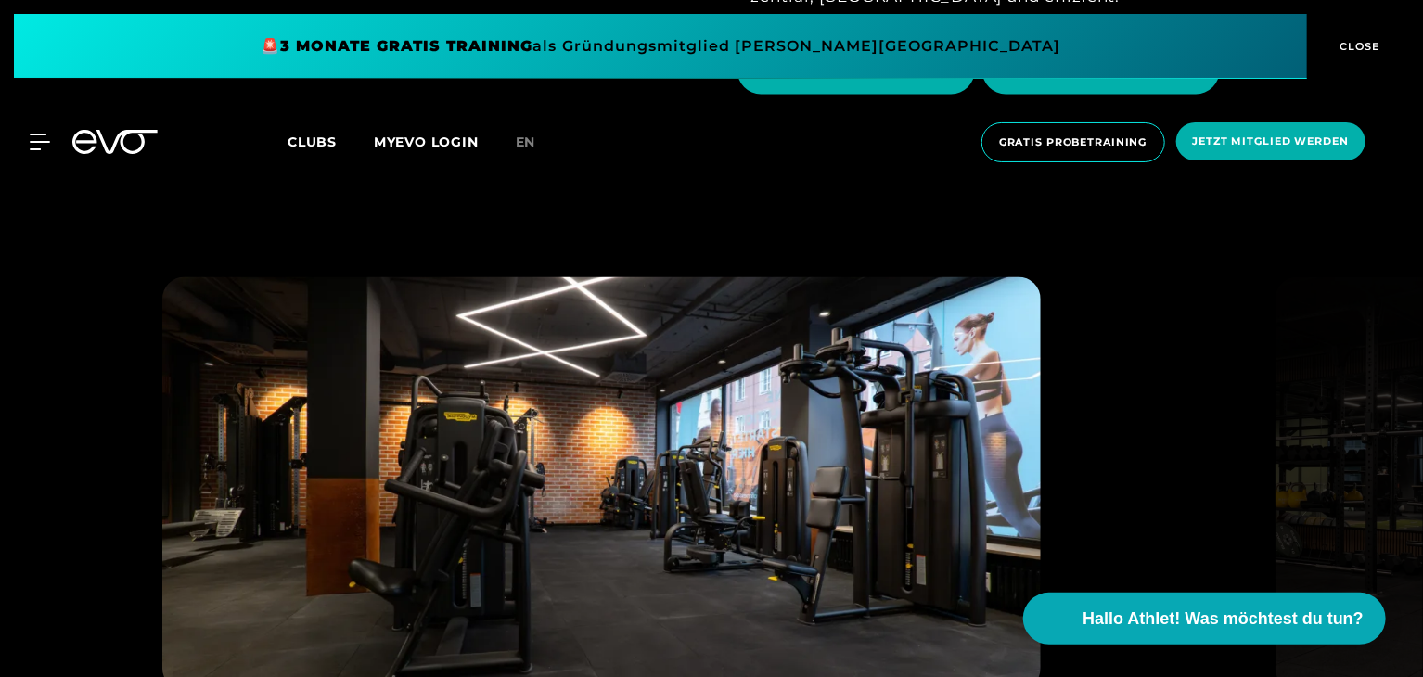
scroll to position [5168, 0]
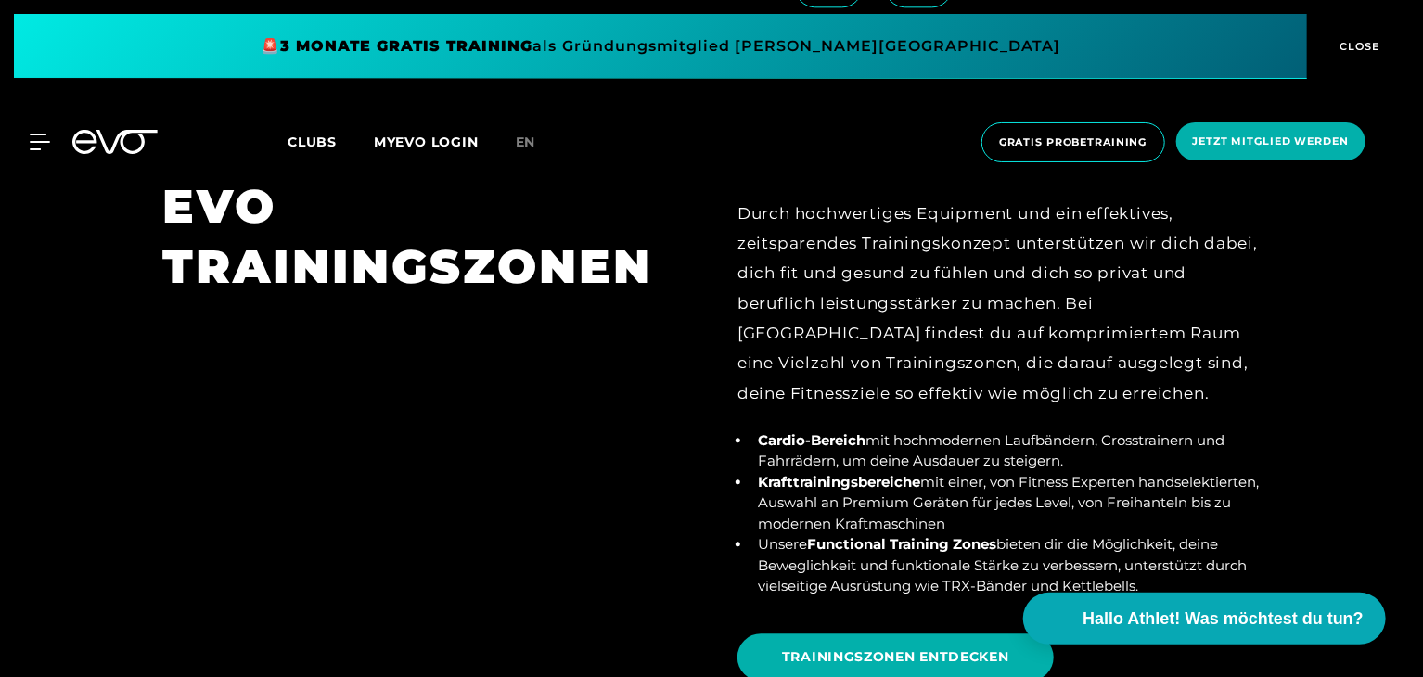
scroll to position [5984, 0]
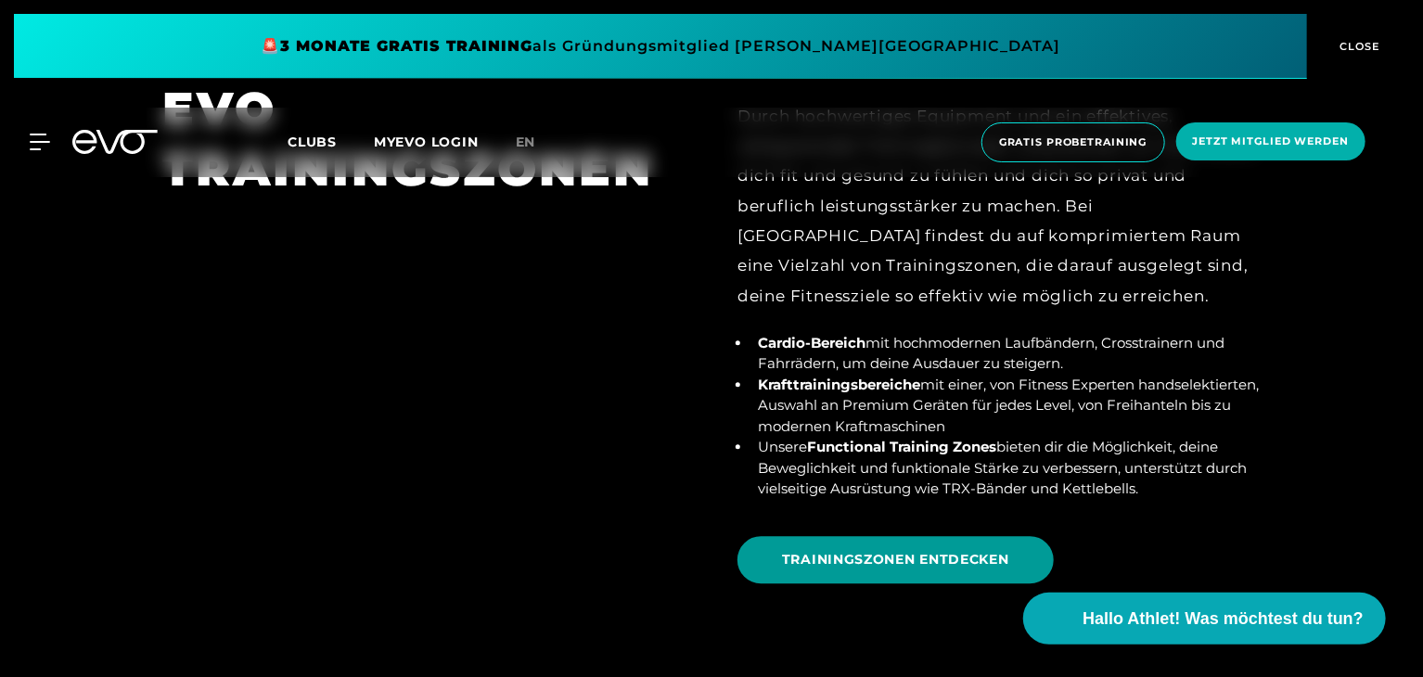
click at [879, 536] on span "TRAININGSZONEN ENTDECKEN" at bounding box center [895, 559] width 316 height 47
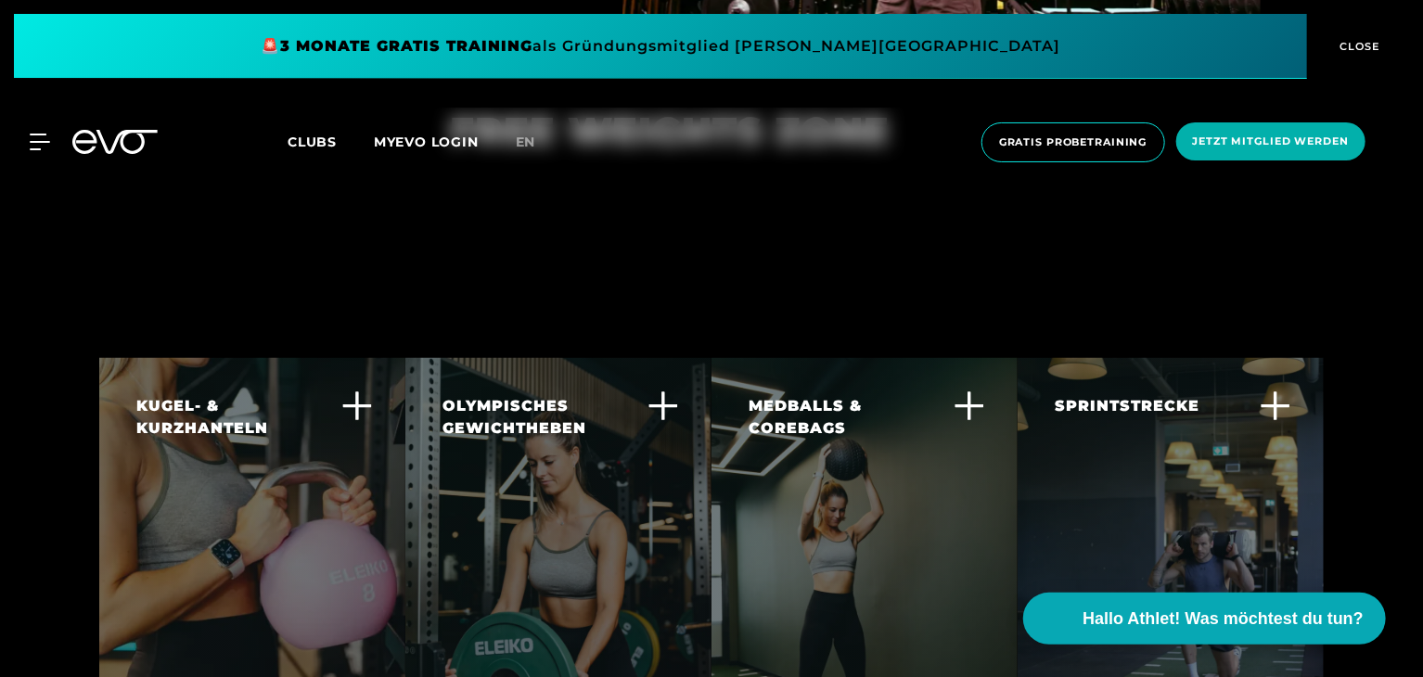
scroll to position [4559, 0]
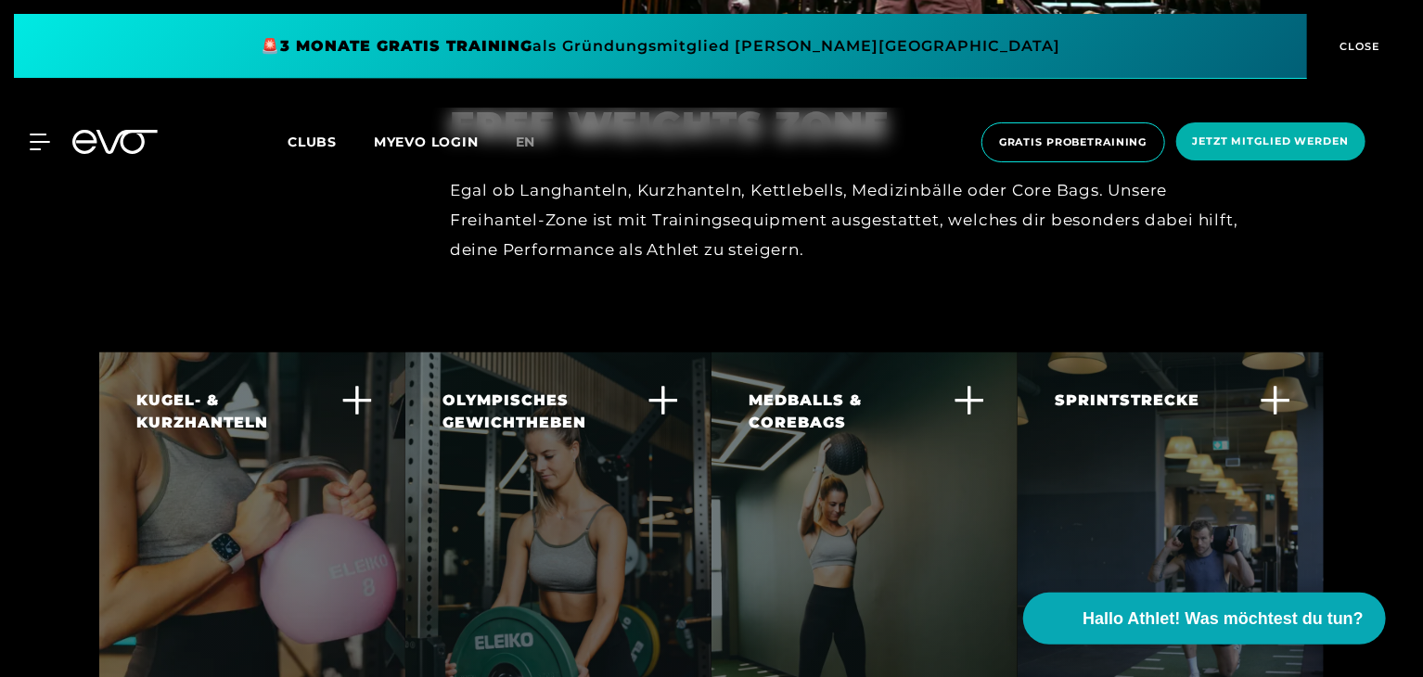
click at [301, 142] on span "Clubs" at bounding box center [312, 142] width 49 height 17
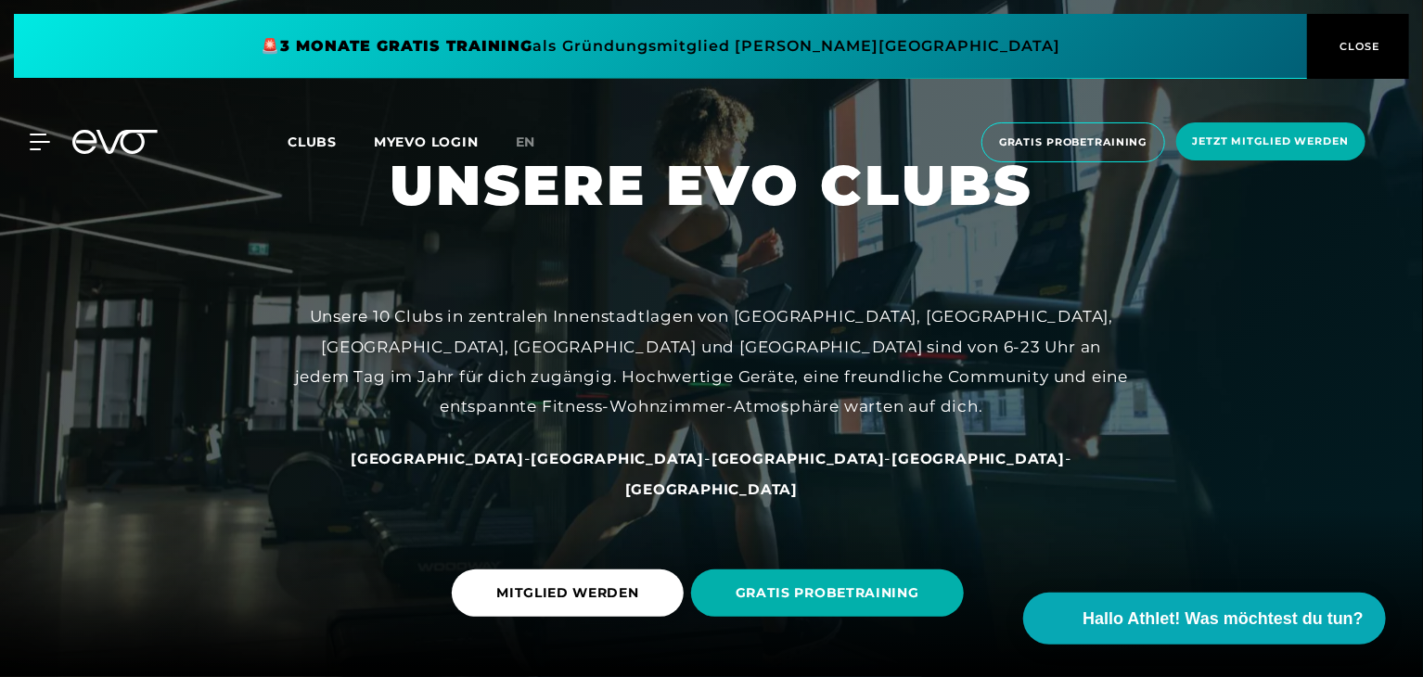
scroll to position [37, 0]
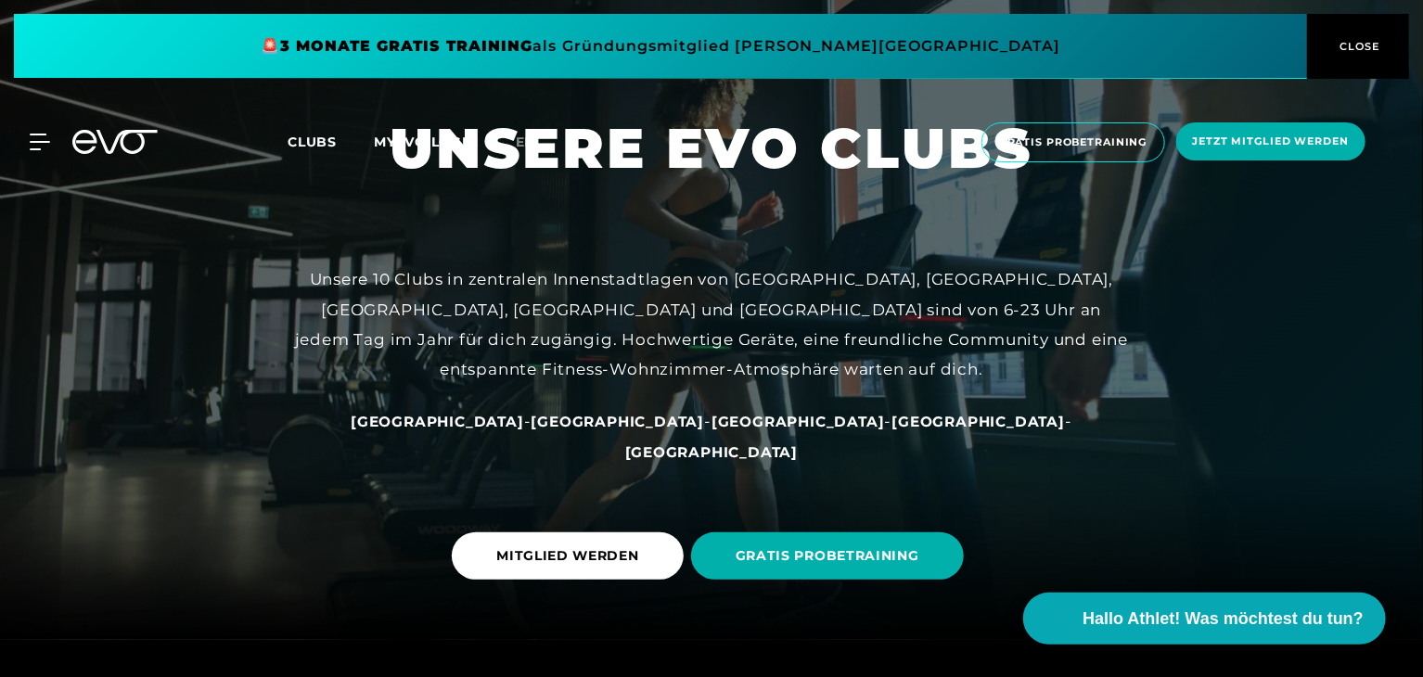
click at [891, 430] on span "[GEOGRAPHIC_DATA]" at bounding box center [977, 422] width 173 height 18
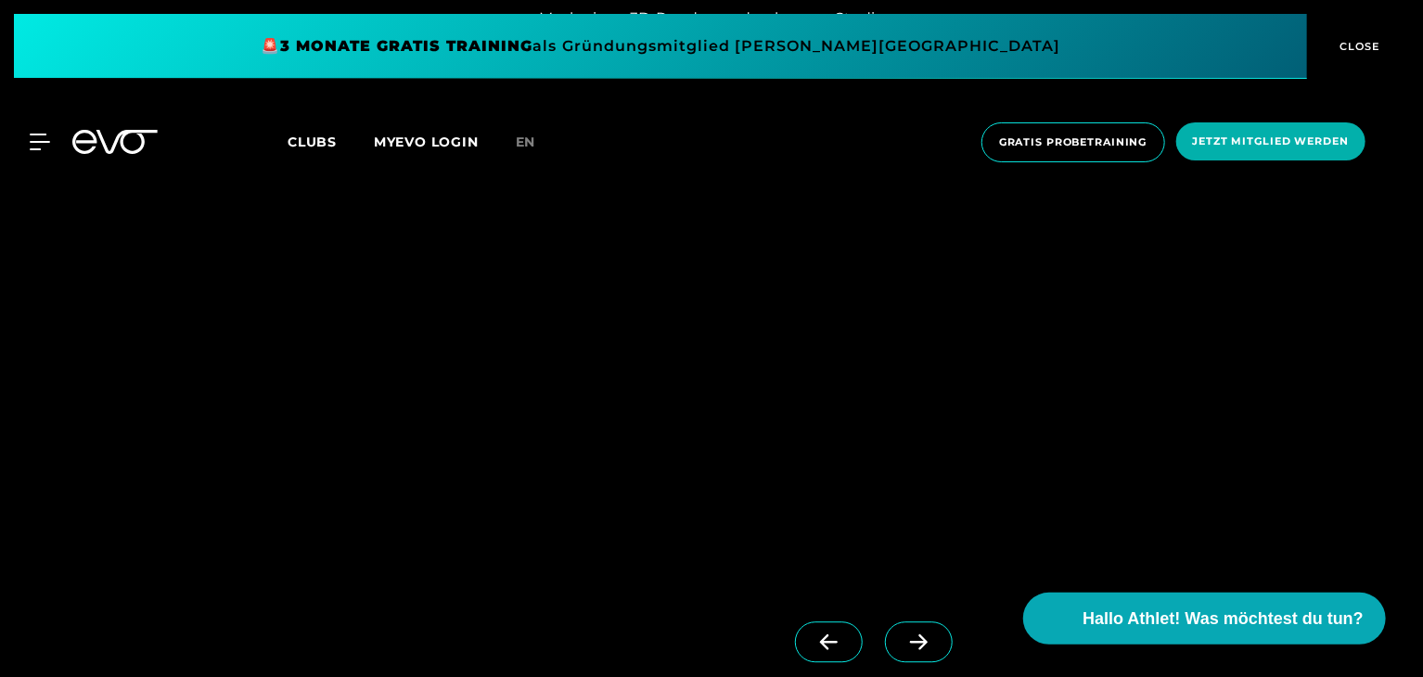
scroll to position [2108, 0]
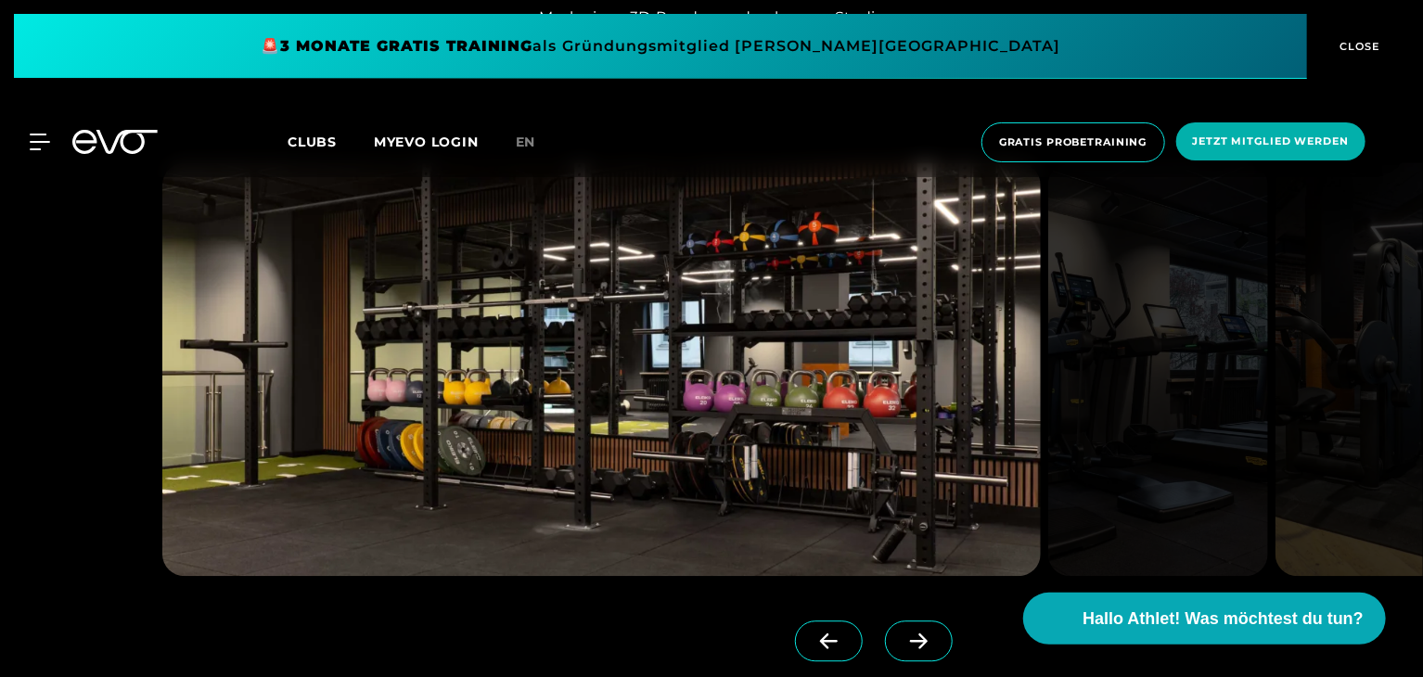
click at [907, 648] on span at bounding box center [919, 640] width 68 height 41
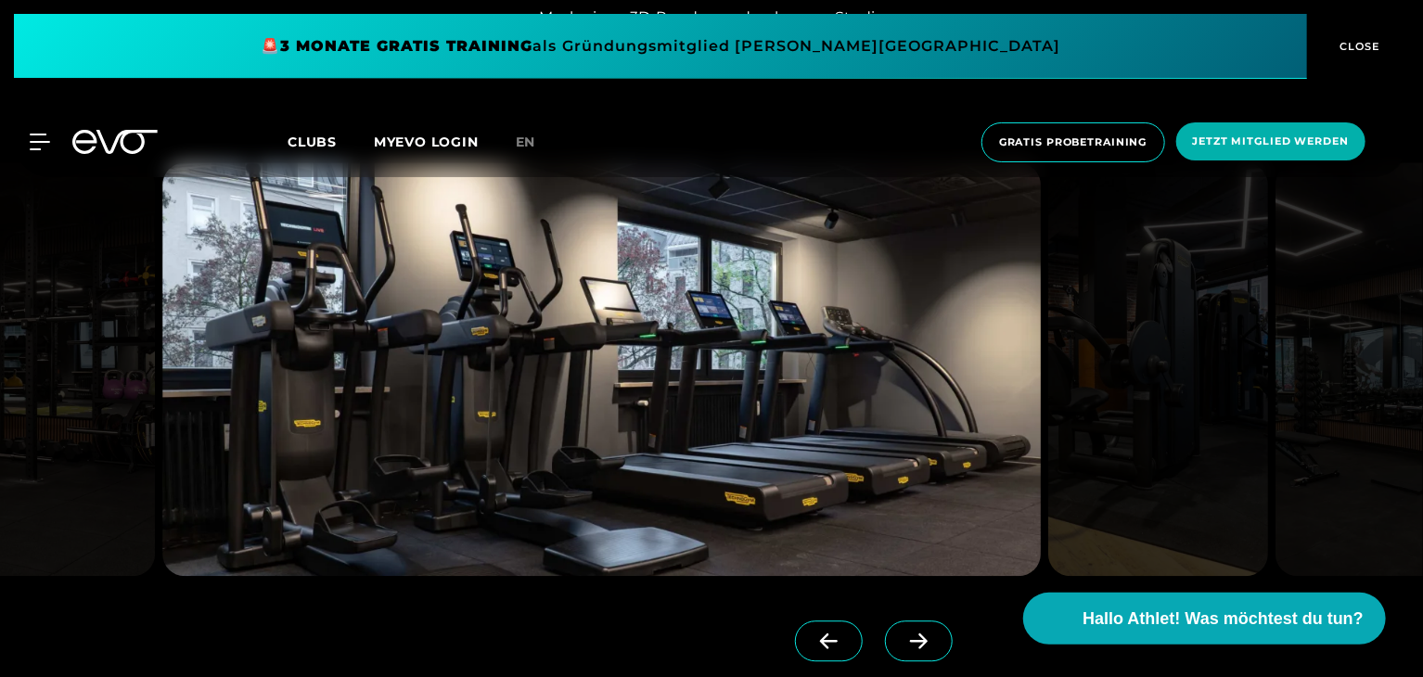
click at [902, 633] on icon at bounding box center [918, 641] width 32 height 17
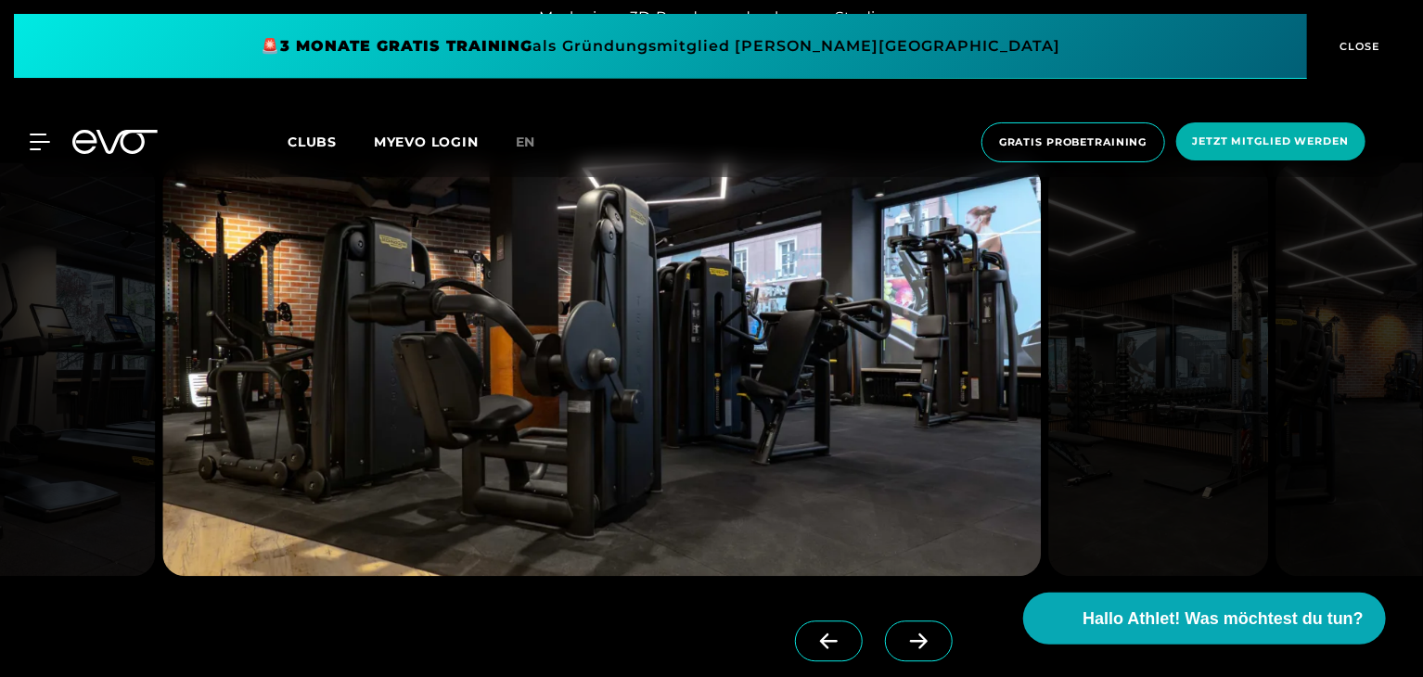
click at [902, 633] on icon at bounding box center [918, 641] width 32 height 17
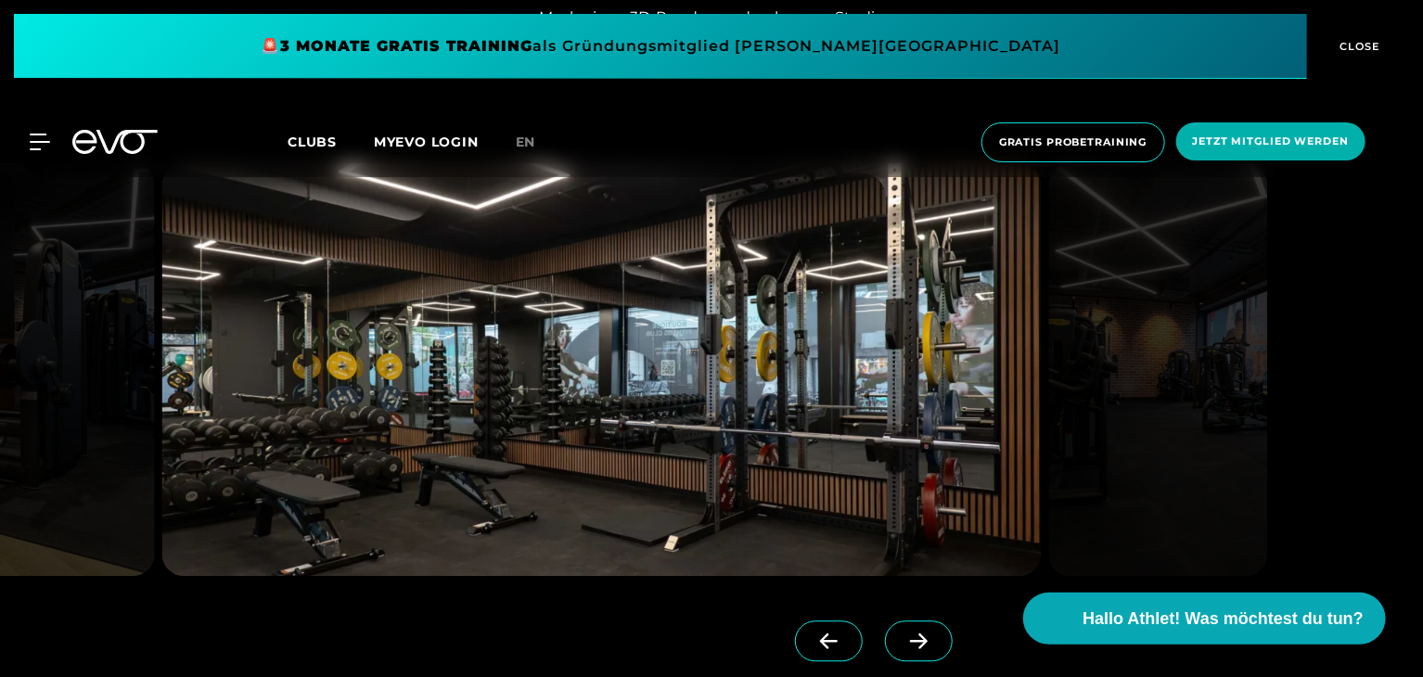
click at [902, 633] on icon at bounding box center [918, 641] width 32 height 17
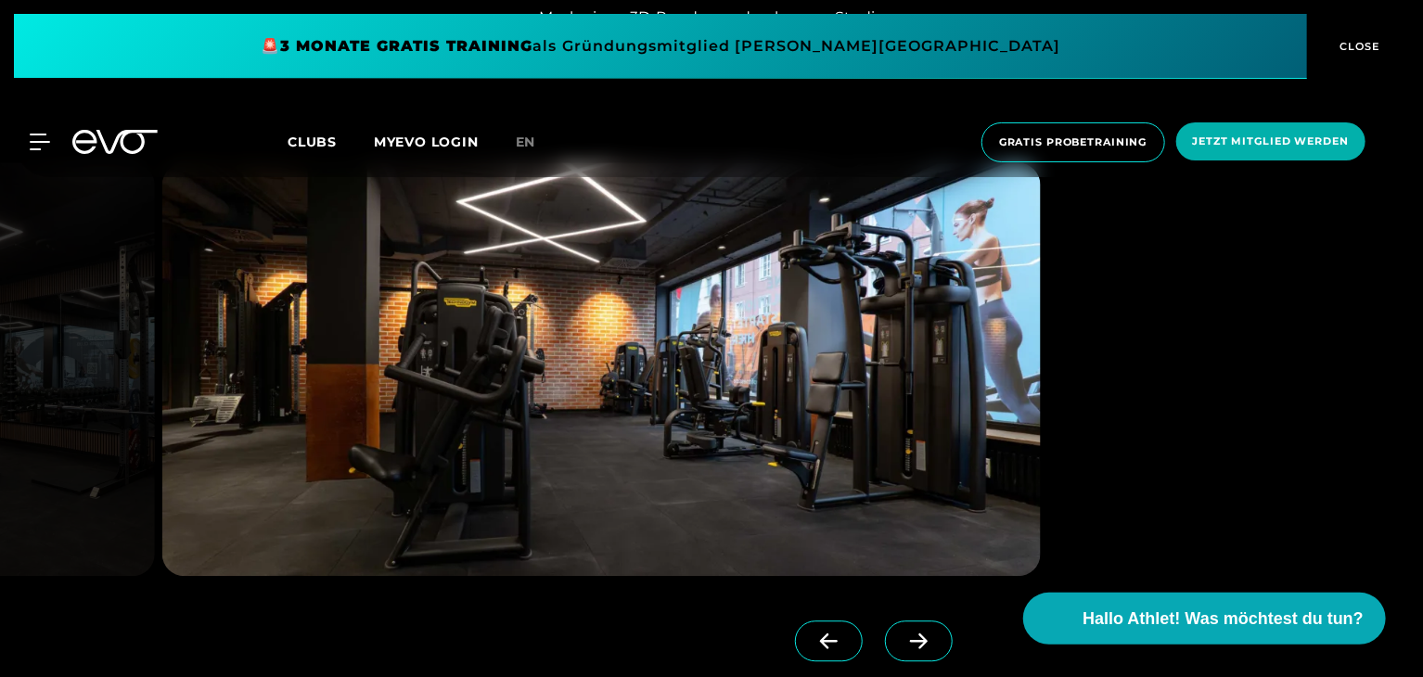
click at [902, 633] on icon at bounding box center [918, 641] width 32 height 17
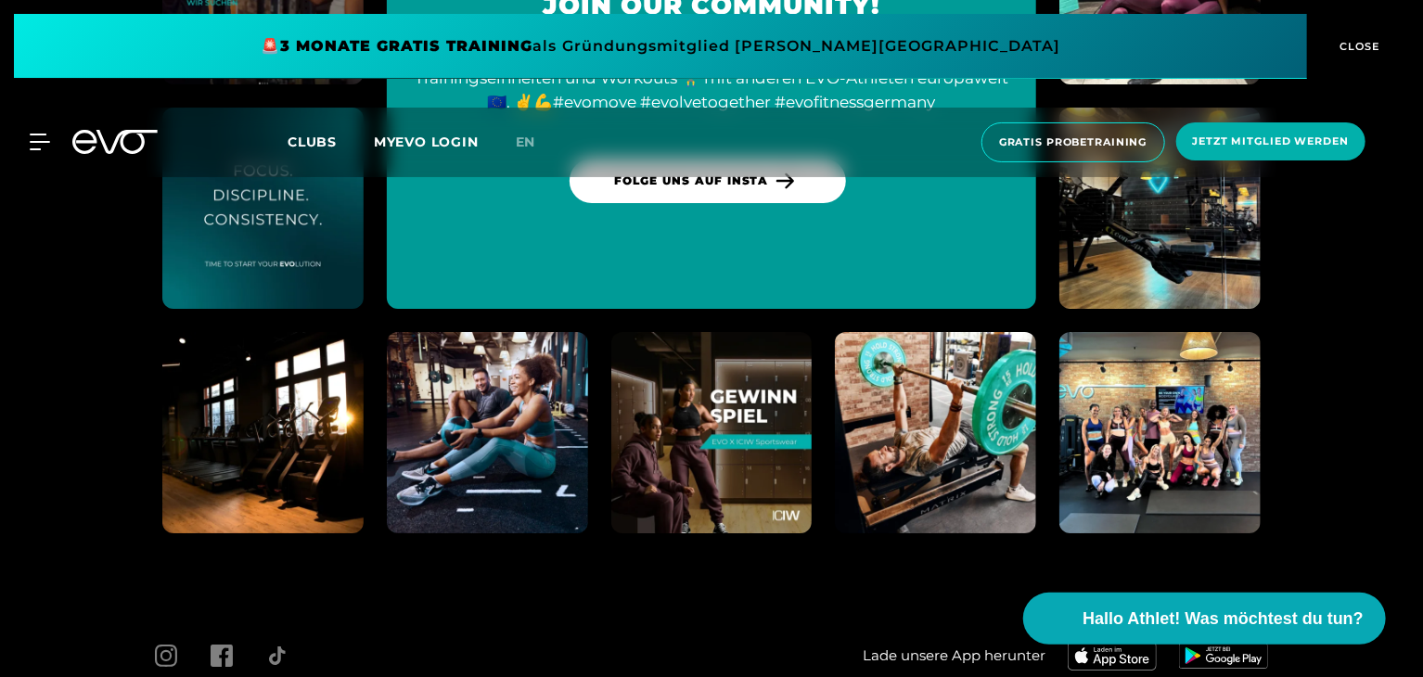
scroll to position [6877, 0]
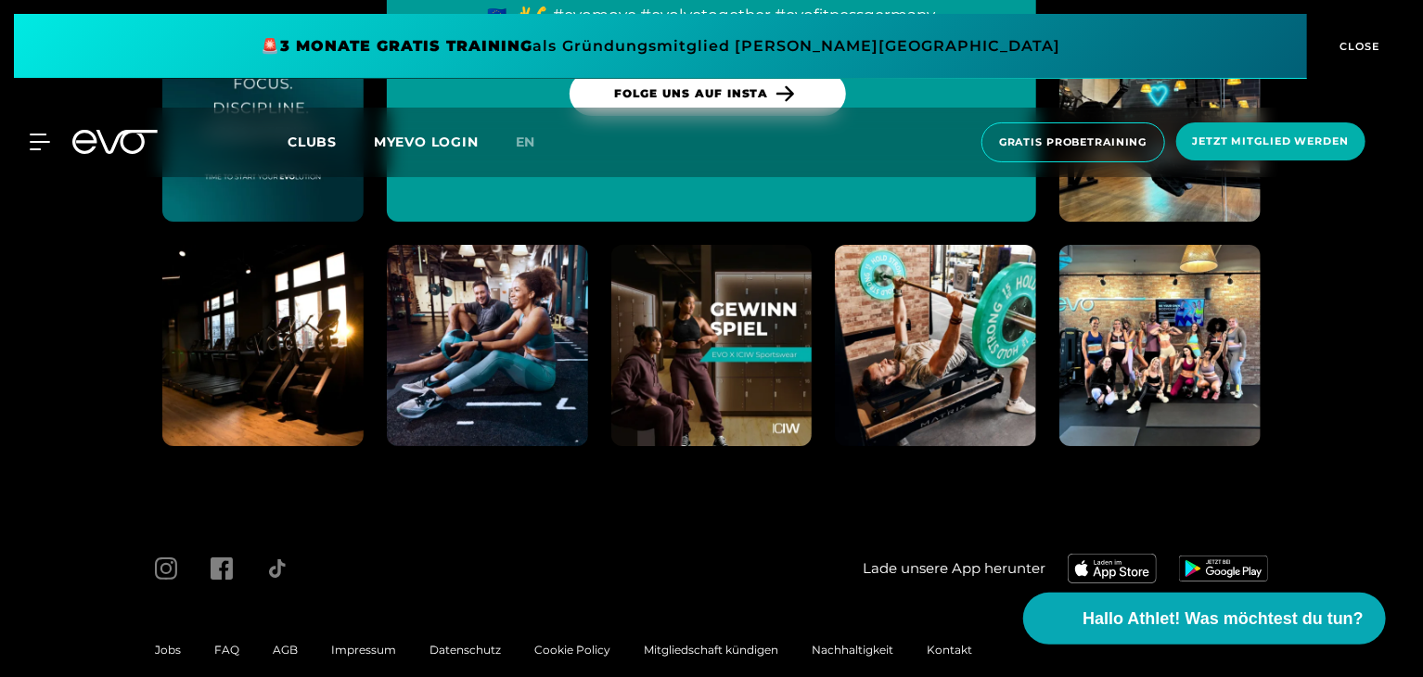
click at [864, 43] on span at bounding box center [660, 46] width 1293 height 65
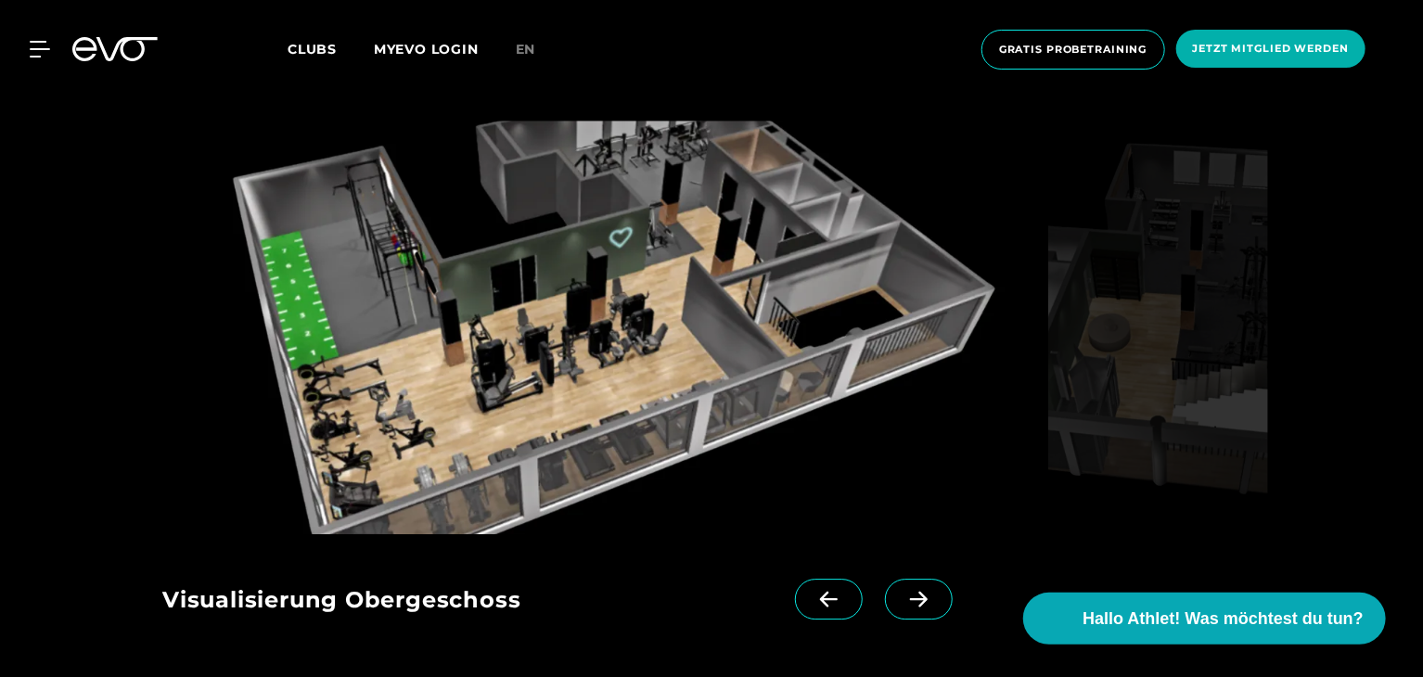
scroll to position [2432, 0]
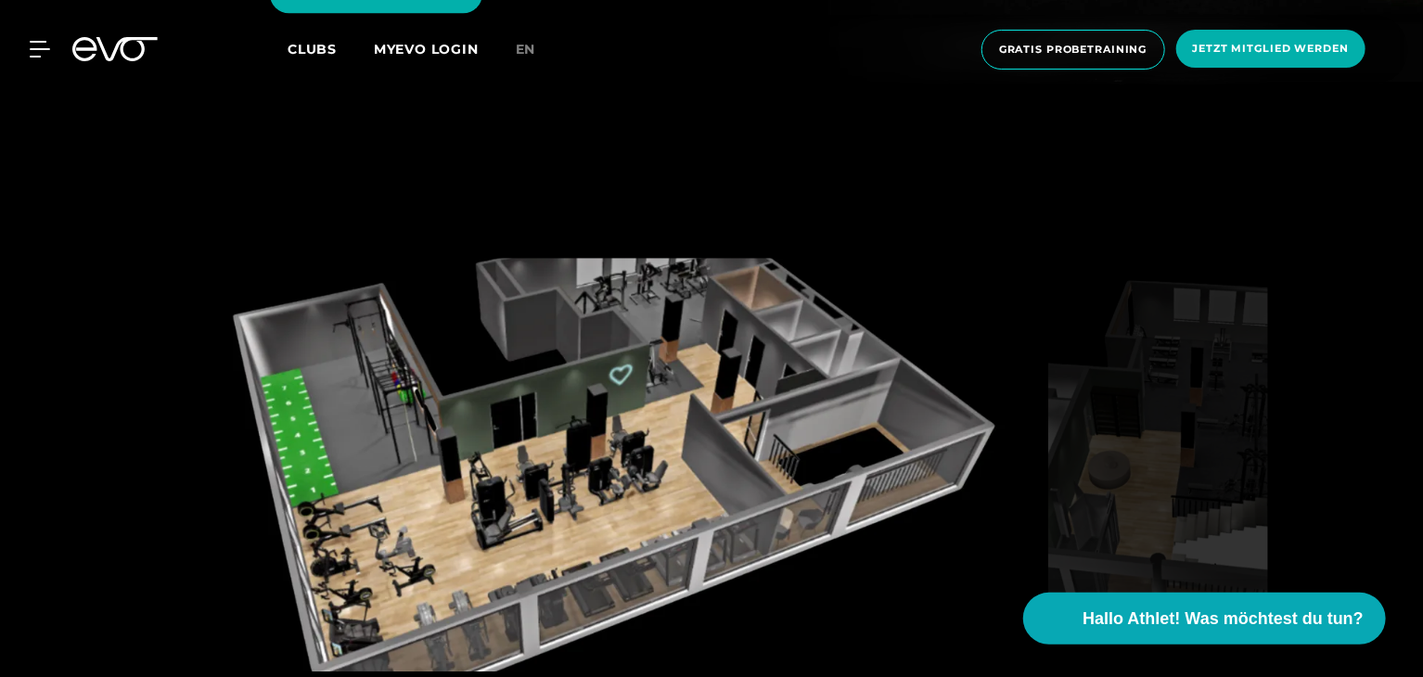
click at [532, 444] on img at bounding box center [601, 465] width 878 height 414
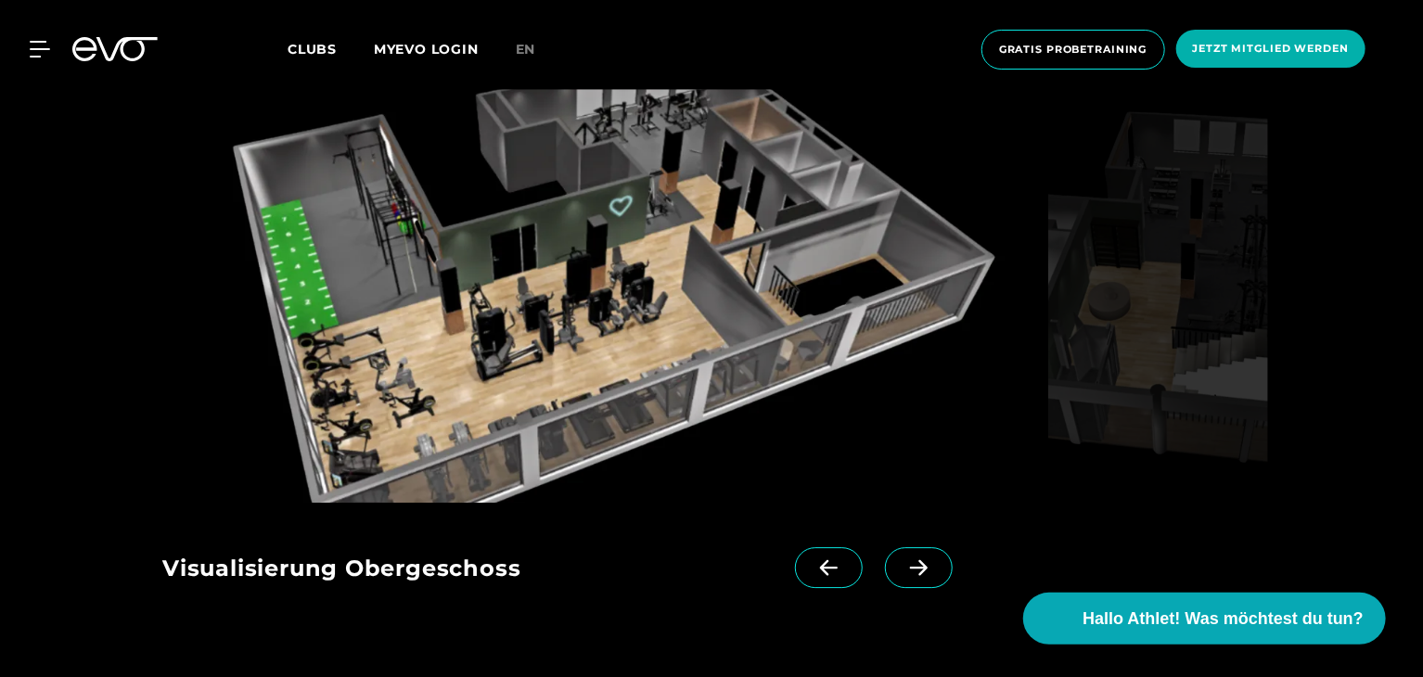
scroll to position [2539, 0]
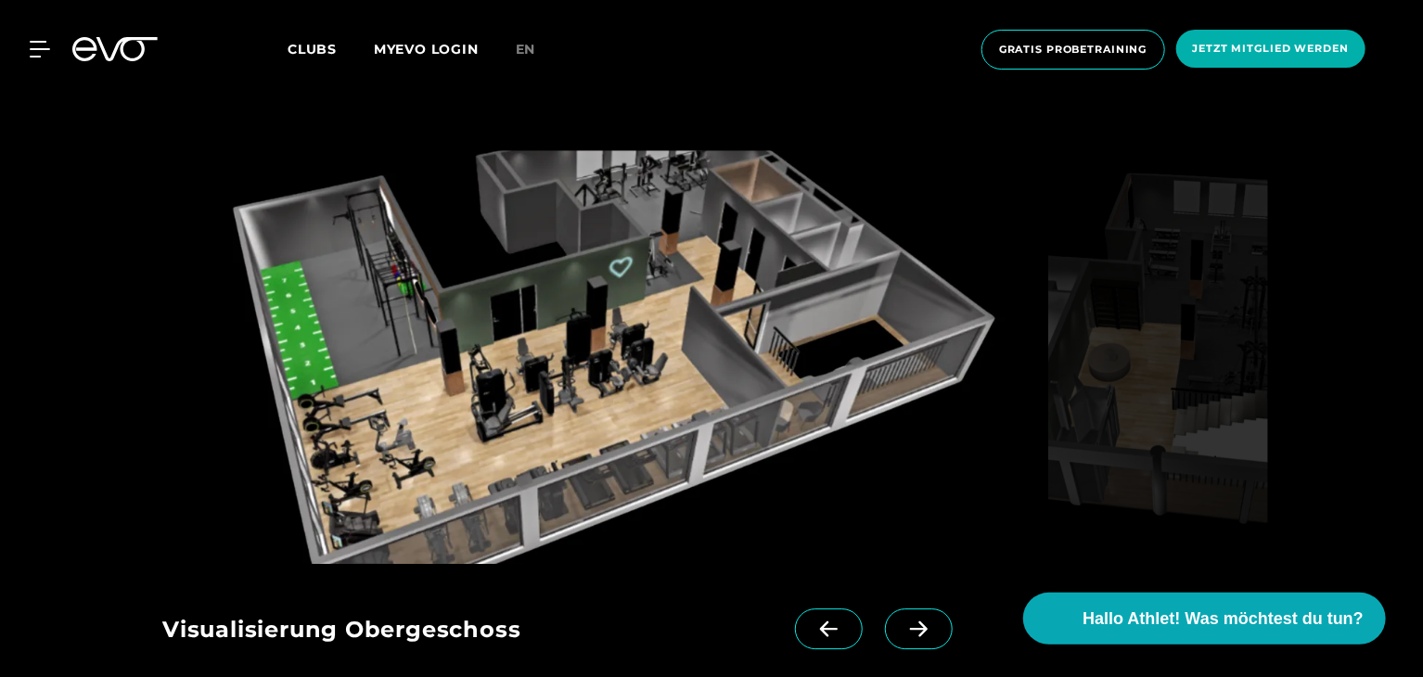
click at [902, 620] on icon at bounding box center [918, 628] width 32 height 17
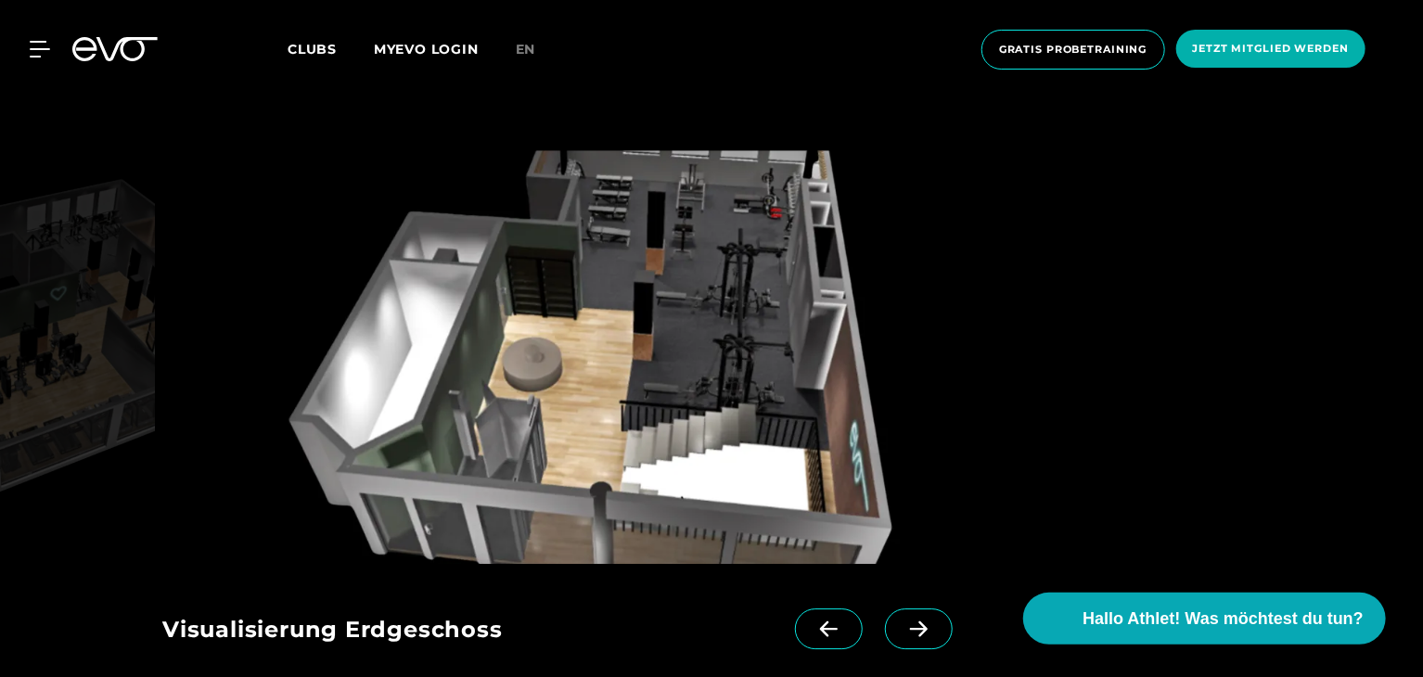
click at [902, 620] on icon at bounding box center [918, 628] width 32 height 17
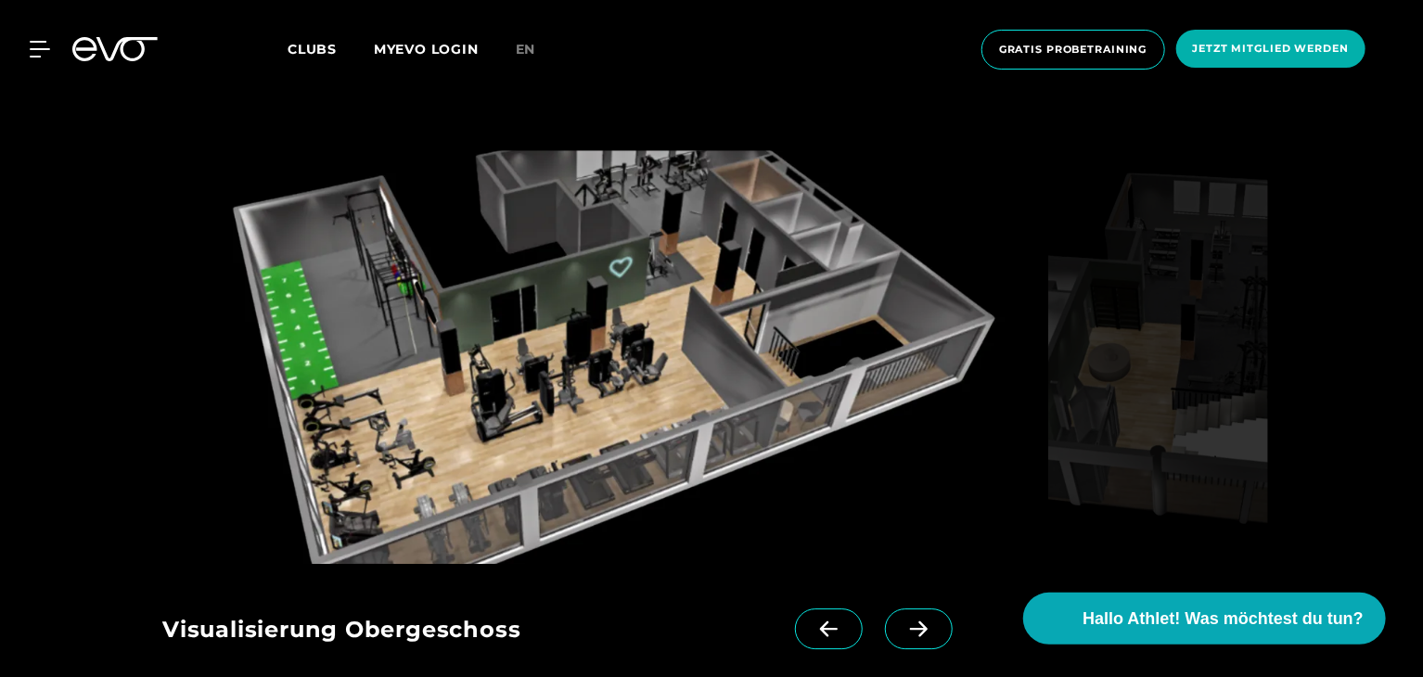
click at [560, 316] on img at bounding box center [601, 357] width 878 height 414
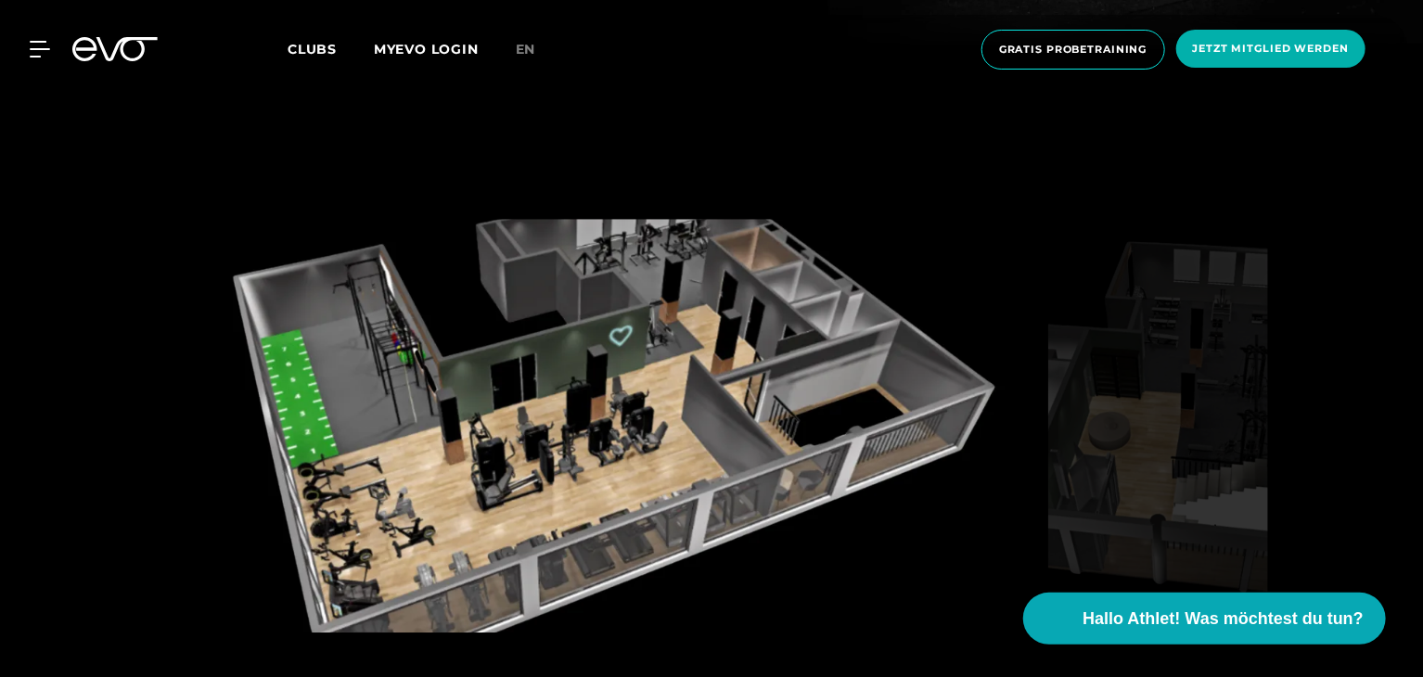
scroll to position [2470, 0]
click at [560, 316] on img at bounding box center [601, 427] width 878 height 414
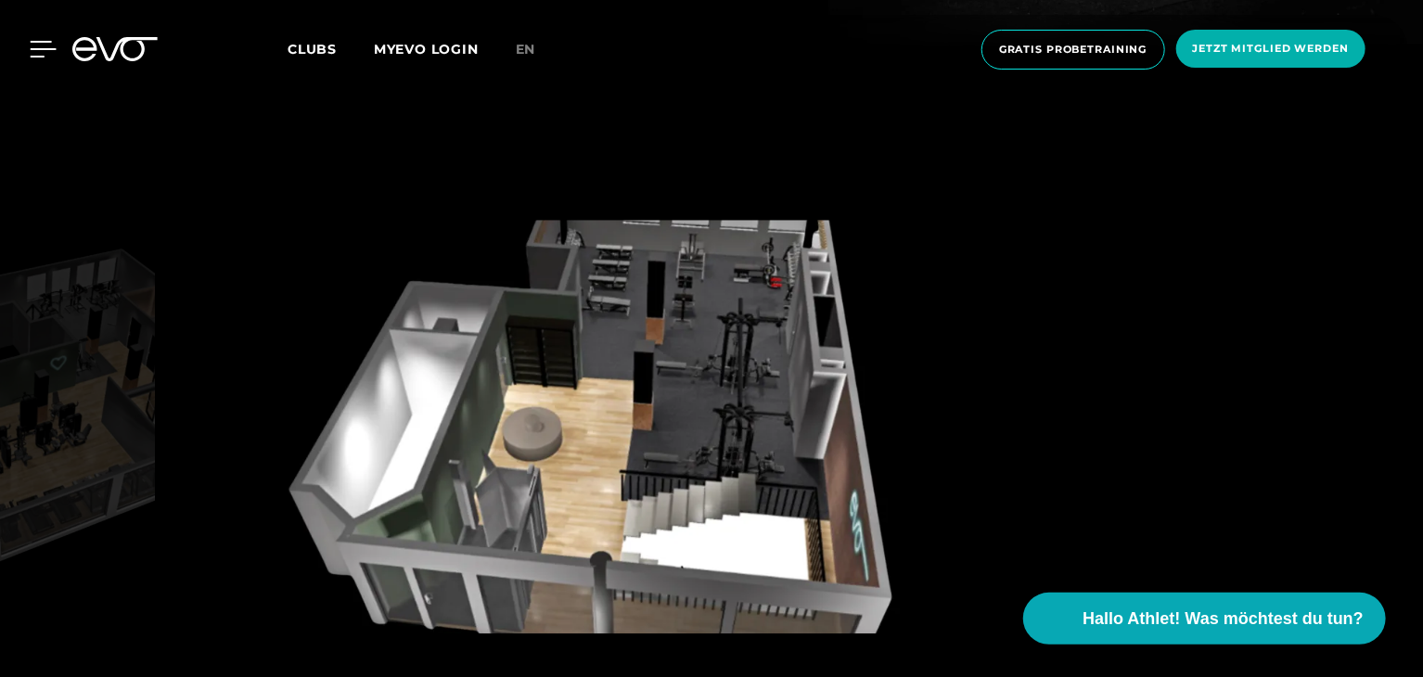
click at [35, 42] on icon at bounding box center [44, 49] width 26 height 15
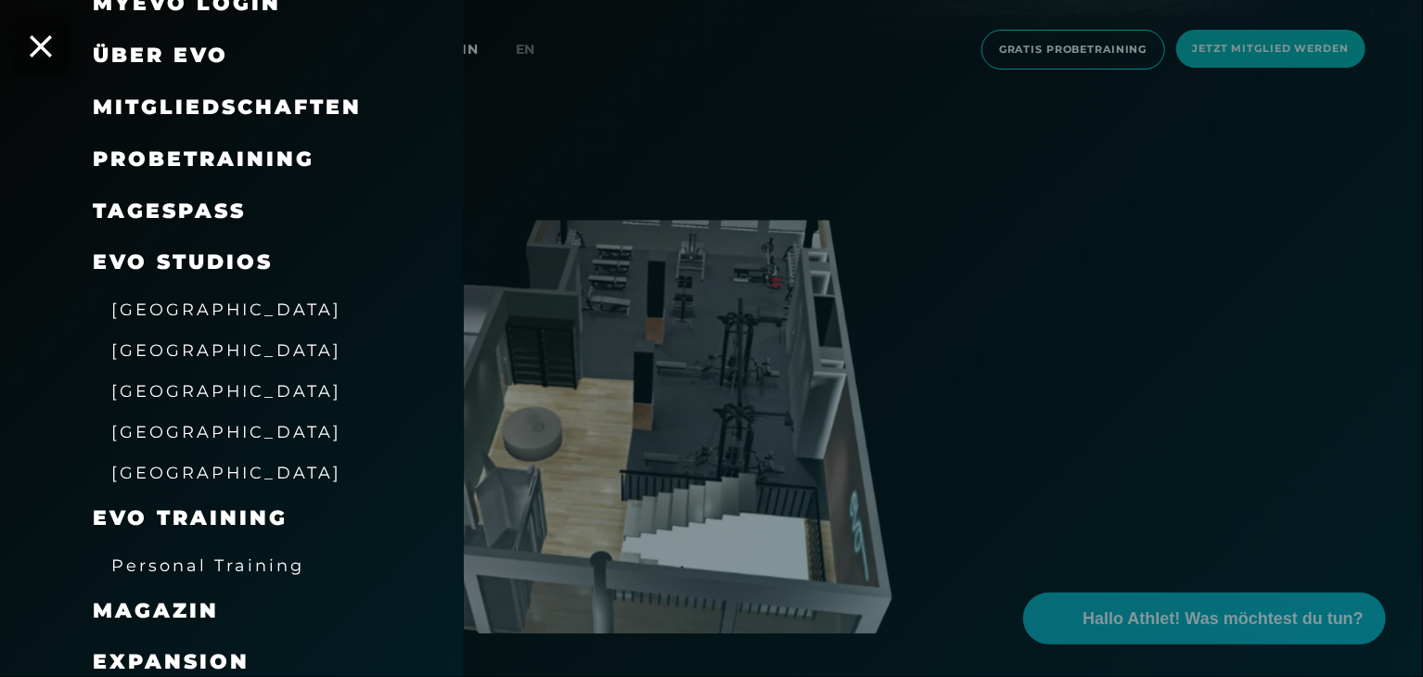
click at [148, 354] on span "[GEOGRAPHIC_DATA]" at bounding box center [226, 349] width 230 height 19
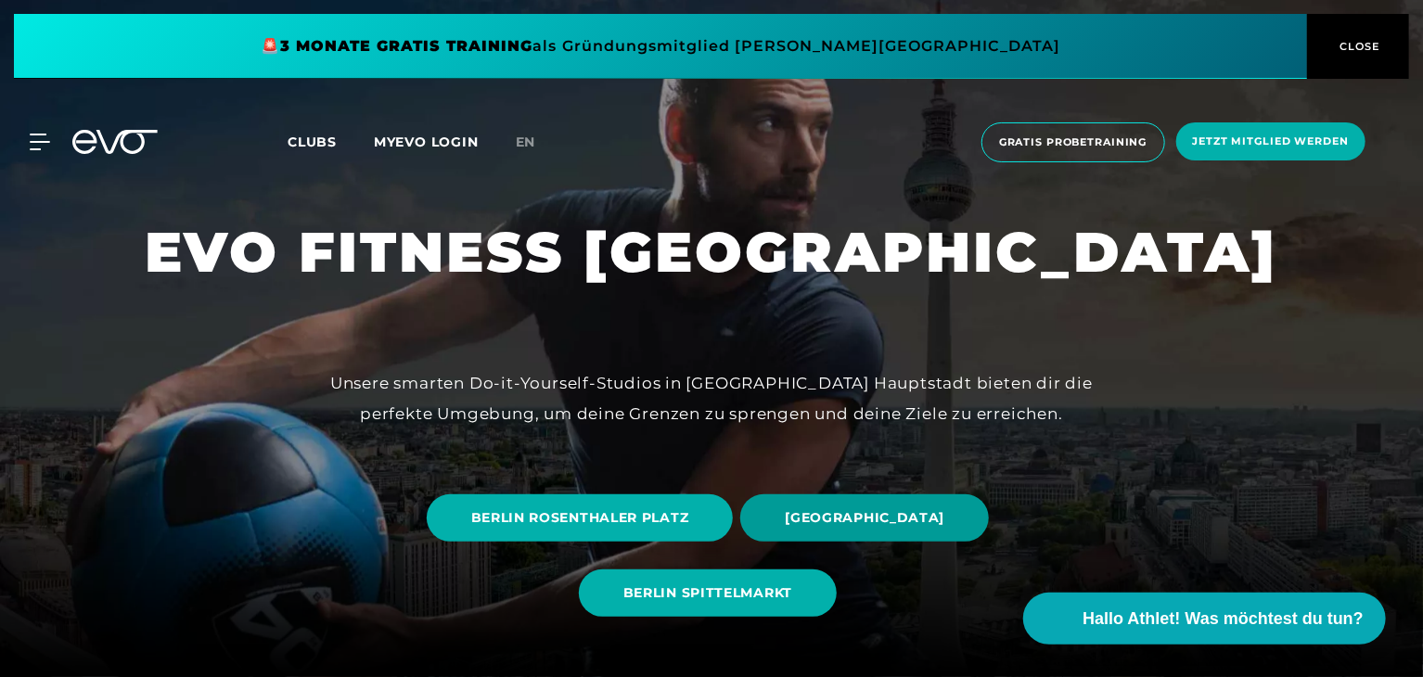
click at [885, 524] on span "[GEOGRAPHIC_DATA]" at bounding box center [865, 517] width 160 height 19
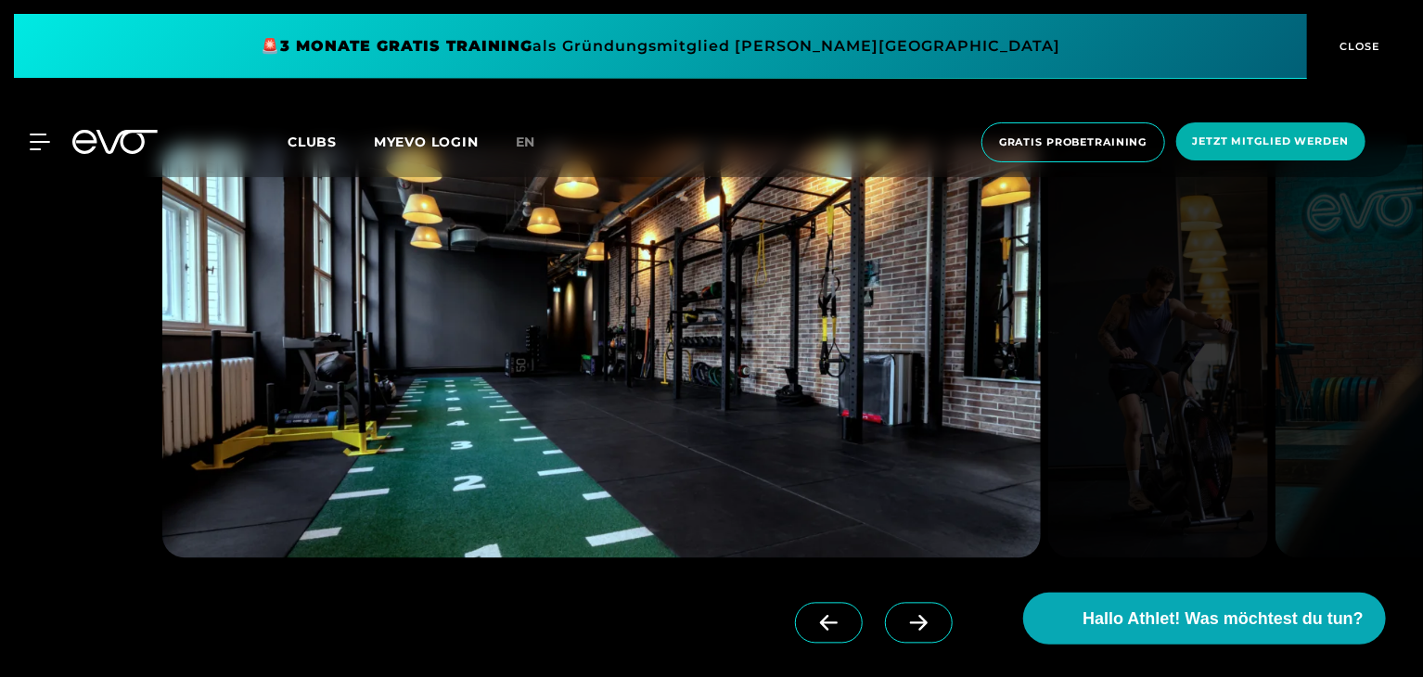
scroll to position [1613, 0]
click at [902, 617] on icon at bounding box center [918, 622] width 32 height 17
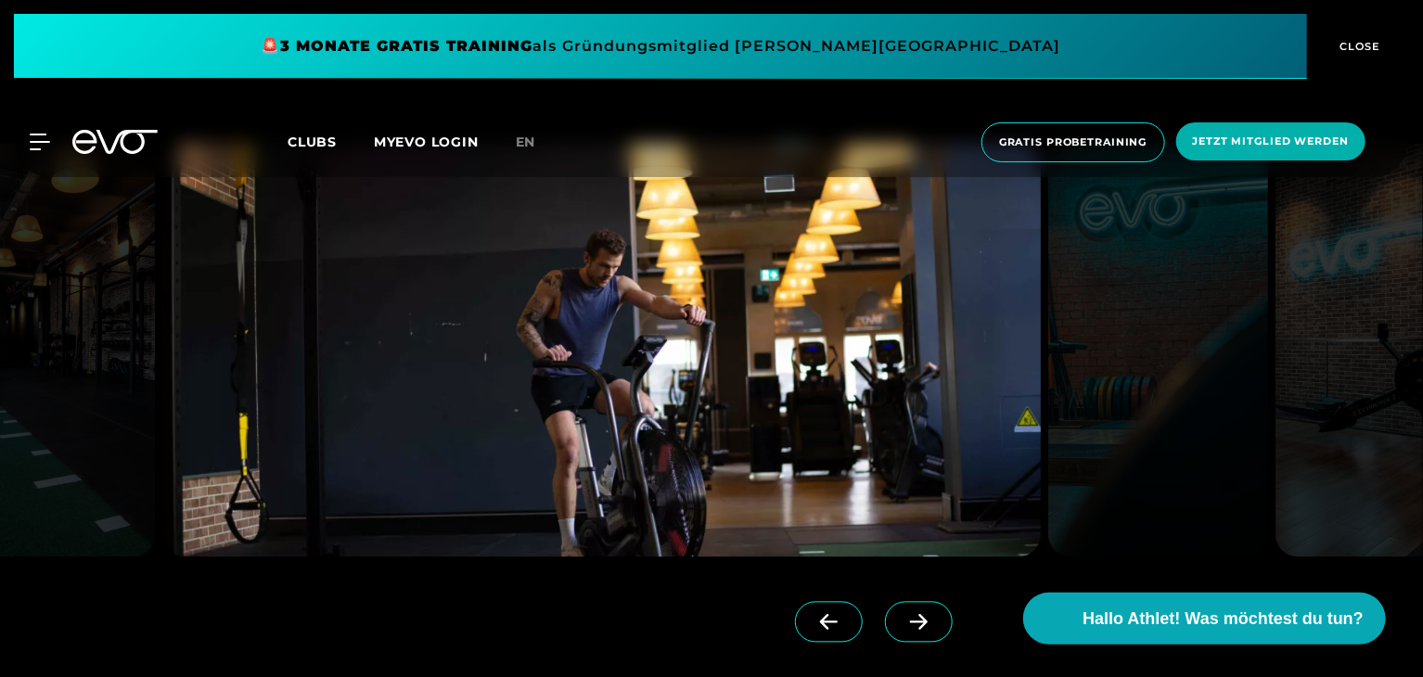
click at [902, 617] on icon at bounding box center [918, 622] width 32 height 17
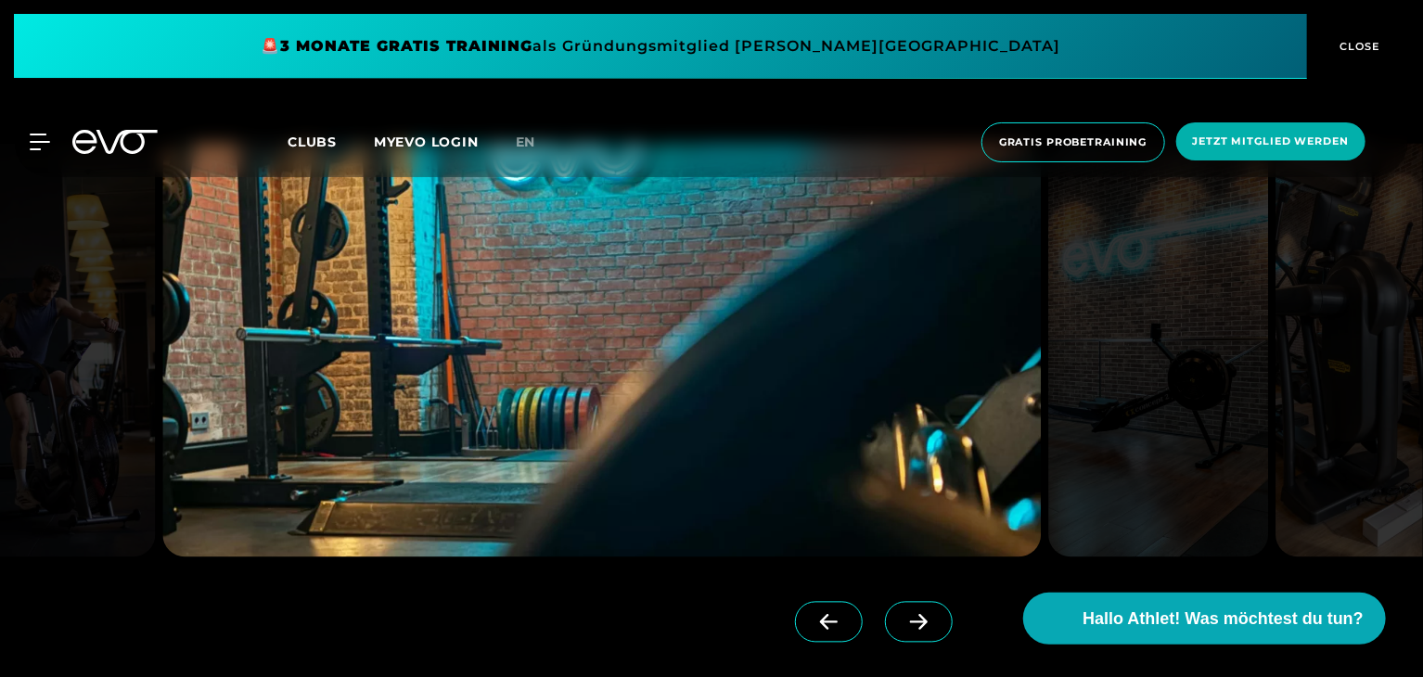
click at [902, 617] on icon at bounding box center [918, 622] width 32 height 17
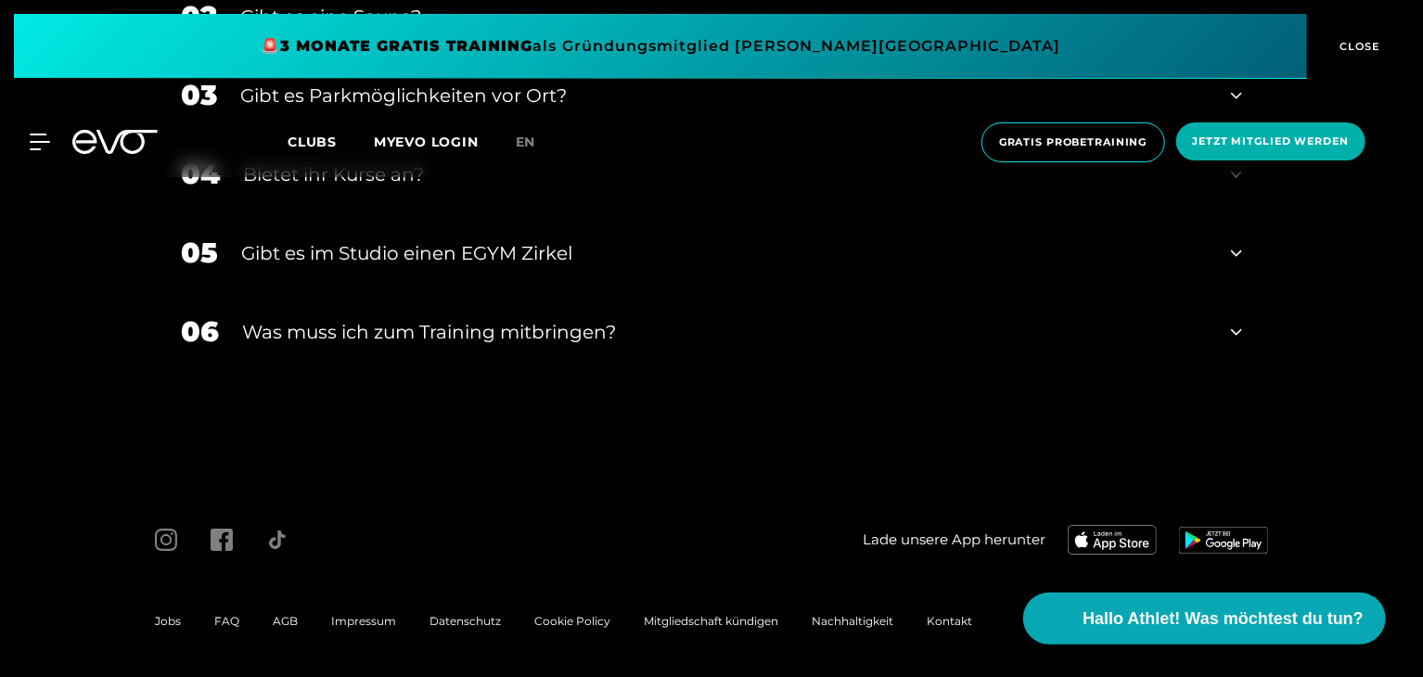
scroll to position [6519, 0]
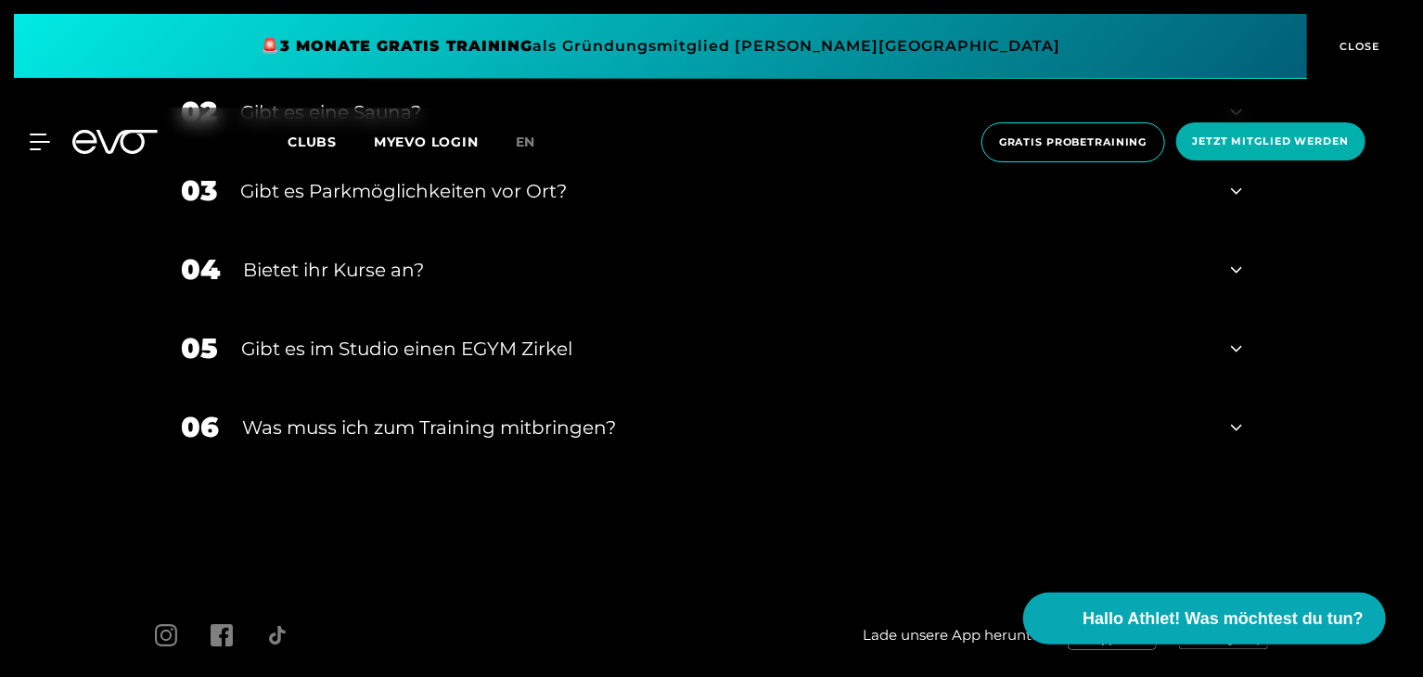
click at [471, 347] on div "Gibt es im Studio einen EGYM Zirkel" at bounding box center [724, 349] width 966 height 28
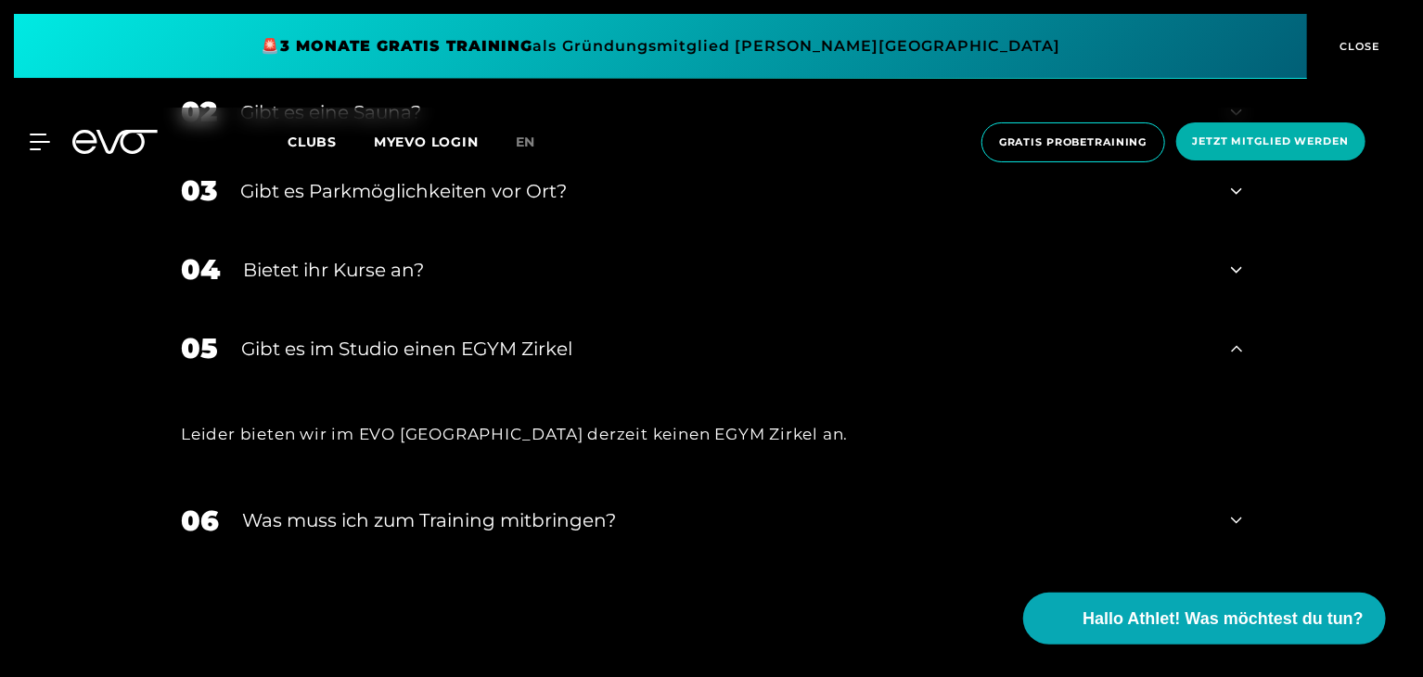
click at [429, 272] on div "Bietet ihr Kurse an?" at bounding box center [725, 270] width 965 height 28
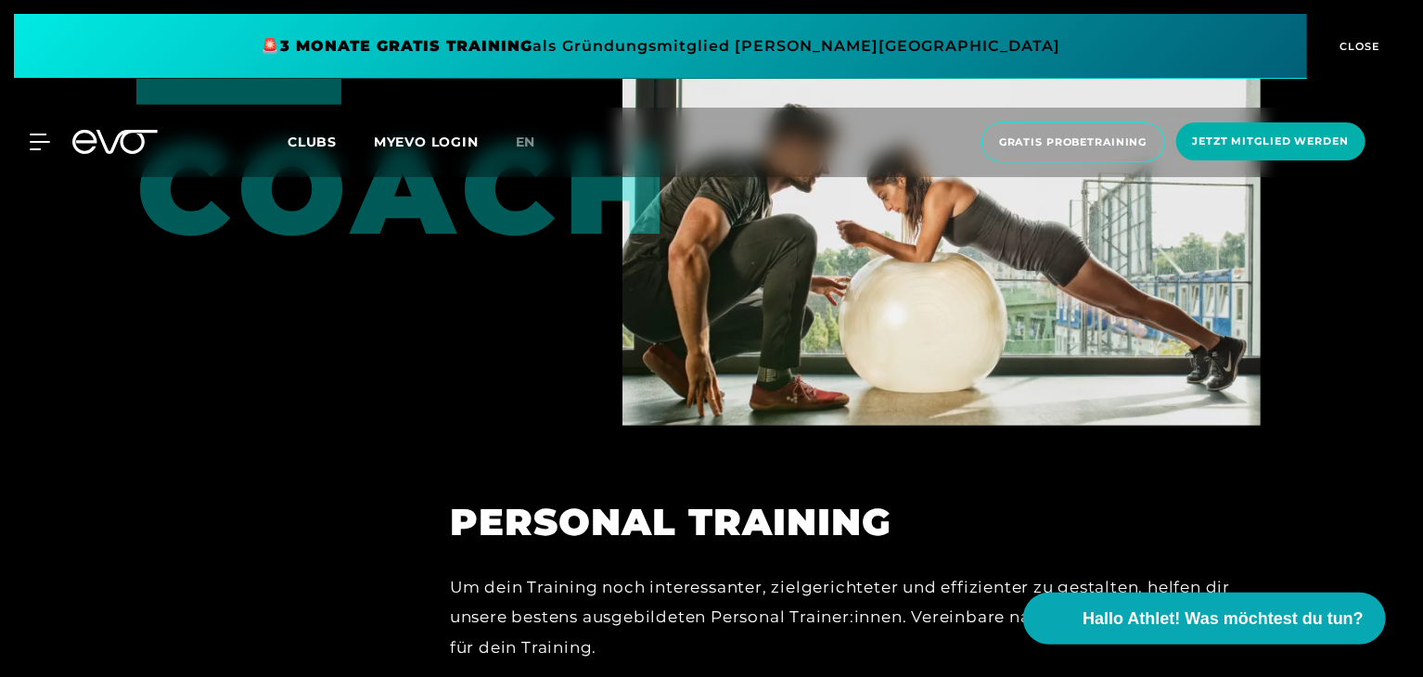
scroll to position [4756, 0]
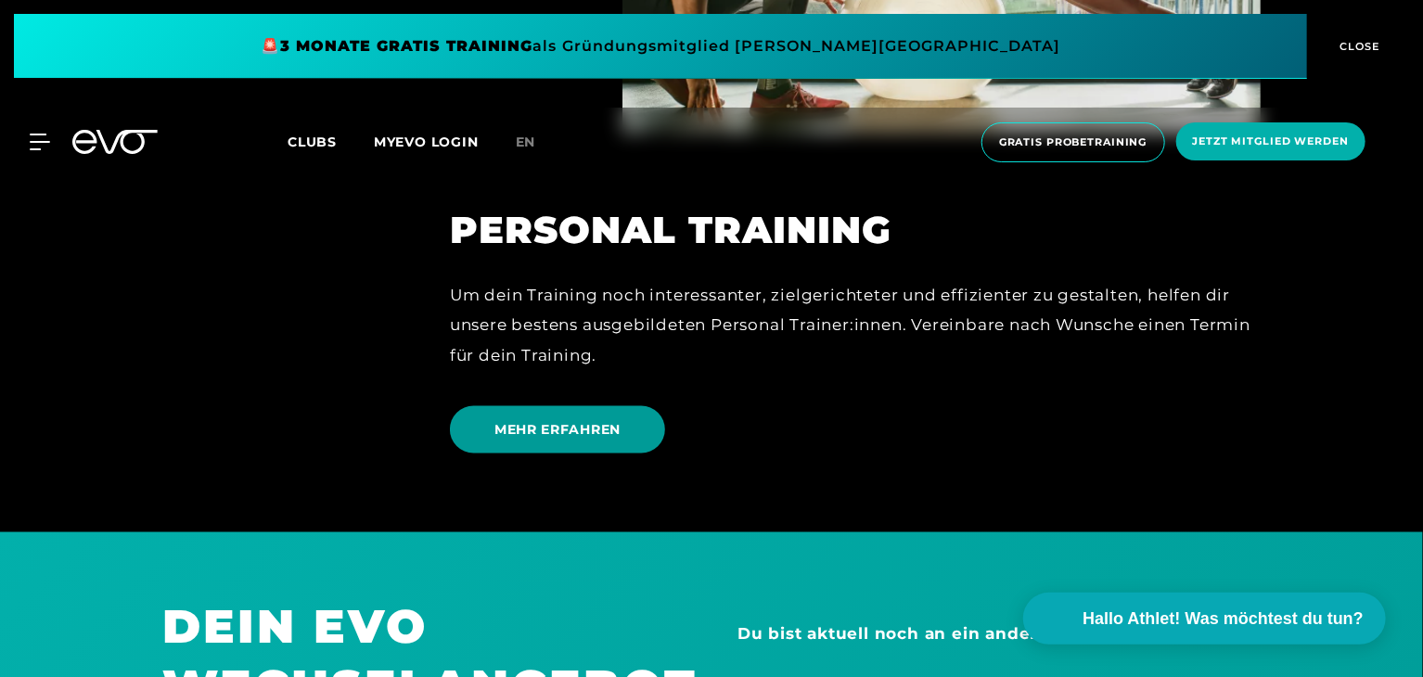
click at [543, 434] on span "MEHR ERFAHREN" at bounding box center [557, 429] width 126 height 19
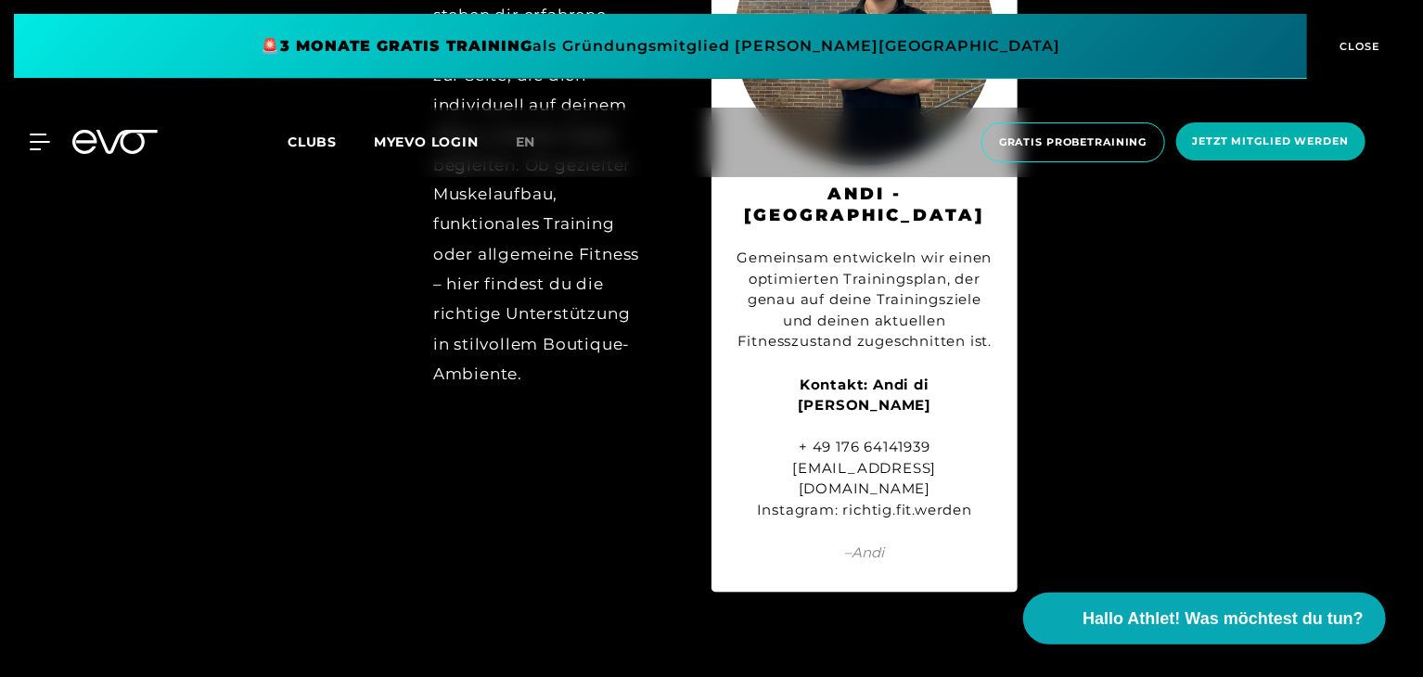
scroll to position [8741, 0]
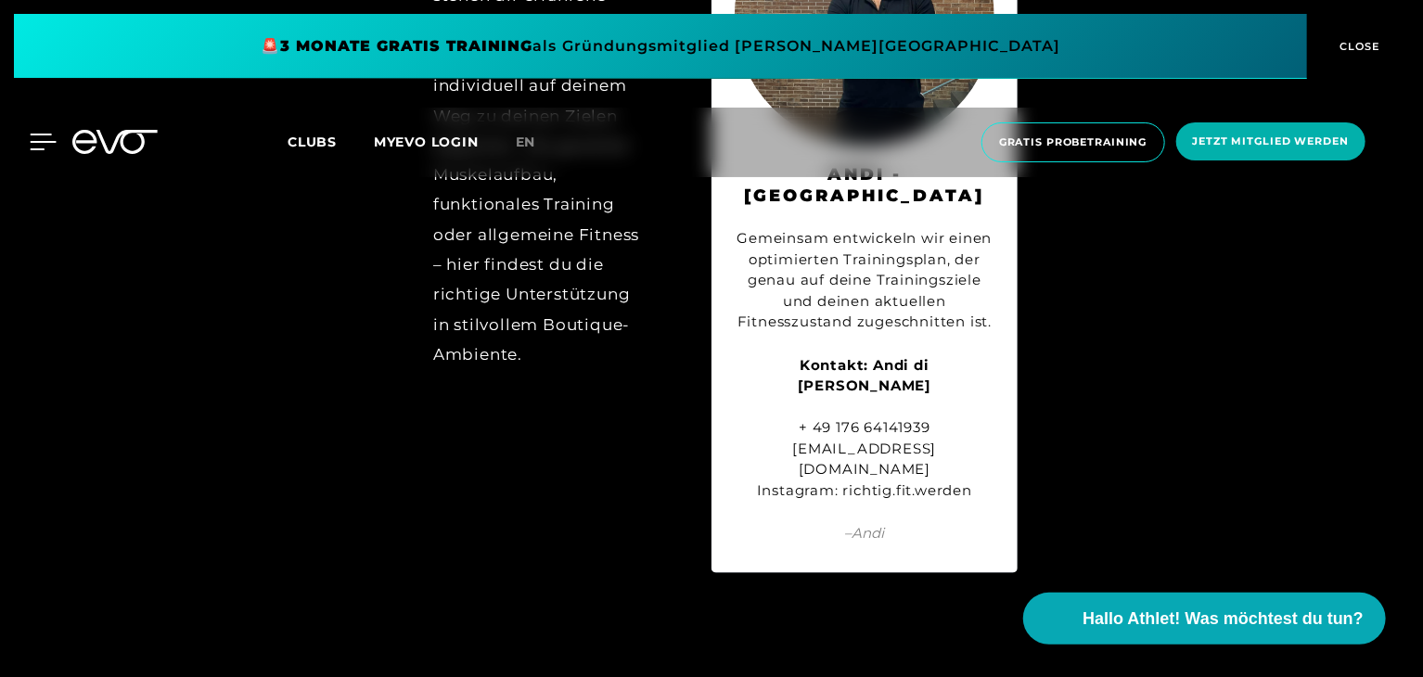
click at [41, 142] on icon at bounding box center [44, 141] width 26 height 15
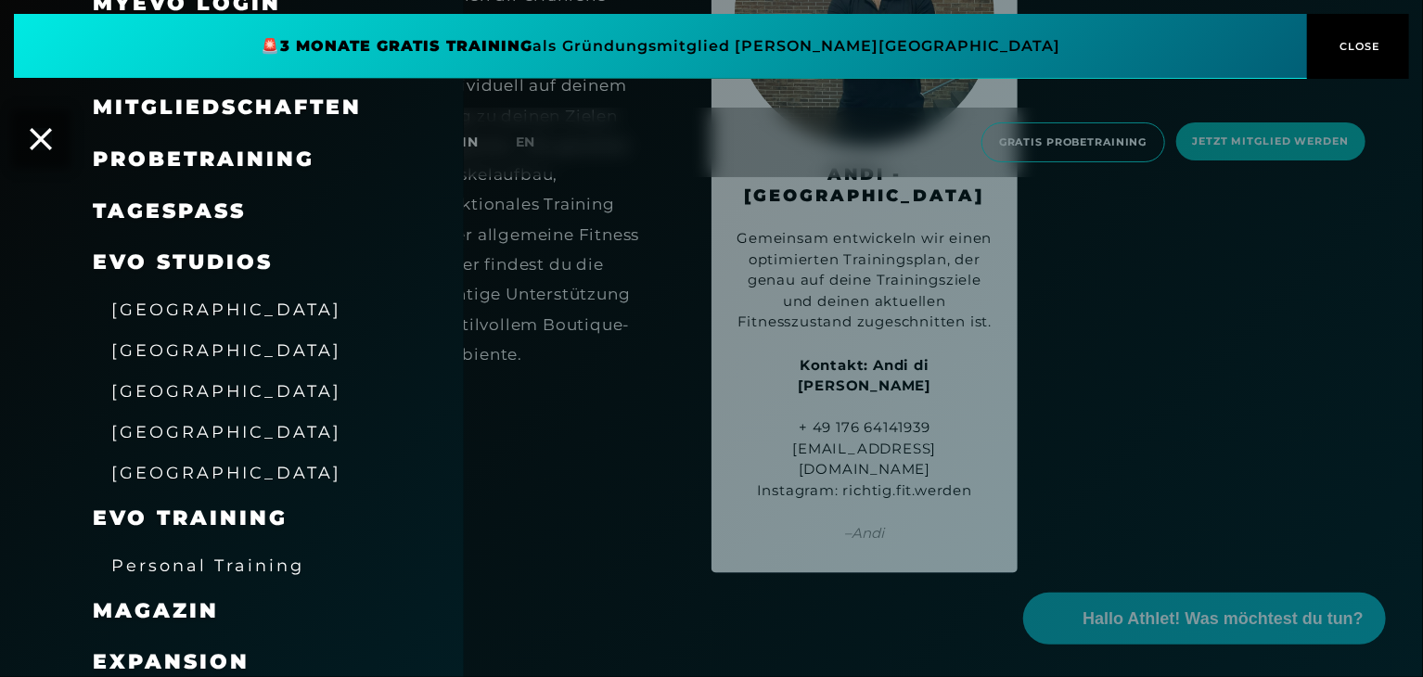
scroll to position [230, 0]
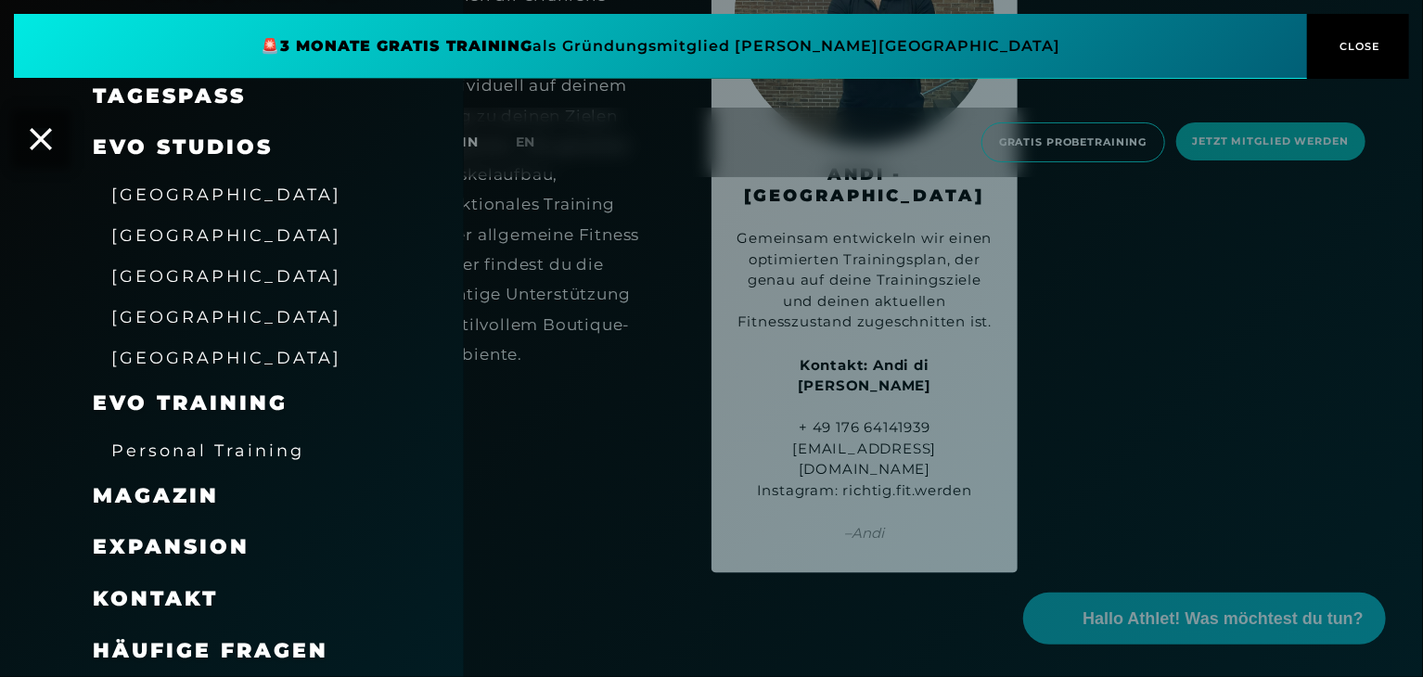
click at [279, 651] on span "Häufige Fragen" at bounding box center [211, 650] width 236 height 25
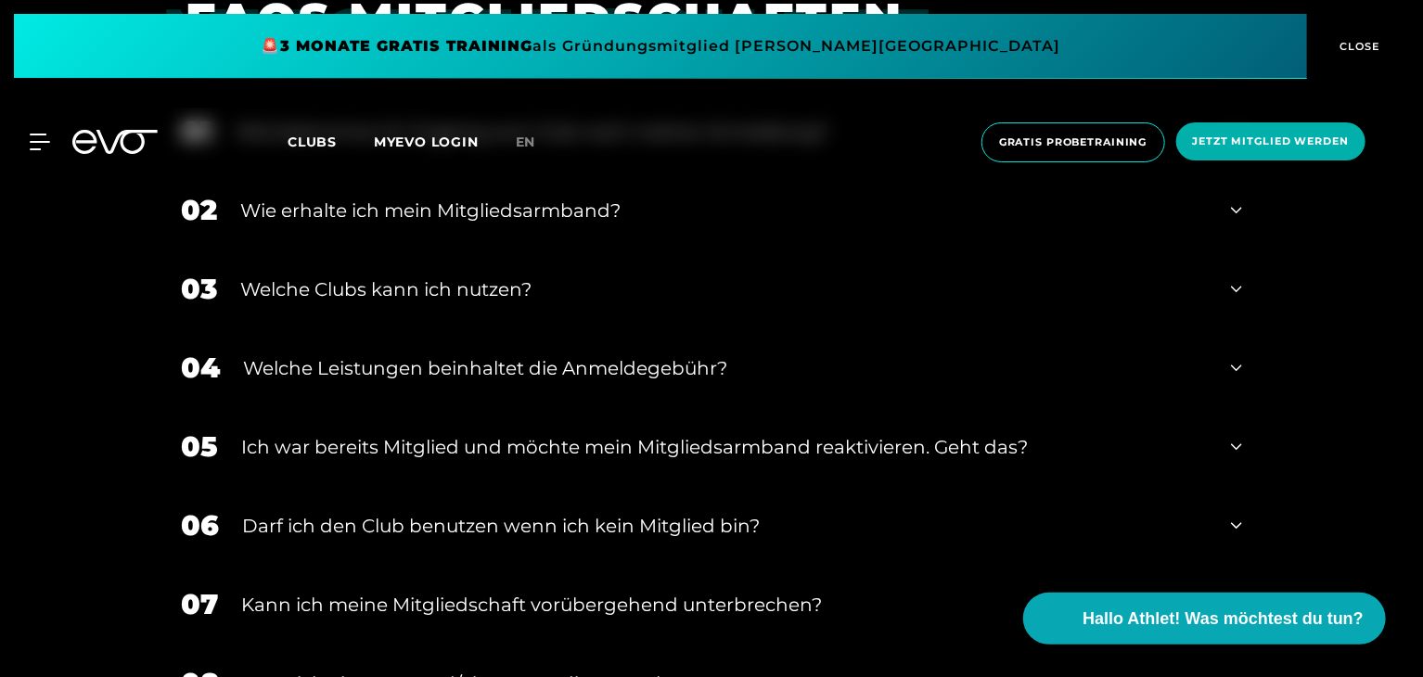
scroll to position [735, 0]
click at [550, 353] on div "Welche Leistungen beinhaltet die Anmeldegebühr?" at bounding box center [725, 367] width 965 height 28
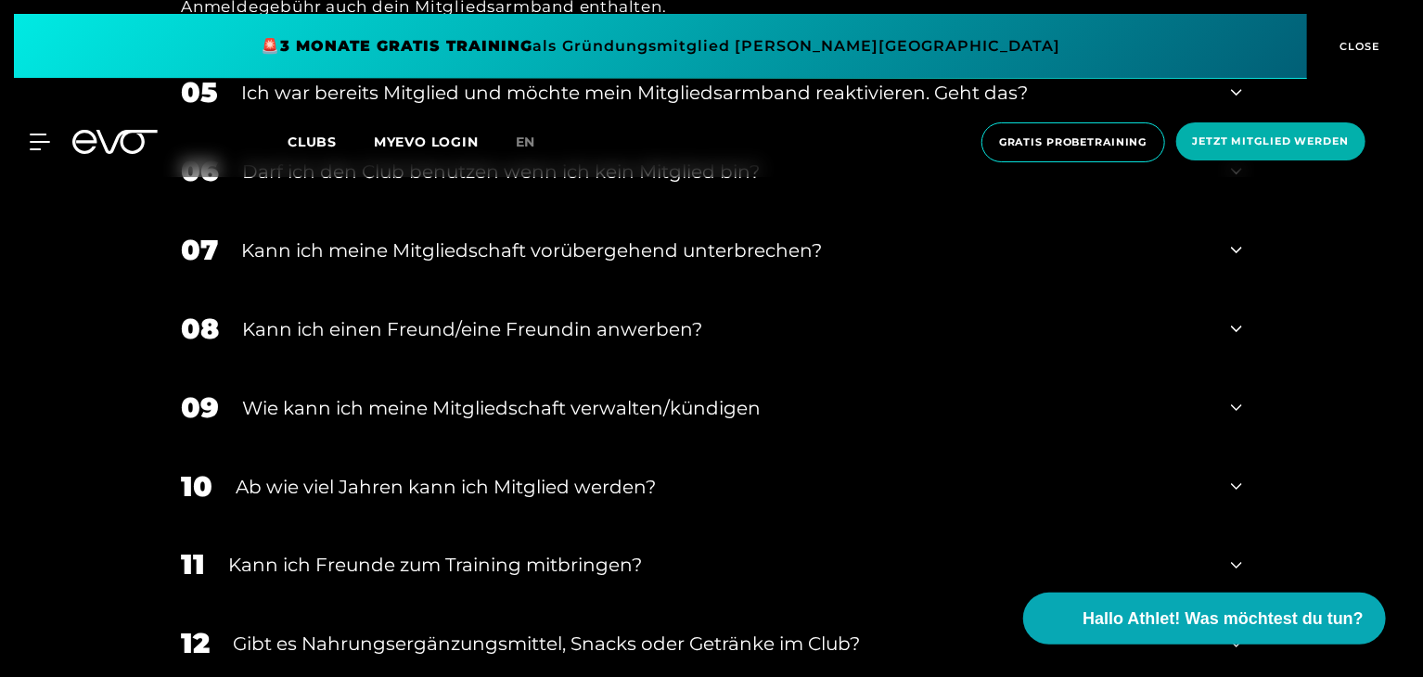
scroll to position [1272, 0]
click at [594, 339] on div "Kann ich einen Freund/eine Freundin anwerben?" at bounding box center [724, 328] width 965 height 28
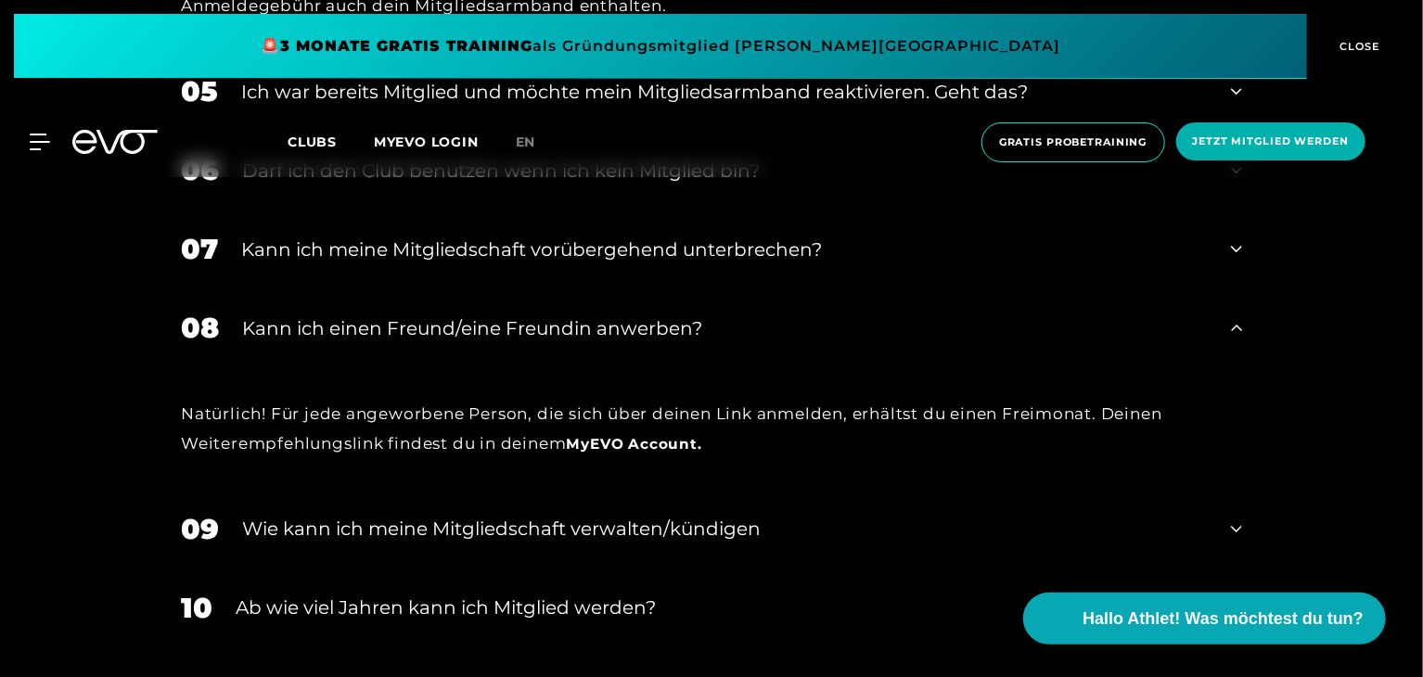
click at [594, 339] on div "Kann ich einen Freund/eine Freundin anwerben?" at bounding box center [724, 328] width 965 height 28
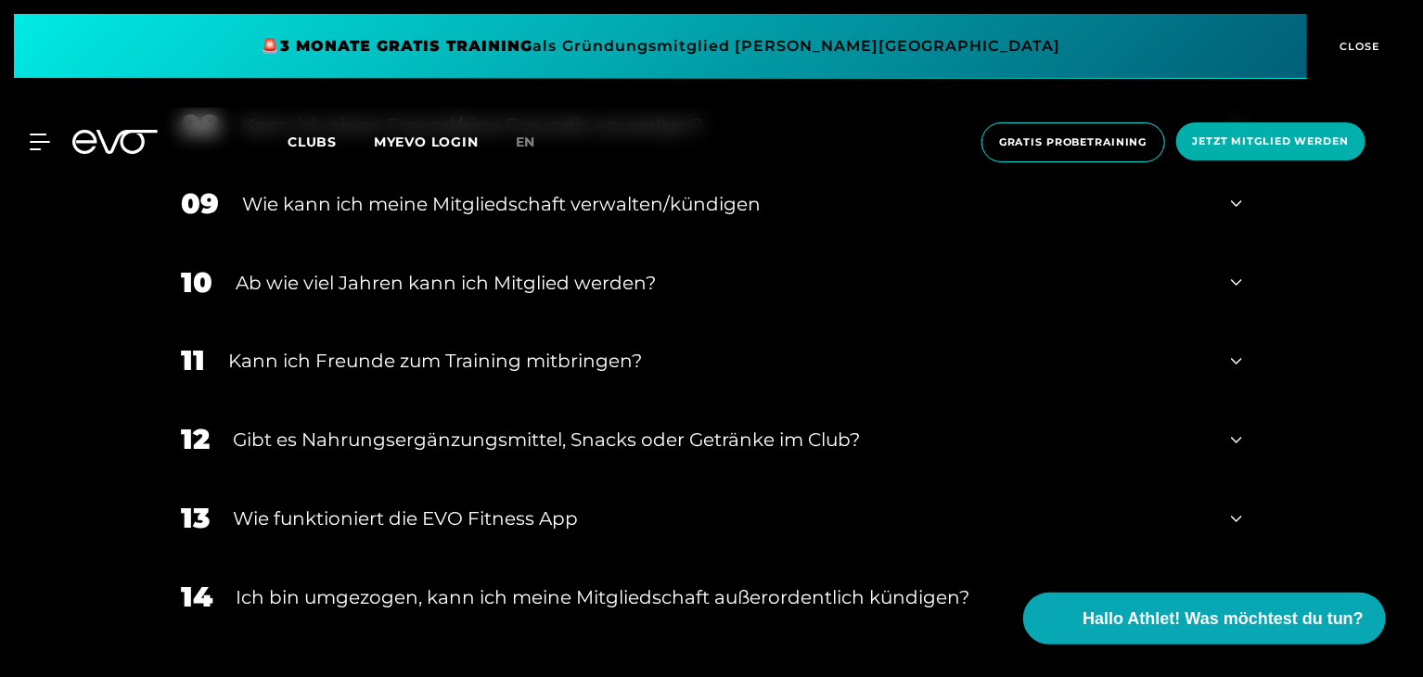
scroll to position [1476, 0]
click at [644, 360] on div "Kann ich Freunde zum Training mitbringen?" at bounding box center [717, 361] width 979 height 28
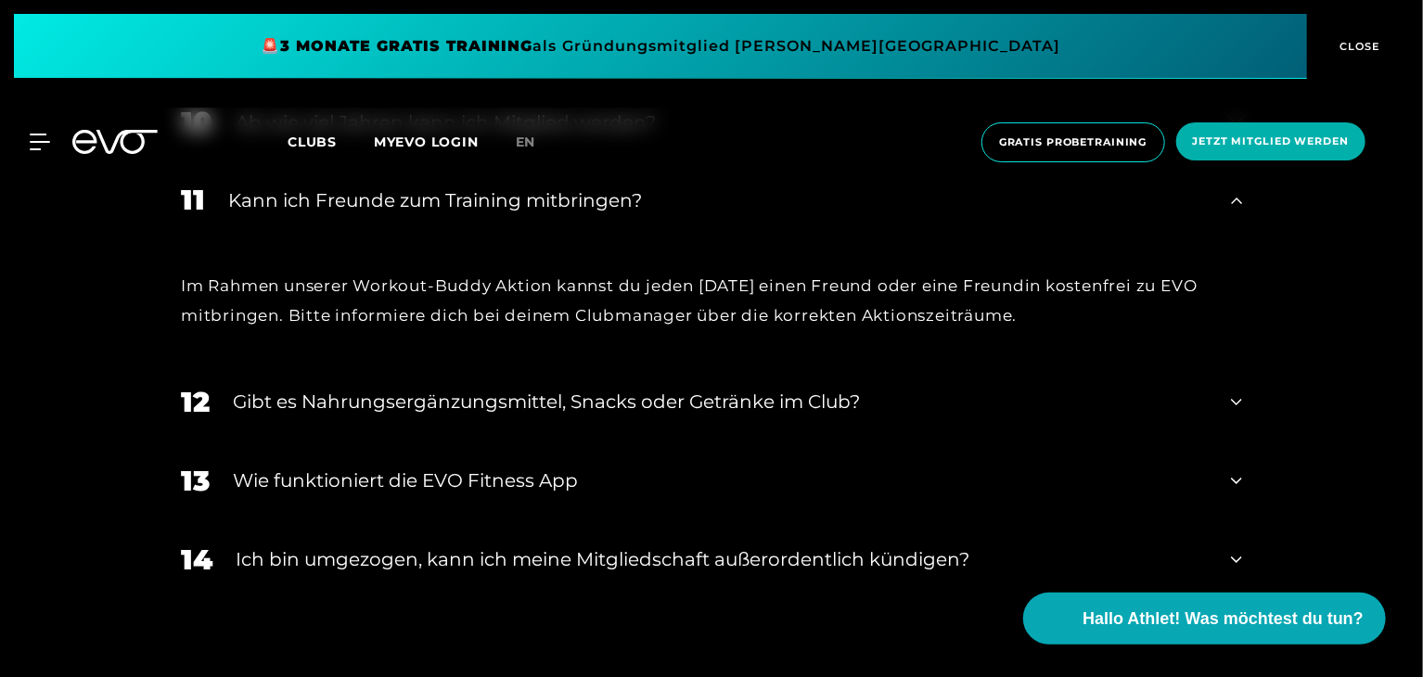
scroll to position [1651, 0]
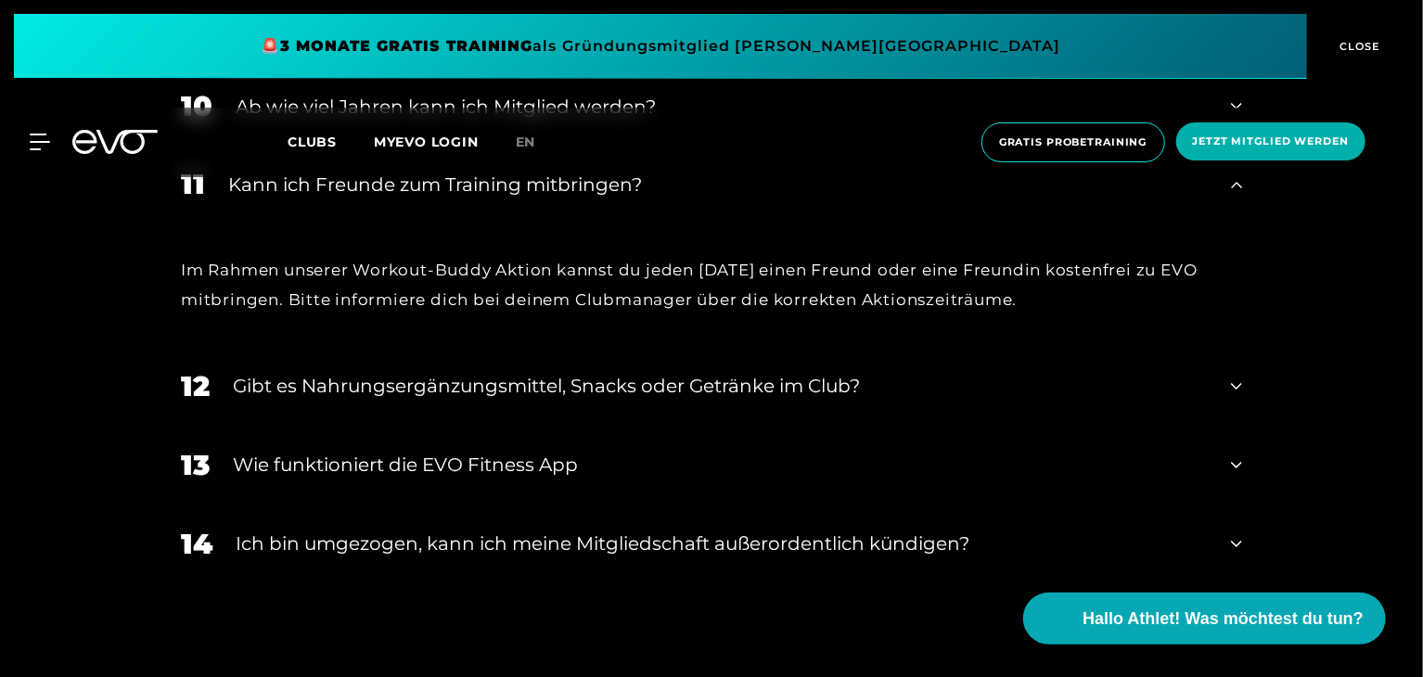
click at [626, 382] on div "Gibt es Nahrungsergänzungsmittel, Snacks oder Getränke im Club?" at bounding box center [720, 387] width 975 height 28
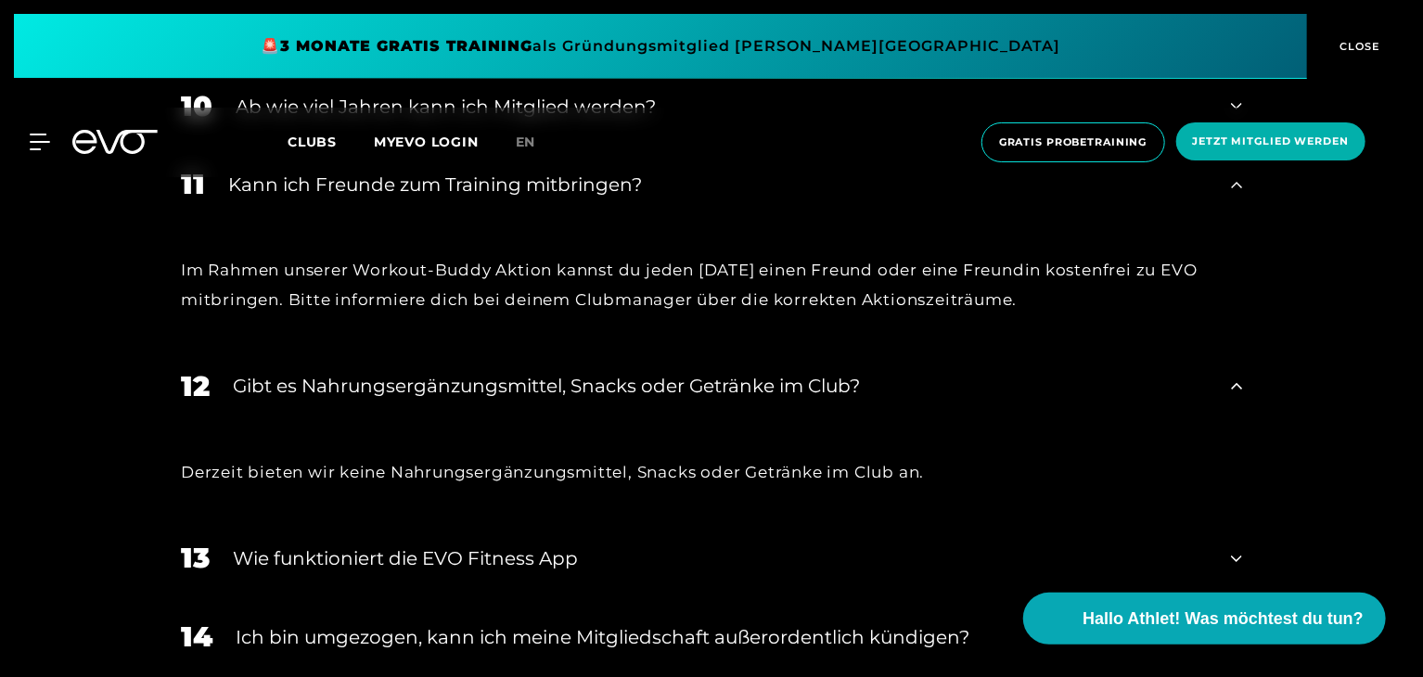
click at [534, 559] on div "Wie funktioniert die EVO Fitness App" at bounding box center [720, 559] width 975 height 28
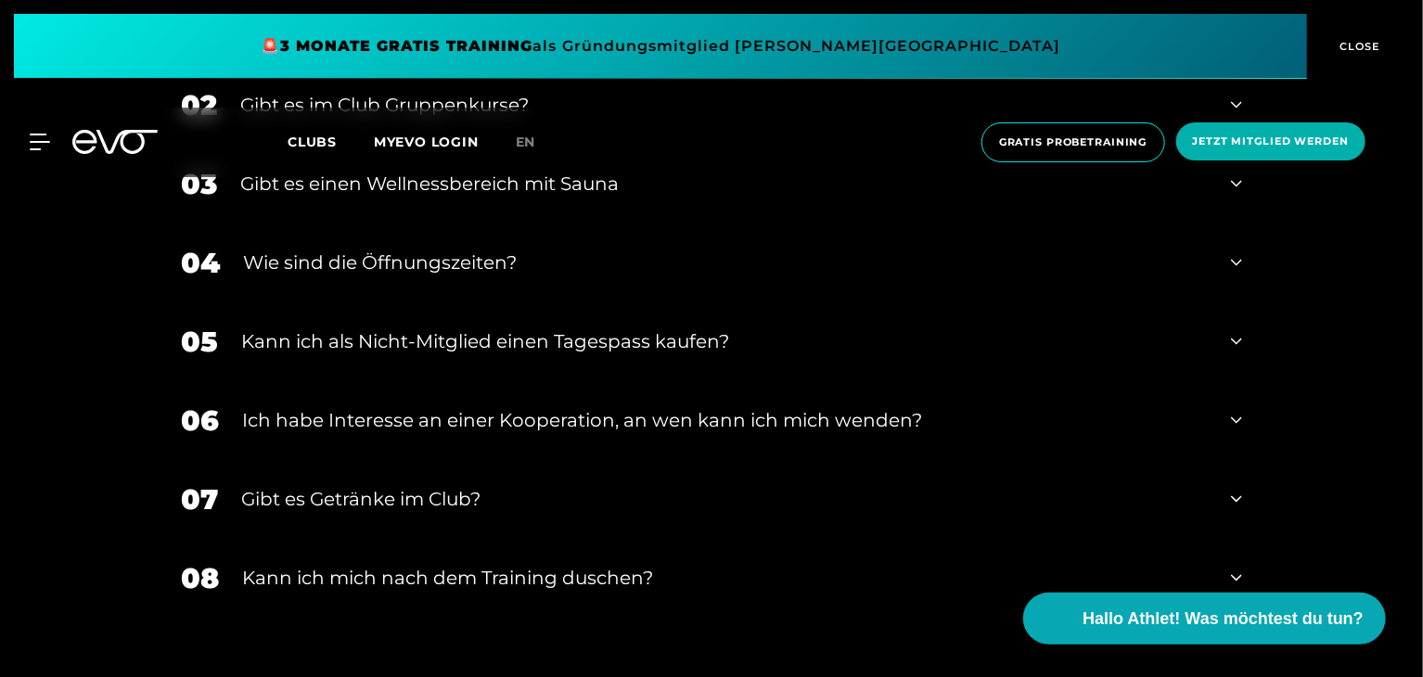
scroll to position [3382, 0]
